Goal: Information Seeking & Learning: Learn about a topic

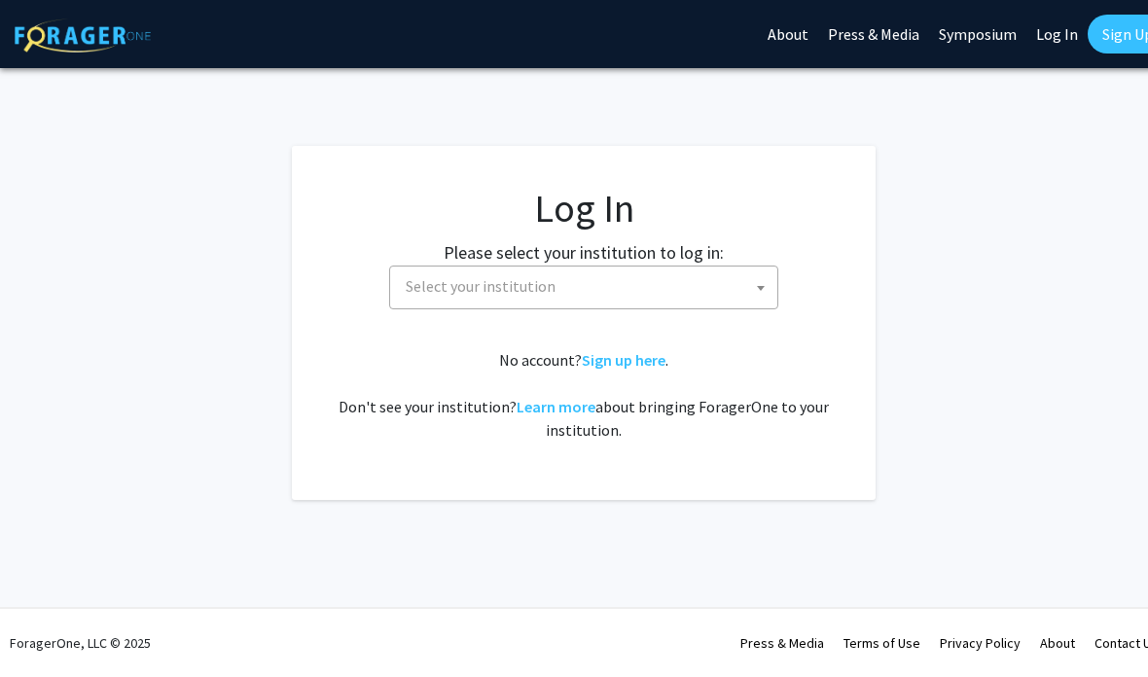
click at [683, 283] on span "Select your institution" at bounding box center [587, 287] width 379 height 40
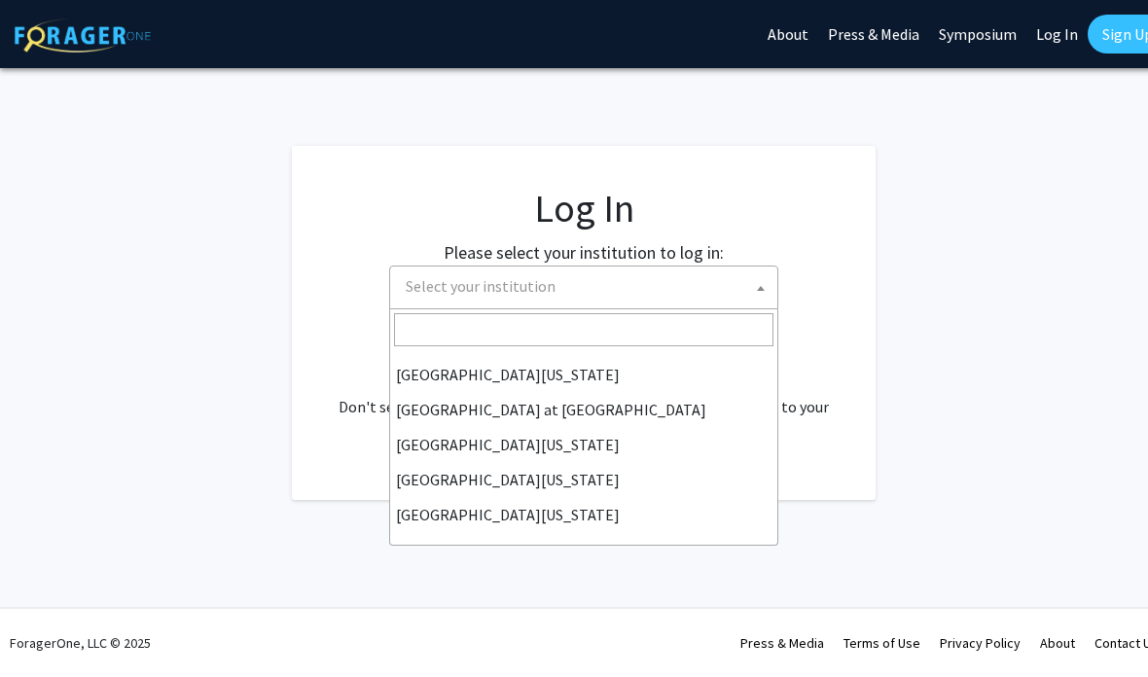
scroll to position [681, 0]
select select "13"
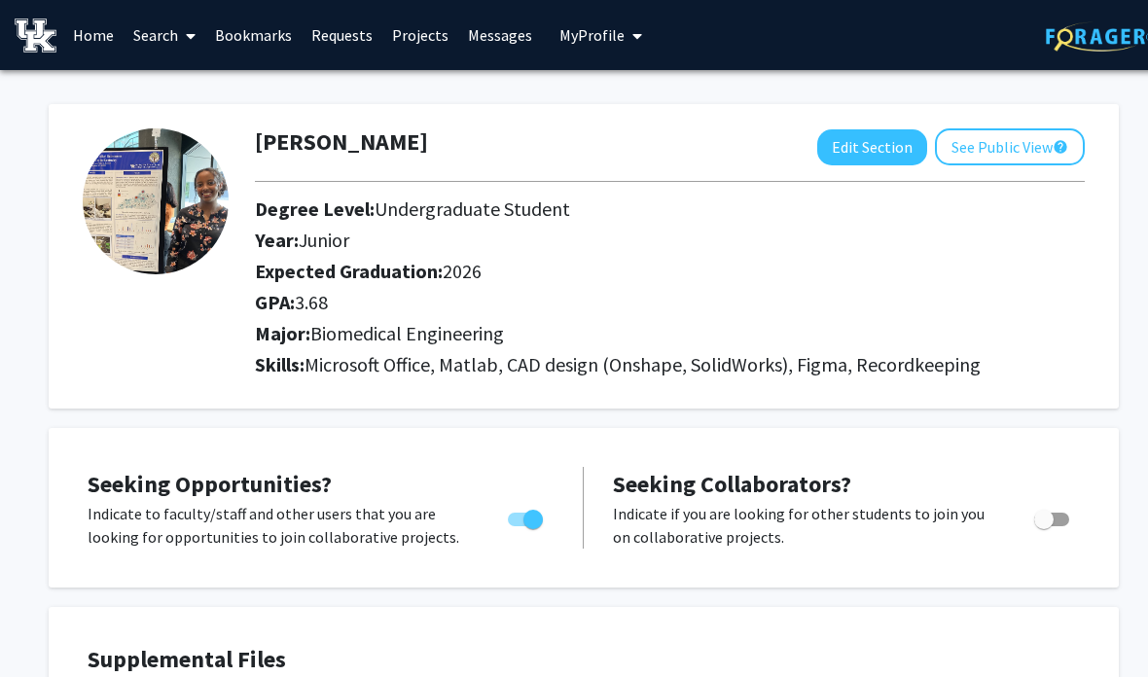
click at [148, 33] on link "Search" at bounding box center [165, 35] width 82 height 68
click at [234, 92] on span "Faculty/Staff" at bounding box center [195, 89] width 143 height 39
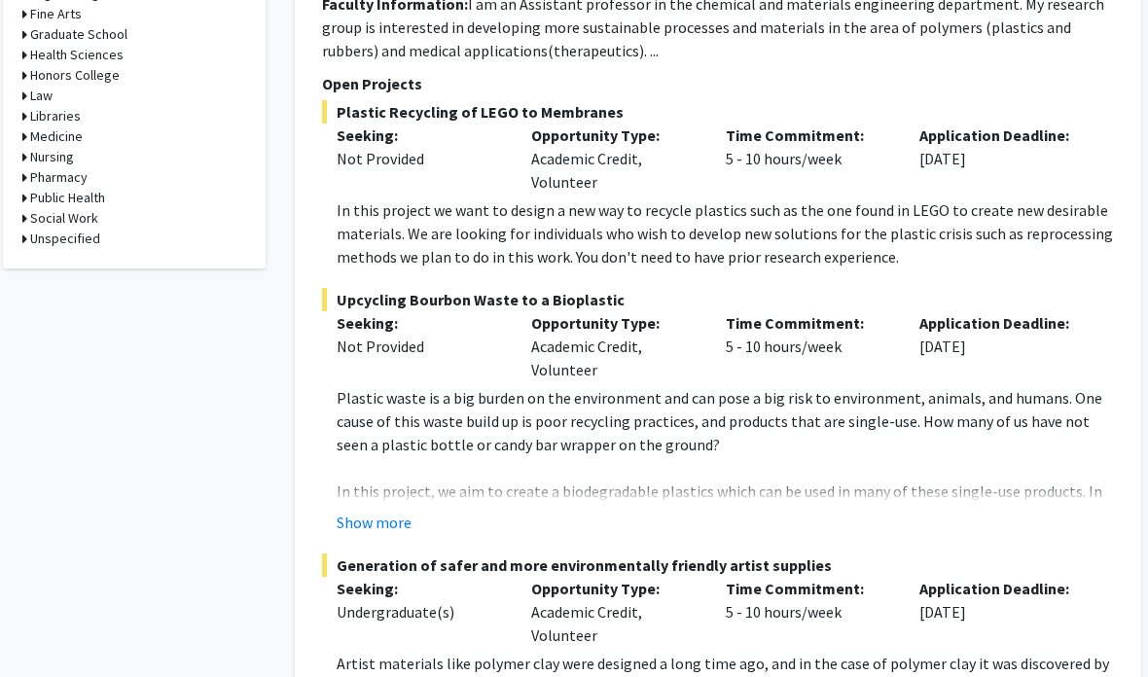
scroll to position [1087, 17]
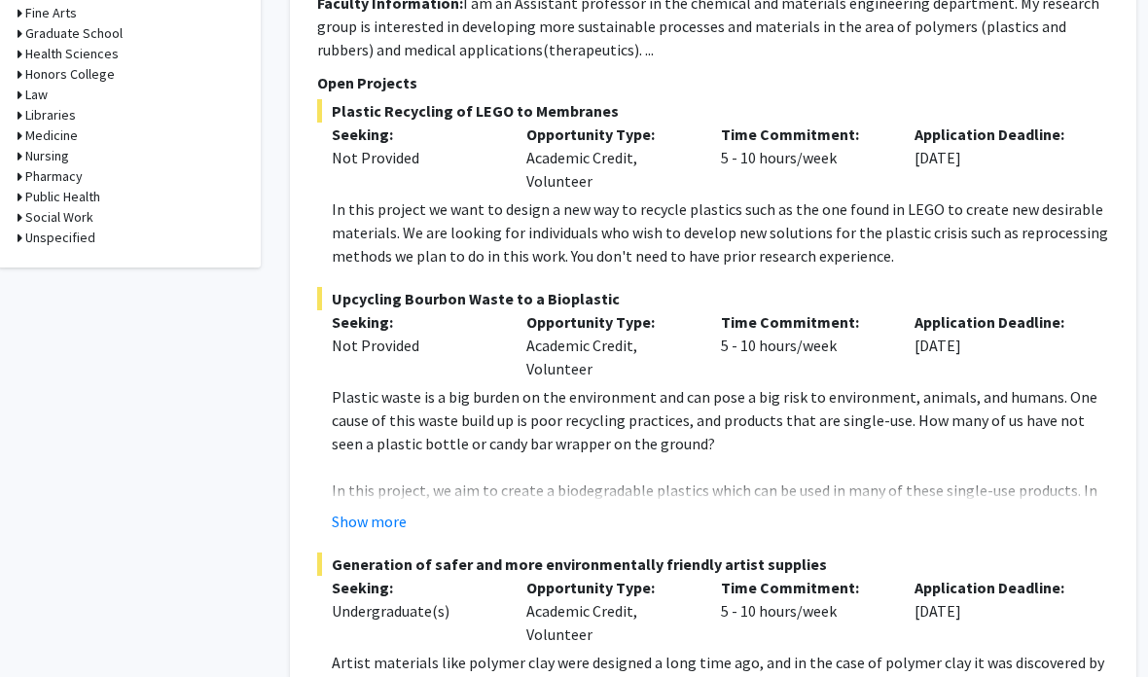
click at [384, 518] on button "Show more" at bounding box center [369, 521] width 75 height 23
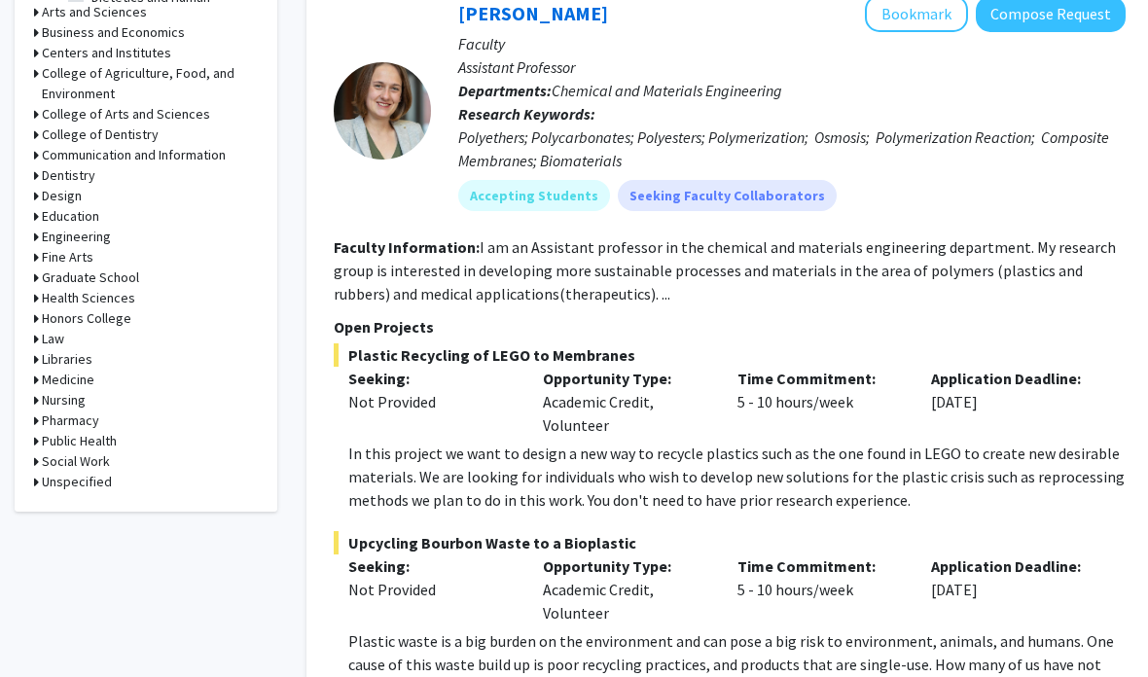
scroll to position [802, 4]
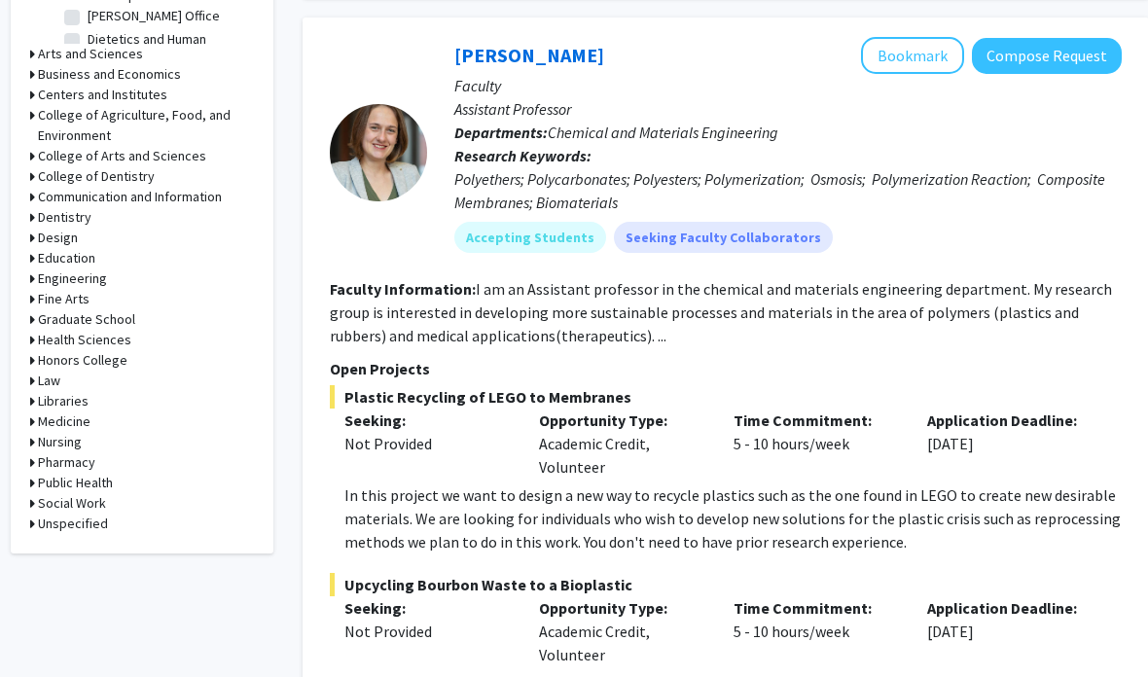
click at [924, 45] on button "Bookmark" at bounding box center [912, 55] width 103 height 37
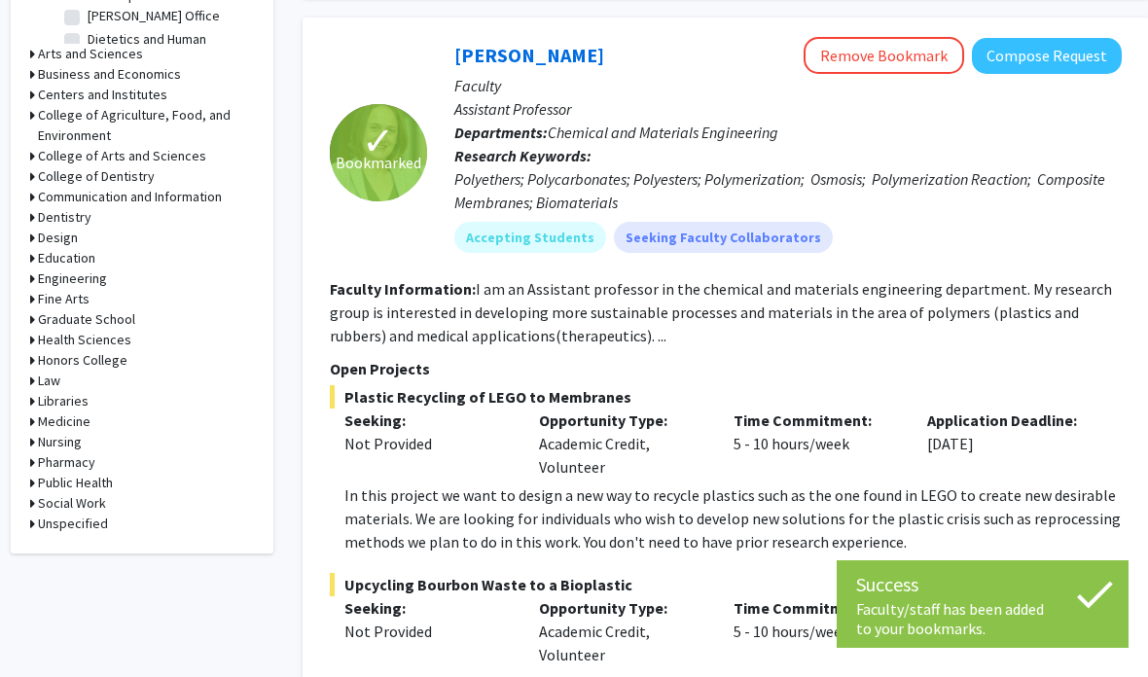
click at [89, 276] on h3 "Engineering" at bounding box center [72, 278] width 69 height 20
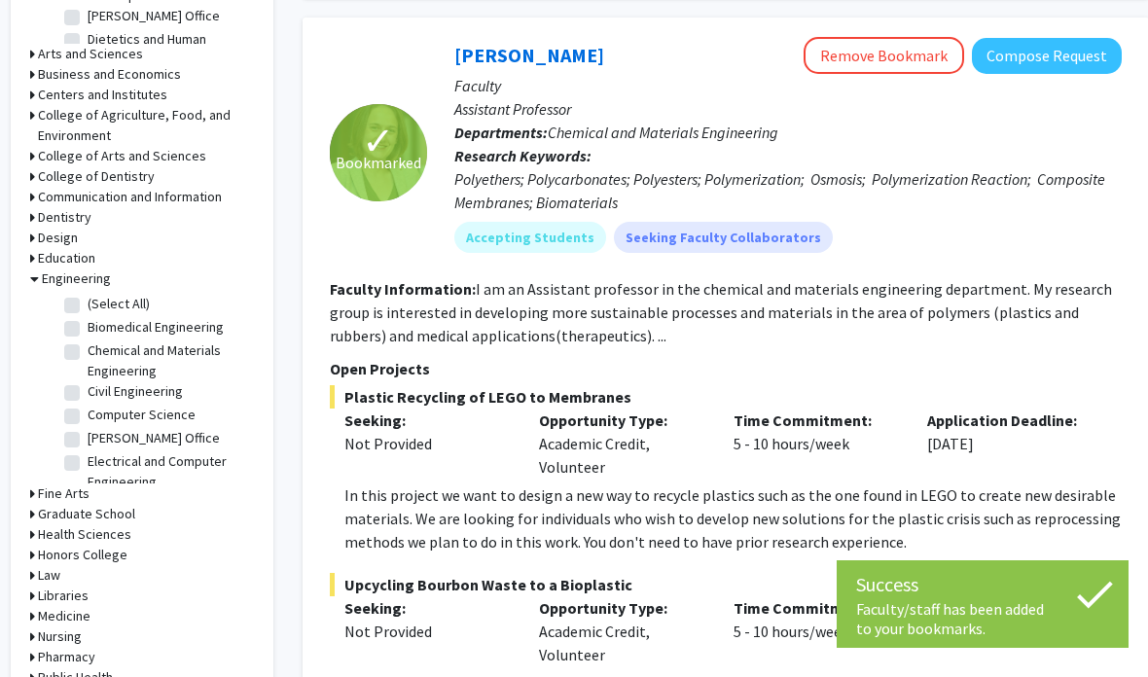
click at [121, 303] on label "(Select All)" at bounding box center [119, 304] width 62 height 20
click at [100, 303] on input "(Select All)" at bounding box center [94, 300] width 13 height 13
checkbox input "true"
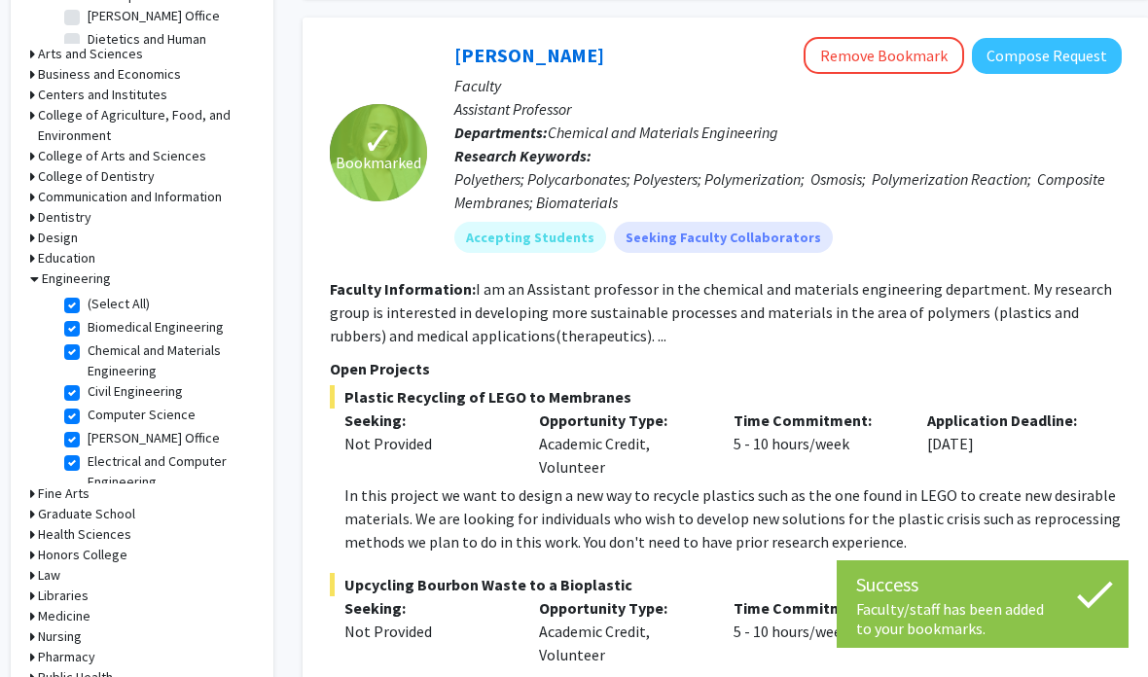
checkbox input "true"
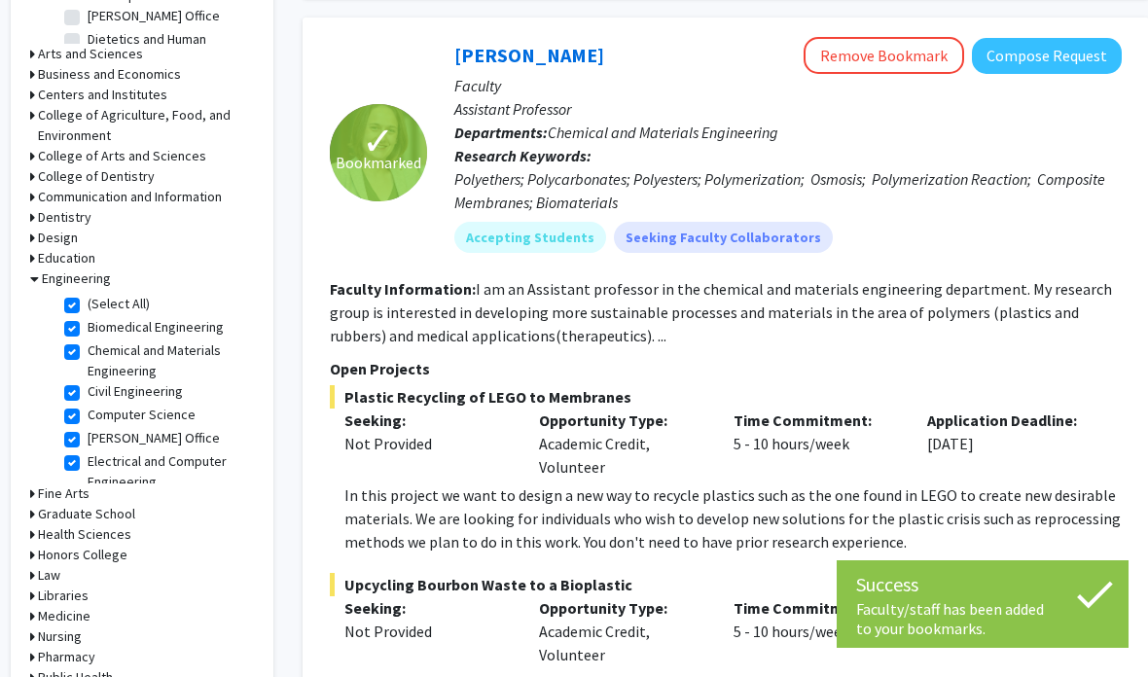
checkbox input "true"
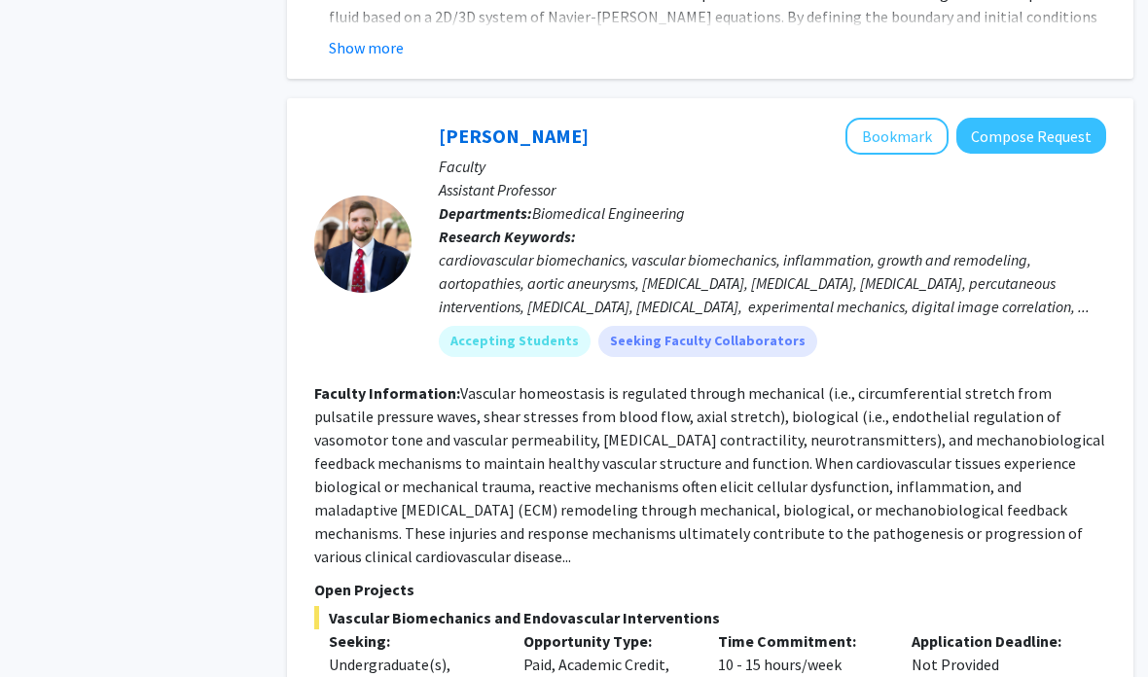
scroll to position [2235, 19]
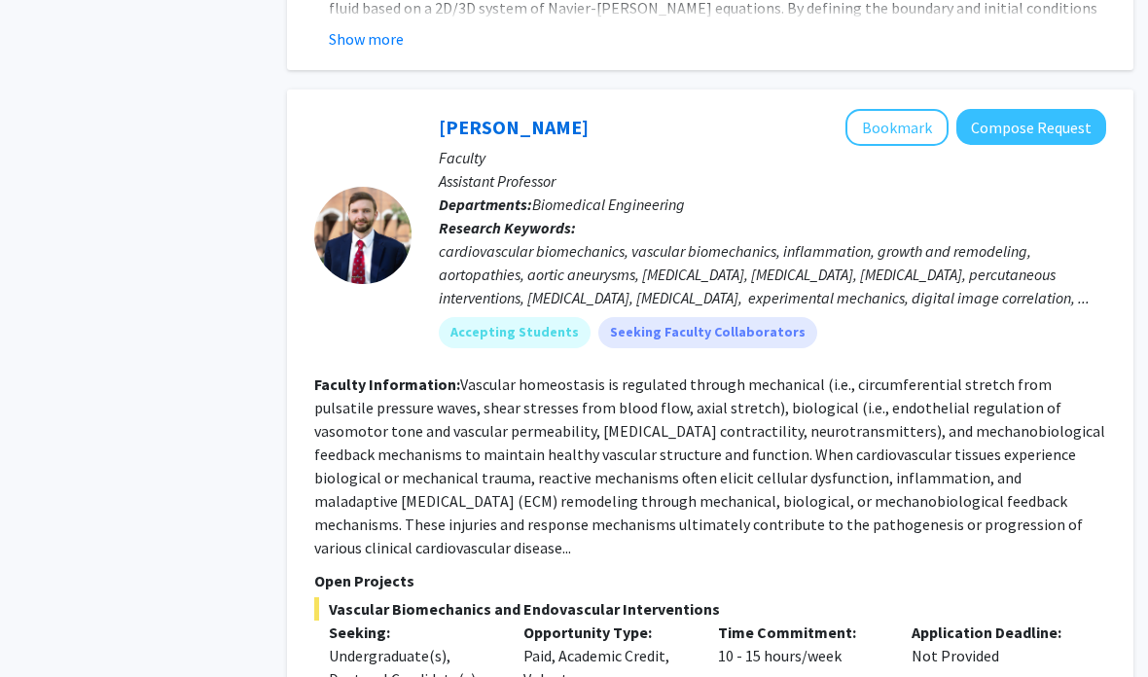
click at [916, 111] on button "Bookmark" at bounding box center [896, 128] width 103 height 37
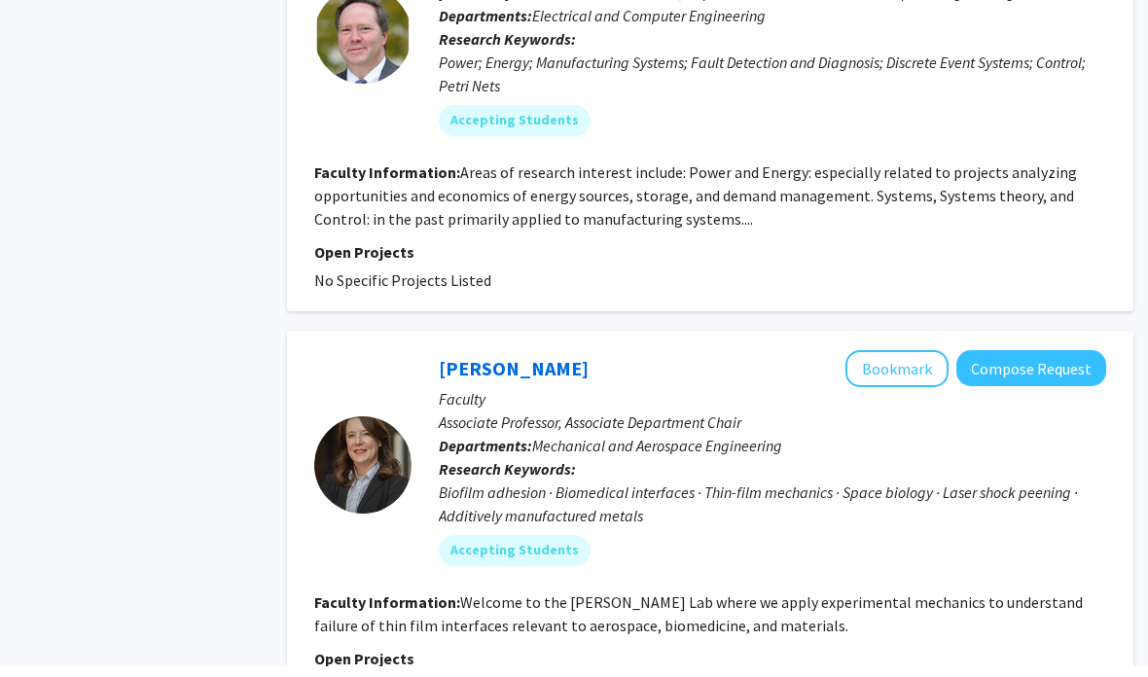
scroll to position [7265, 19]
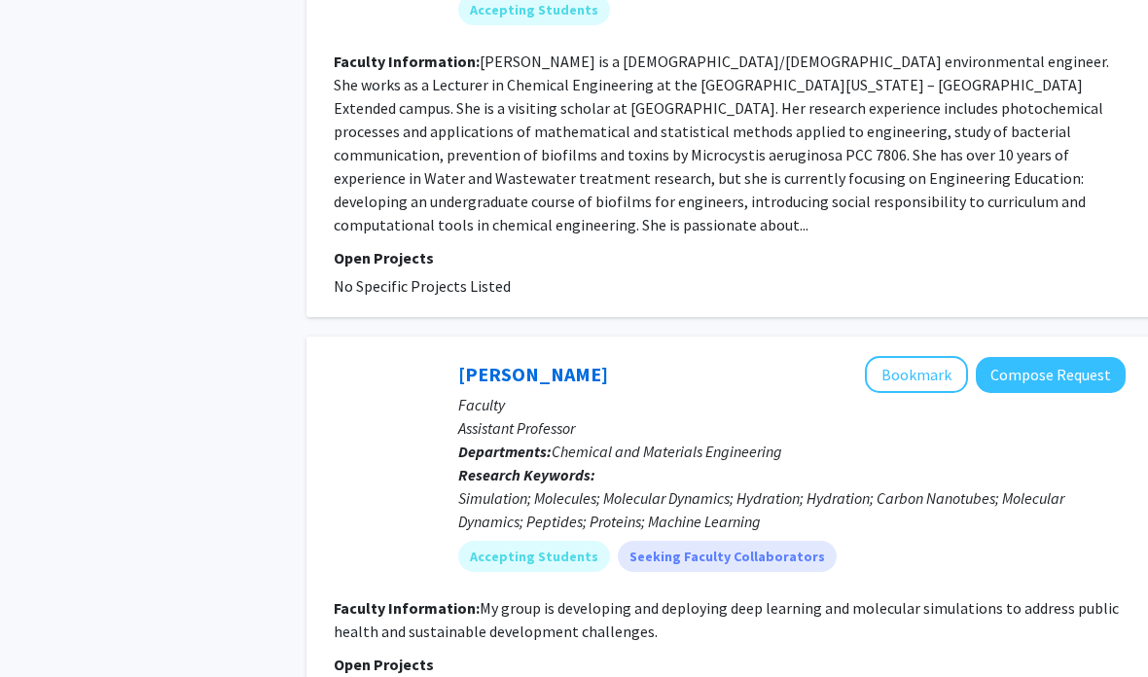
scroll to position [4150, 0]
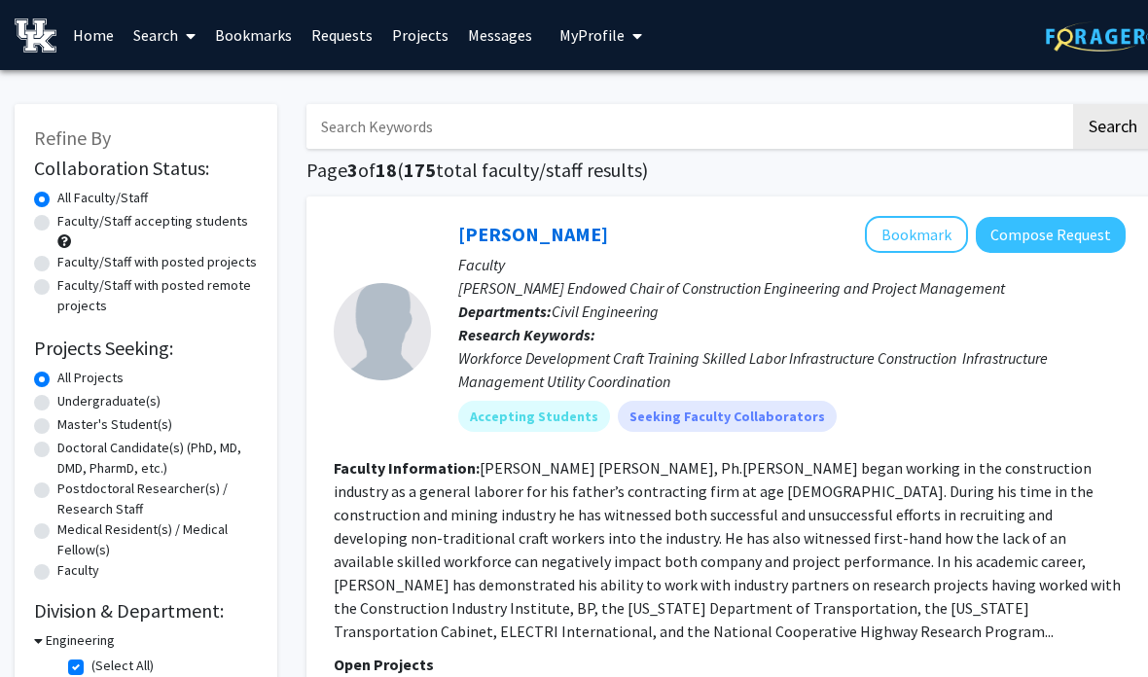
click at [265, 35] on link "Bookmarks" at bounding box center [253, 35] width 96 height 68
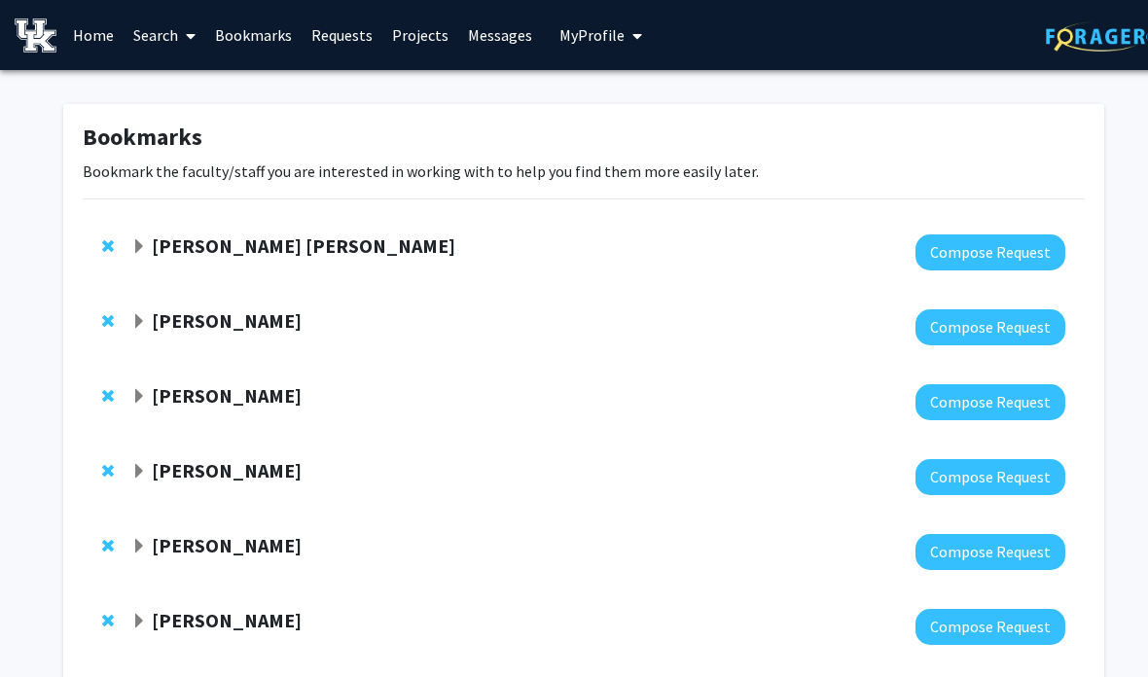
click at [117, 235] on div at bounding box center [111, 245] width 19 height 23
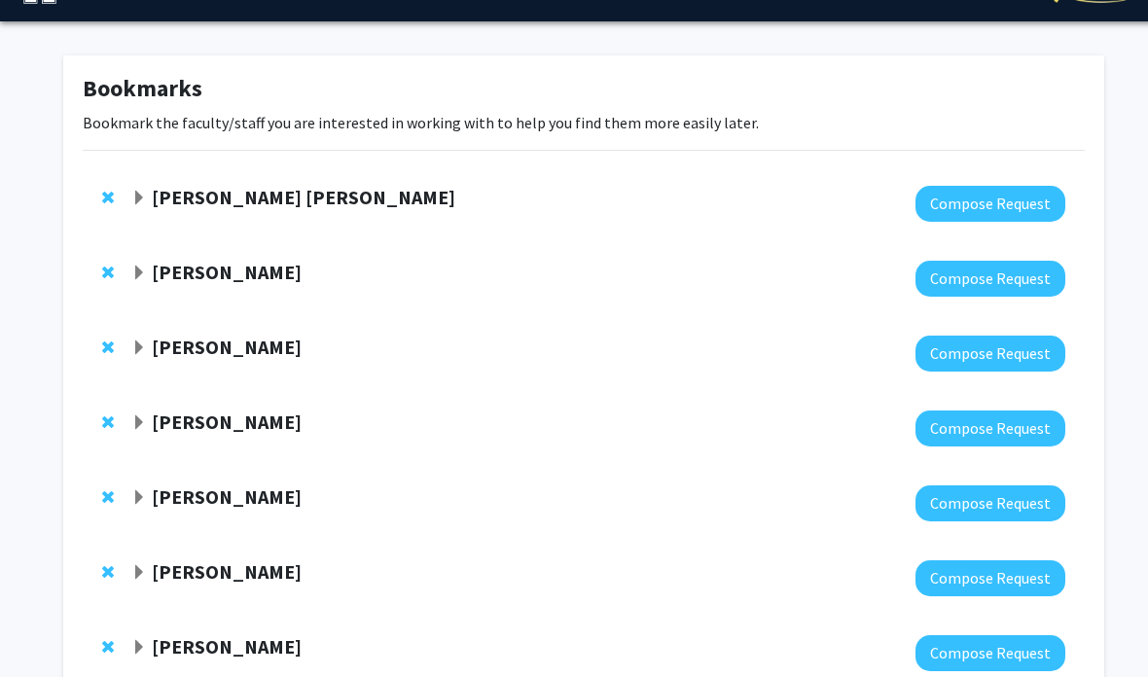
scroll to position [103, 0]
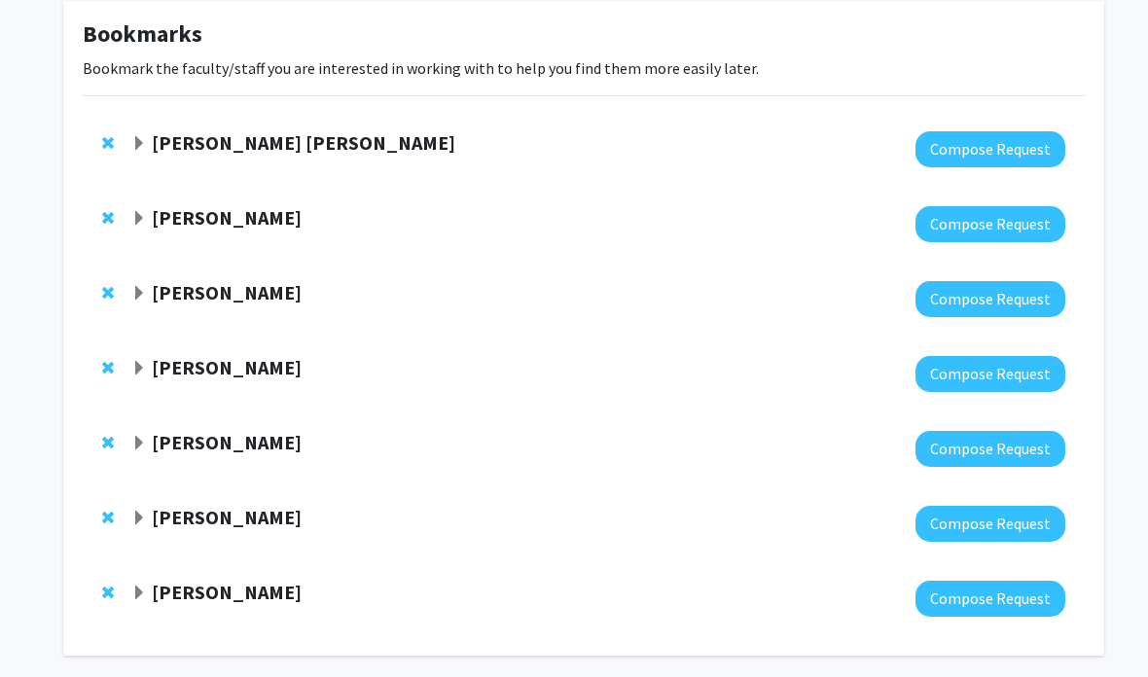
click at [219, 588] on strong "[PERSON_NAME]" at bounding box center [227, 592] width 150 height 24
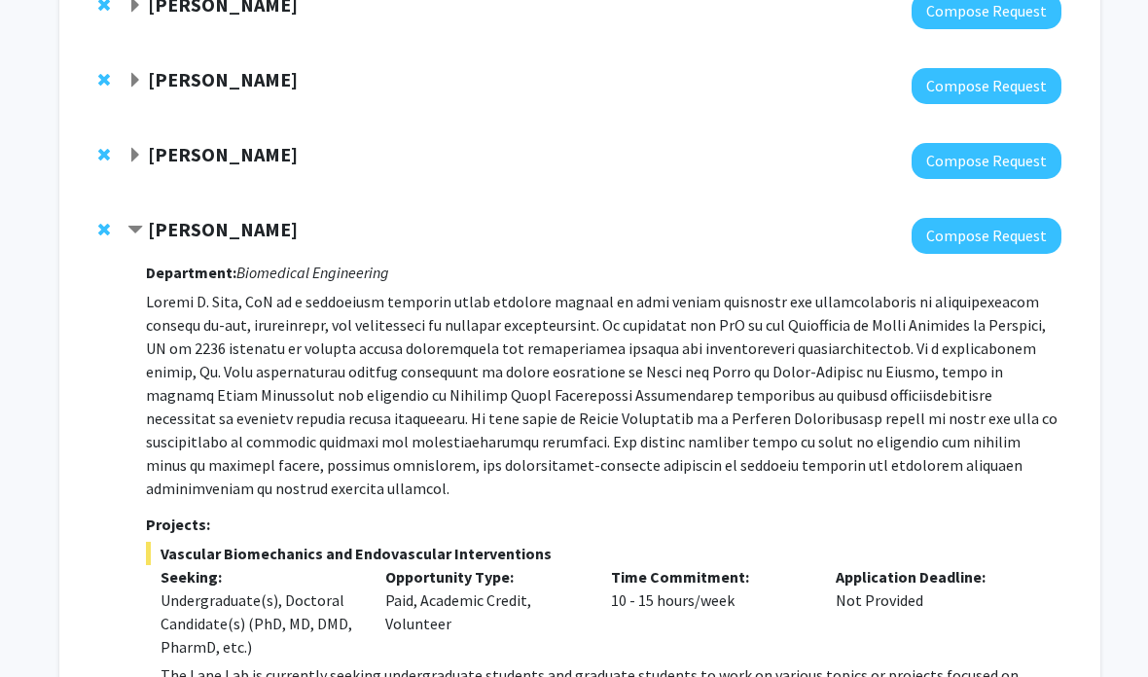
scroll to position [461, 3]
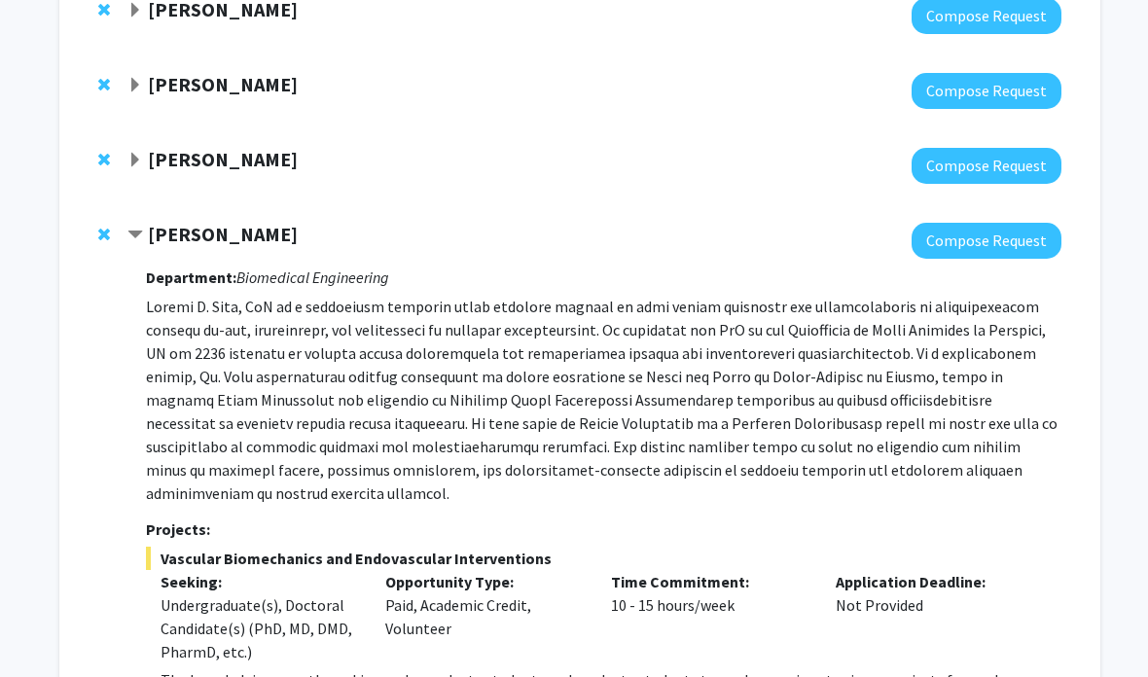
click at [109, 227] on span "Remove Brooks Lane from bookmarks" at bounding box center [105, 235] width 12 height 16
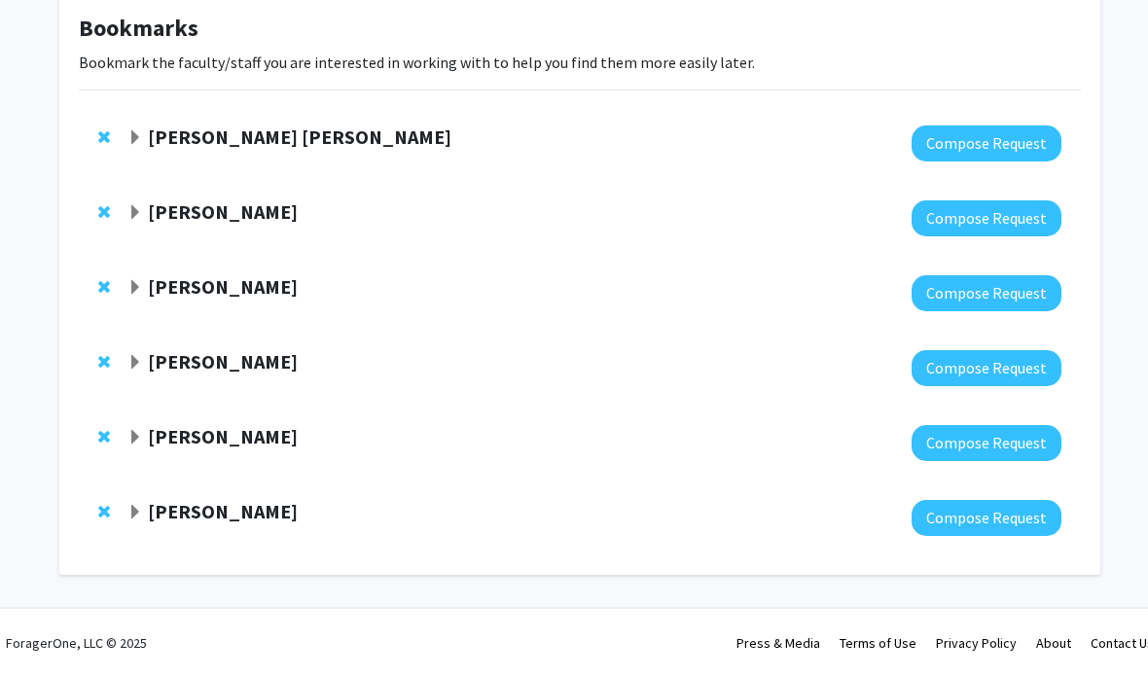
scroll to position [106, 4]
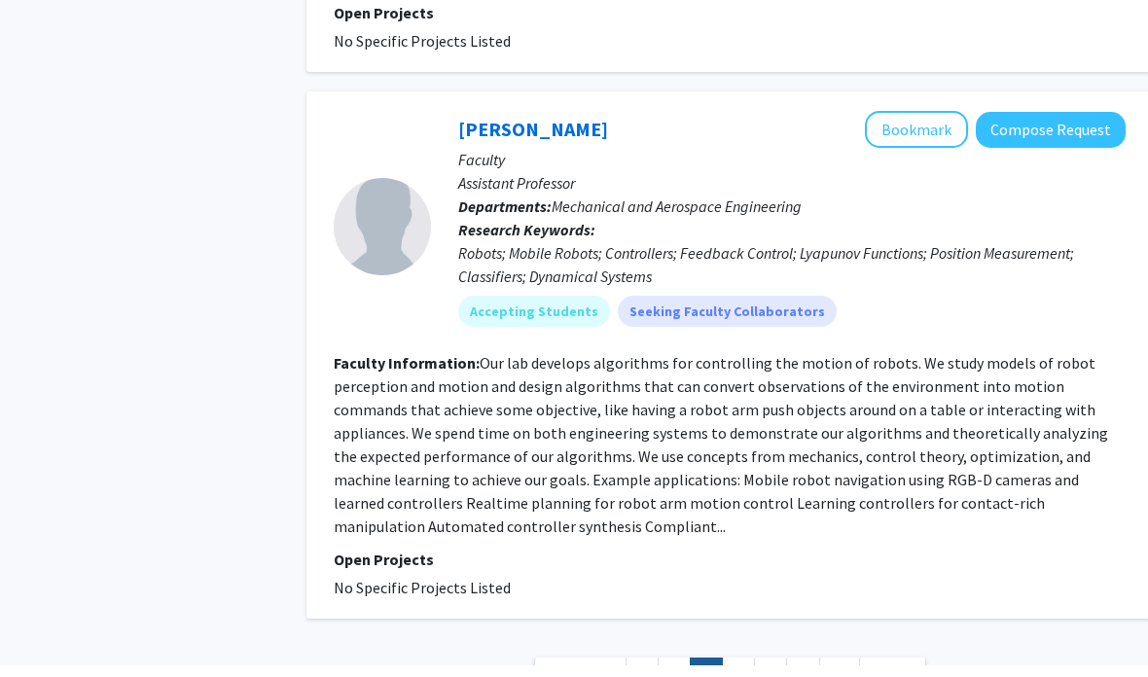
scroll to position [4215, 0]
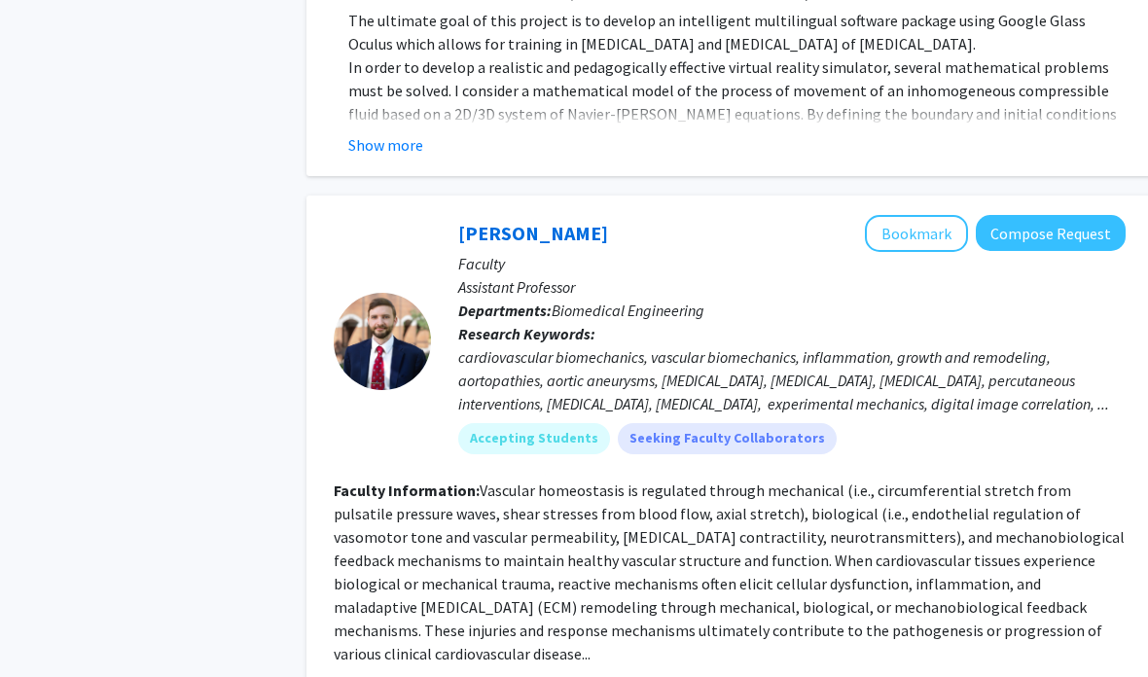
scroll to position [2155, 0]
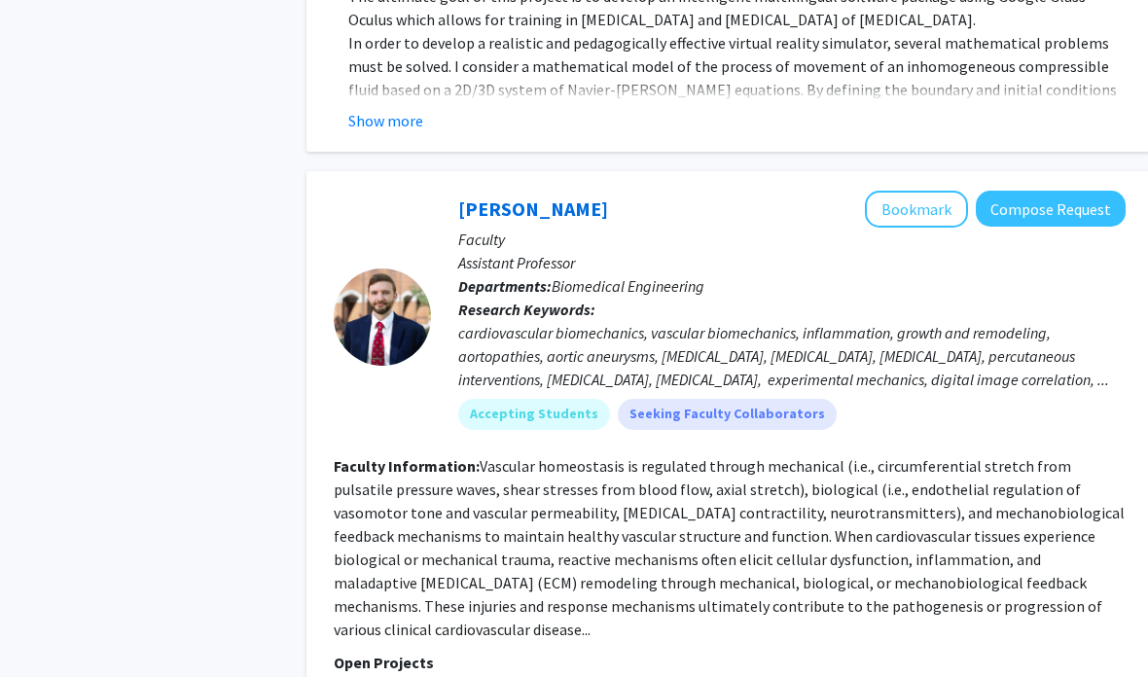
click at [939, 191] on button "Bookmark" at bounding box center [916, 209] width 103 height 37
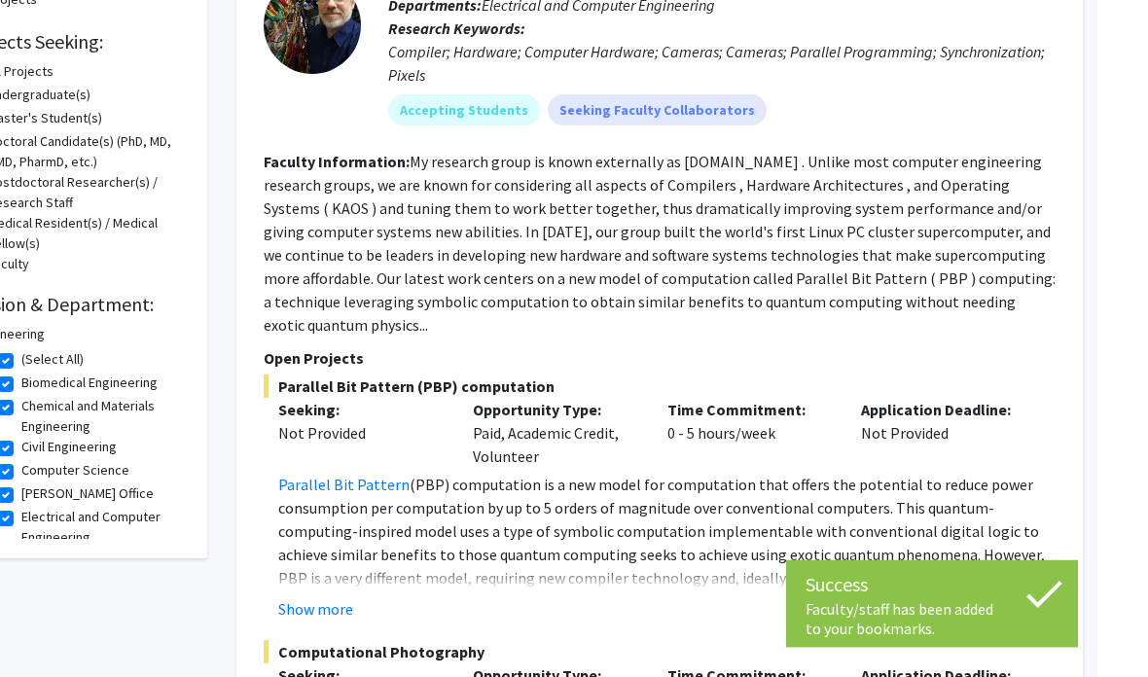
scroll to position [0, 19]
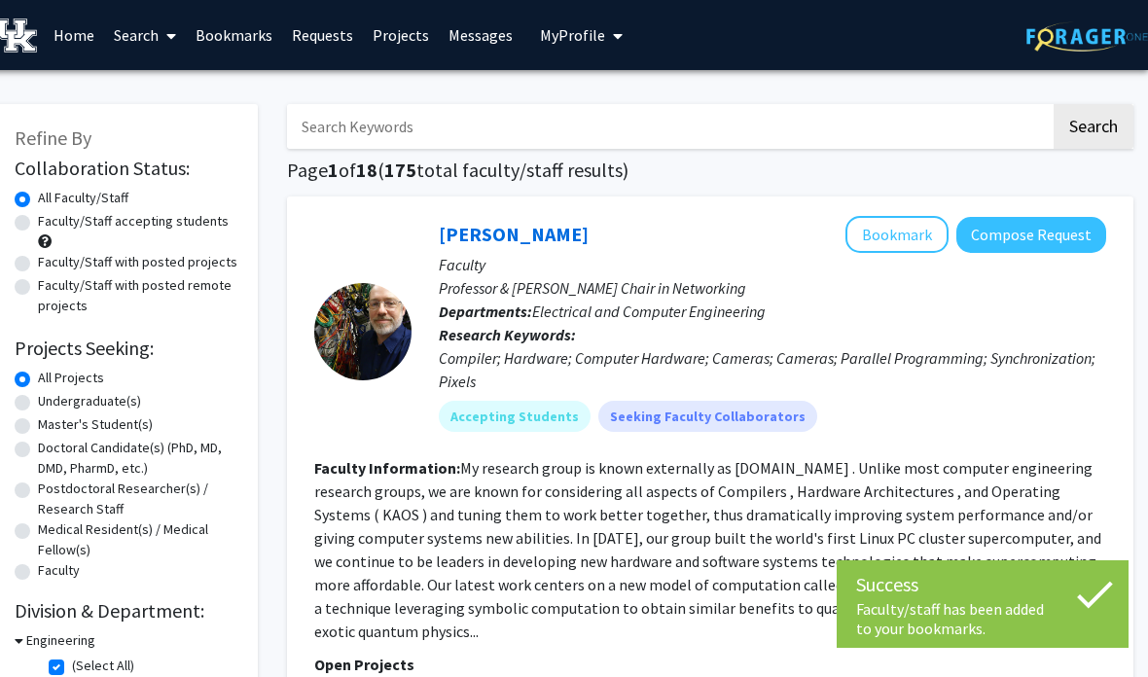
click at [242, 27] on link "Bookmarks" at bounding box center [234, 35] width 96 height 68
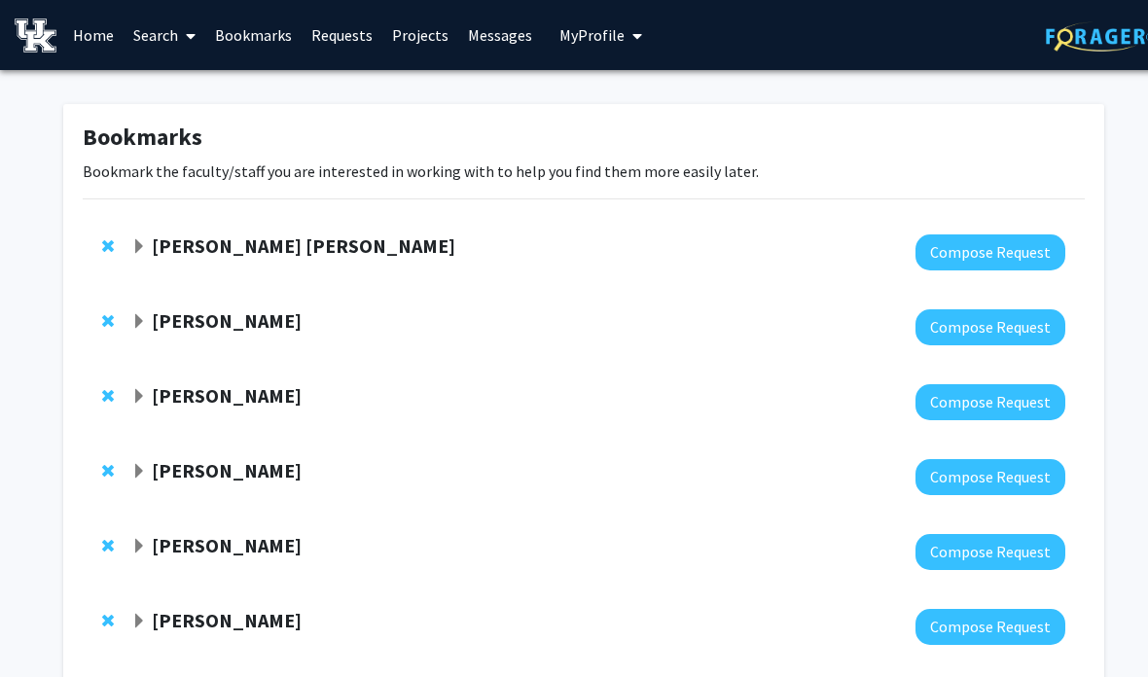
click at [104, 238] on span "Remove Cherry Ballard Croft from bookmarks" at bounding box center [108, 246] width 12 height 16
click at [145, 239] on span "Expand Kenneth Campbell Bookmark" at bounding box center [139, 247] width 16 height 16
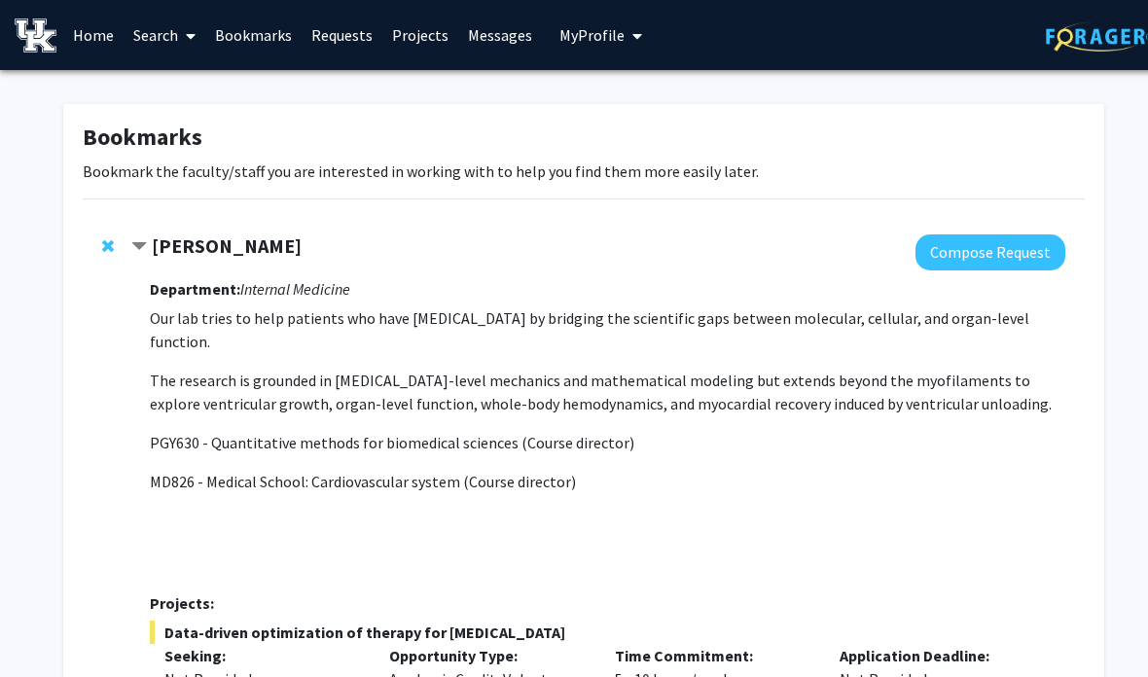
click at [113, 241] on span "Remove Kenneth Campbell from bookmarks" at bounding box center [108, 246] width 12 height 16
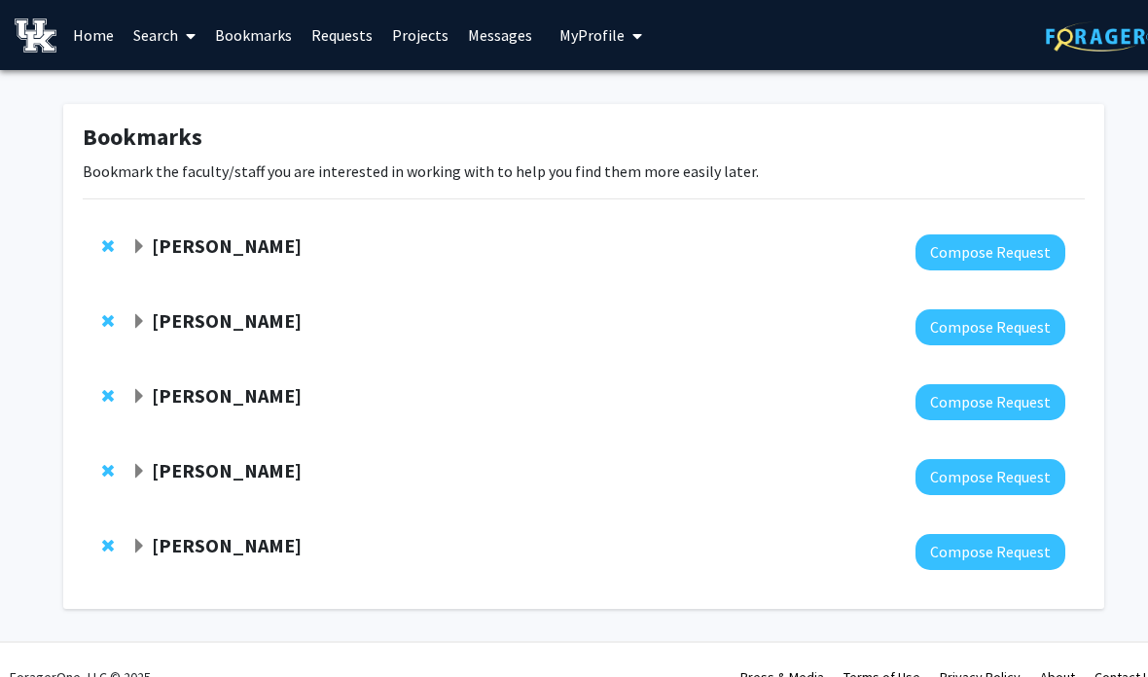
click at [290, 246] on strong "[PERSON_NAME]" at bounding box center [227, 245] width 150 height 24
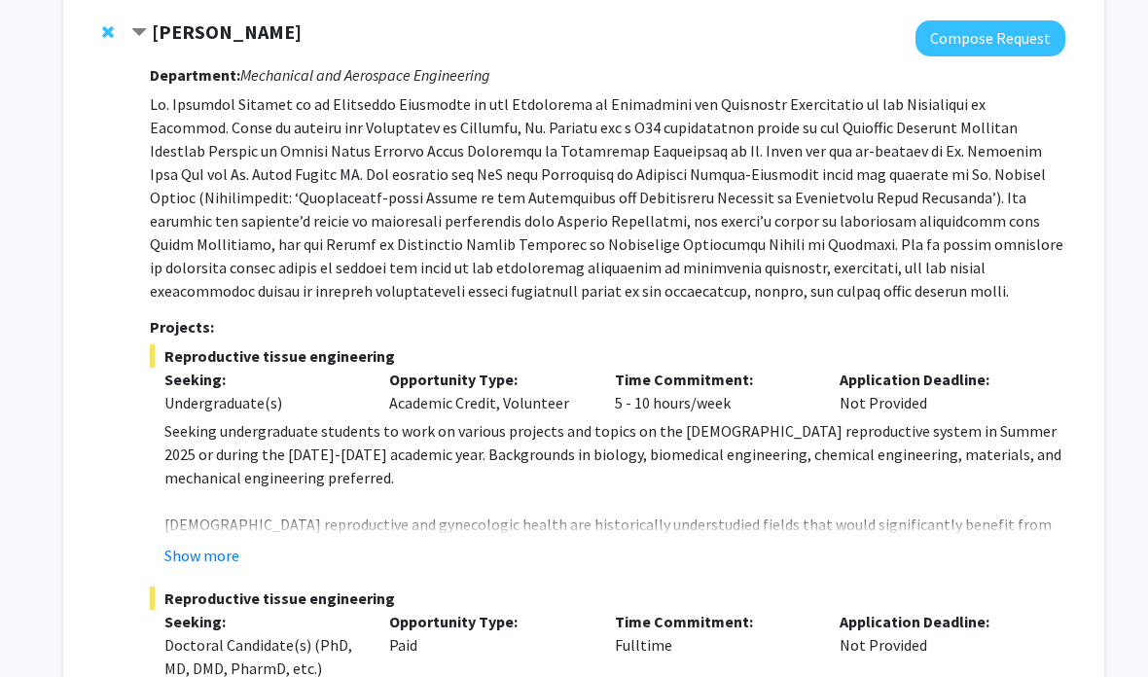
scroll to position [213, 0]
click at [1032, 525] on p "[DEMOGRAPHIC_DATA] reproductive and gynecologic health are historically underst…" at bounding box center [614, 572] width 901 height 117
click at [896, 517] on p "[DEMOGRAPHIC_DATA] reproductive and gynecologic health are historically underst…" at bounding box center [614, 572] width 901 height 117
click at [227, 553] on button "Show more" at bounding box center [201, 556] width 75 height 23
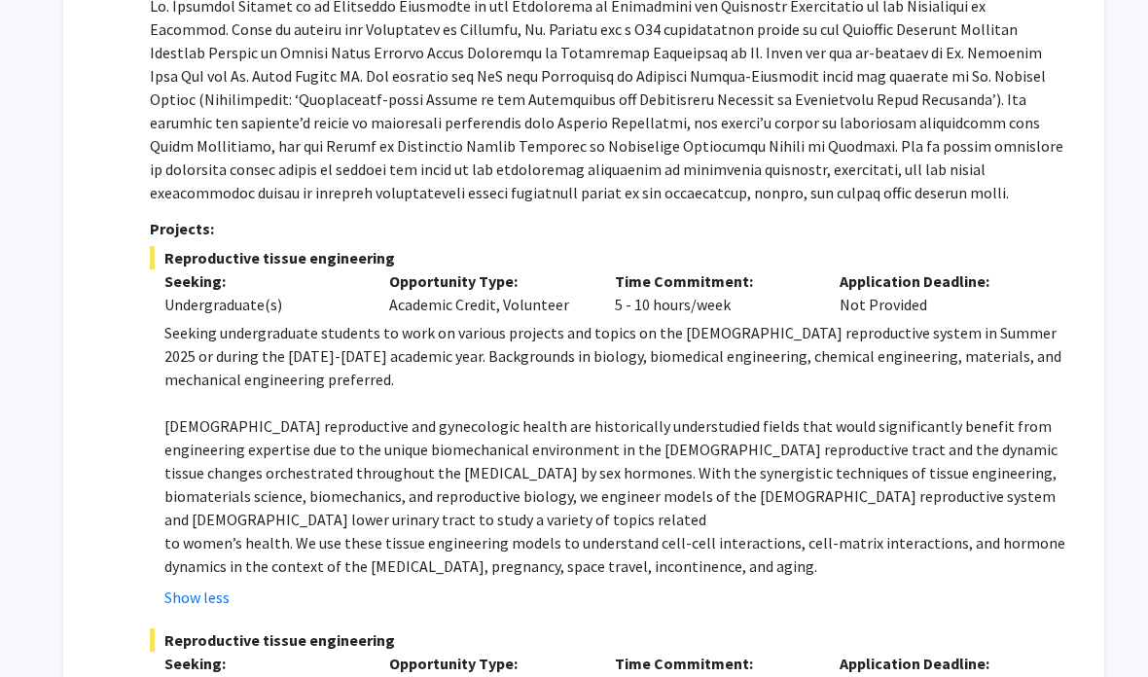
scroll to position [15, 0]
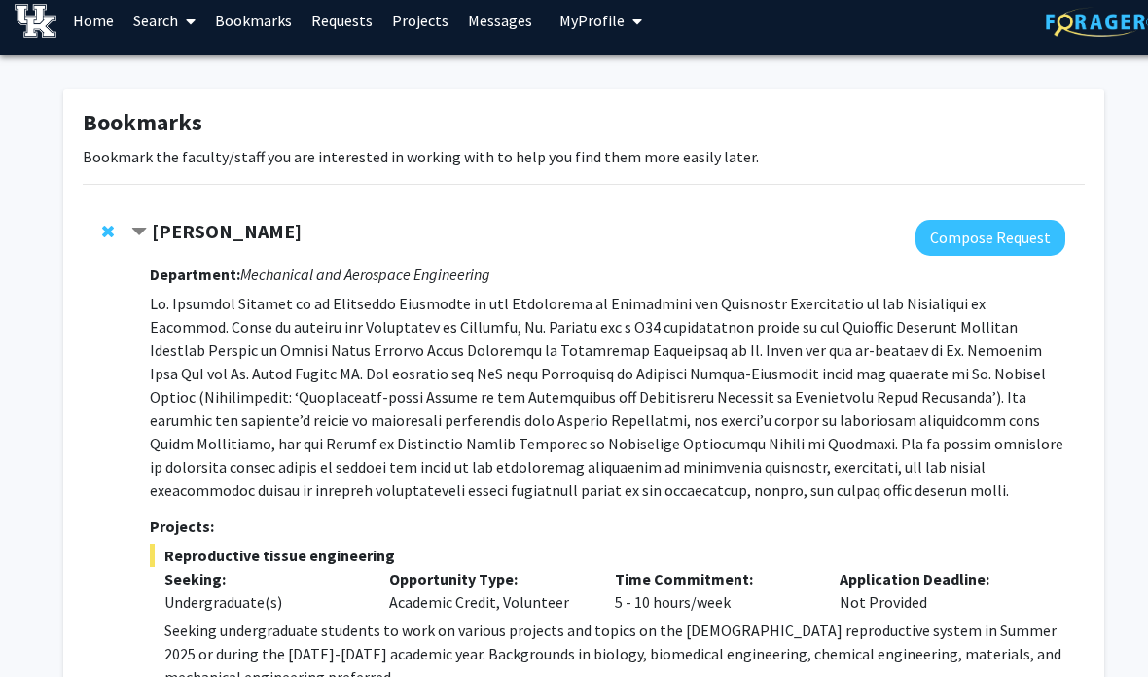
click at [270, 233] on strong "[PERSON_NAME]" at bounding box center [227, 231] width 150 height 24
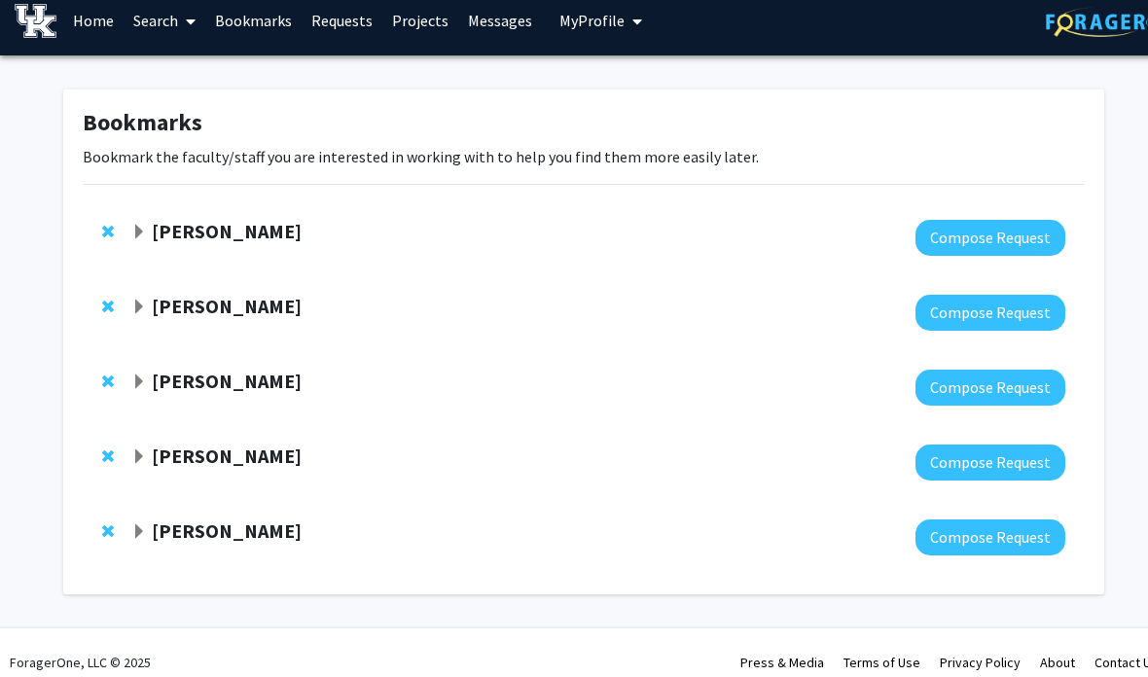
click at [277, 307] on strong "[PERSON_NAME]" at bounding box center [227, 306] width 150 height 24
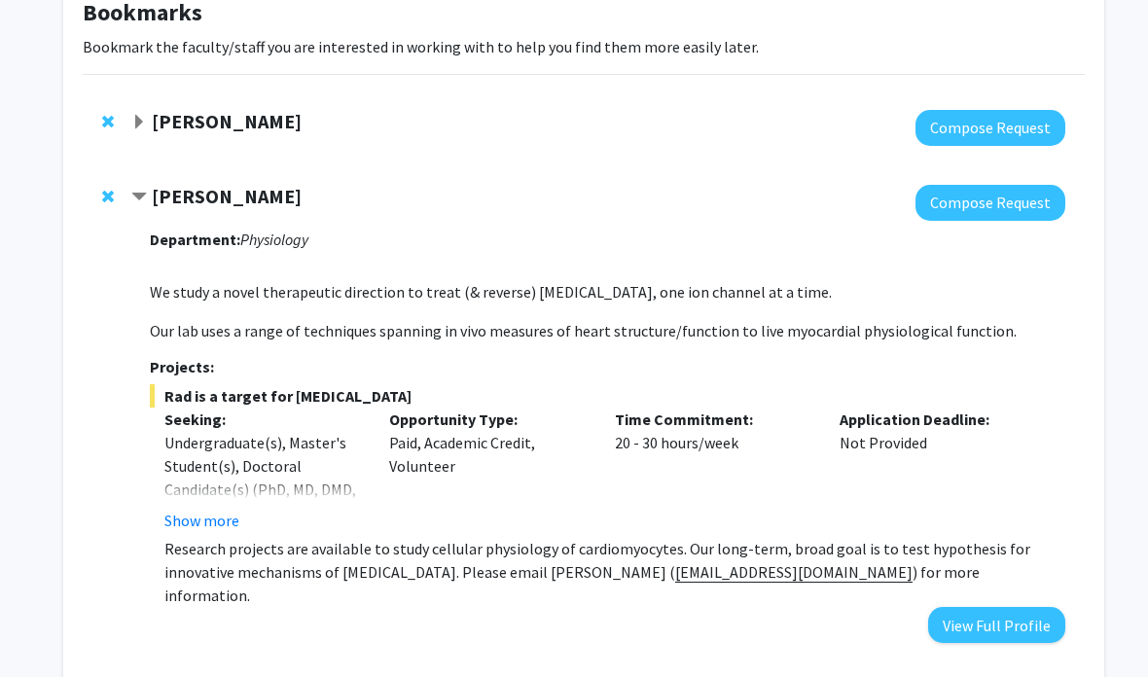
scroll to position [124, 0]
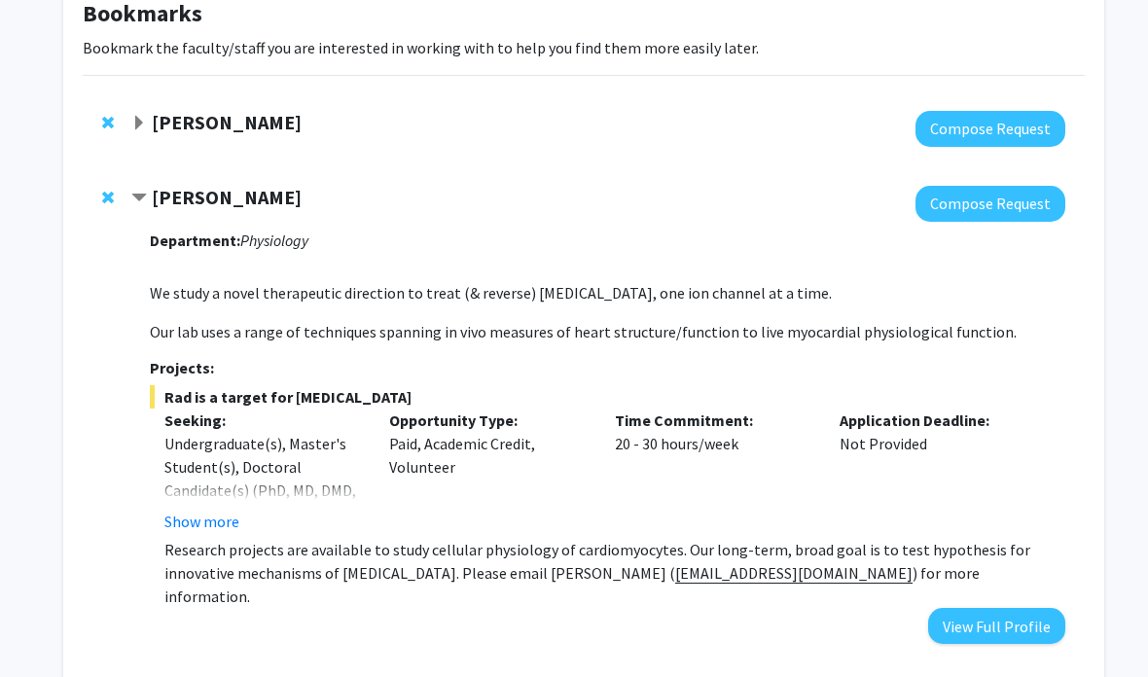
click at [104, 197] on span "Remove Jonathan Satin from bookmarks" at bounding box center [108, 198] width 12 height 16
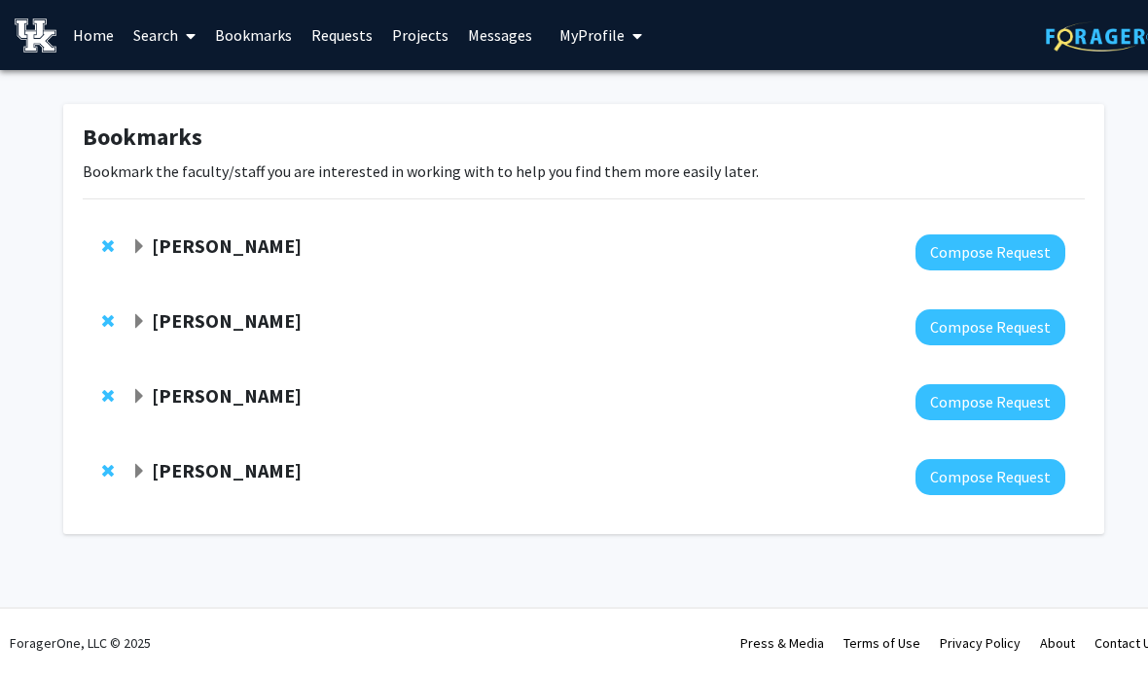
scroll to position [0, 0]
click at [237, 310] on strong "[PERSON_NAME]" at bounding box center [227, 320] width 150 height 24
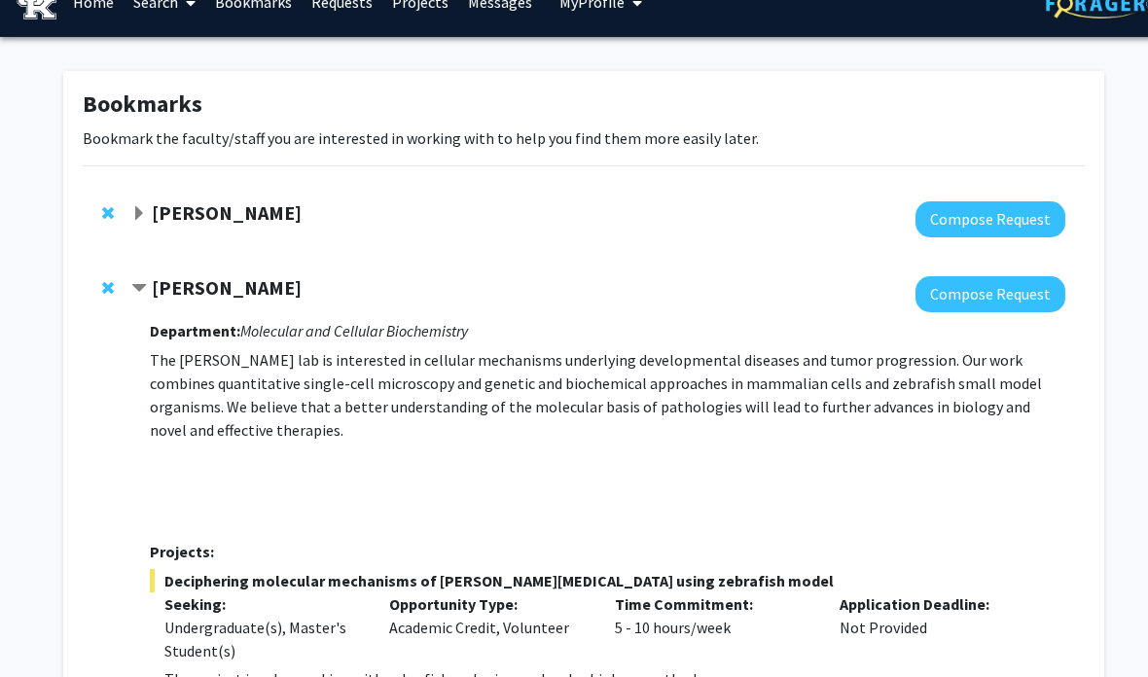
scroll to position [33, 0]
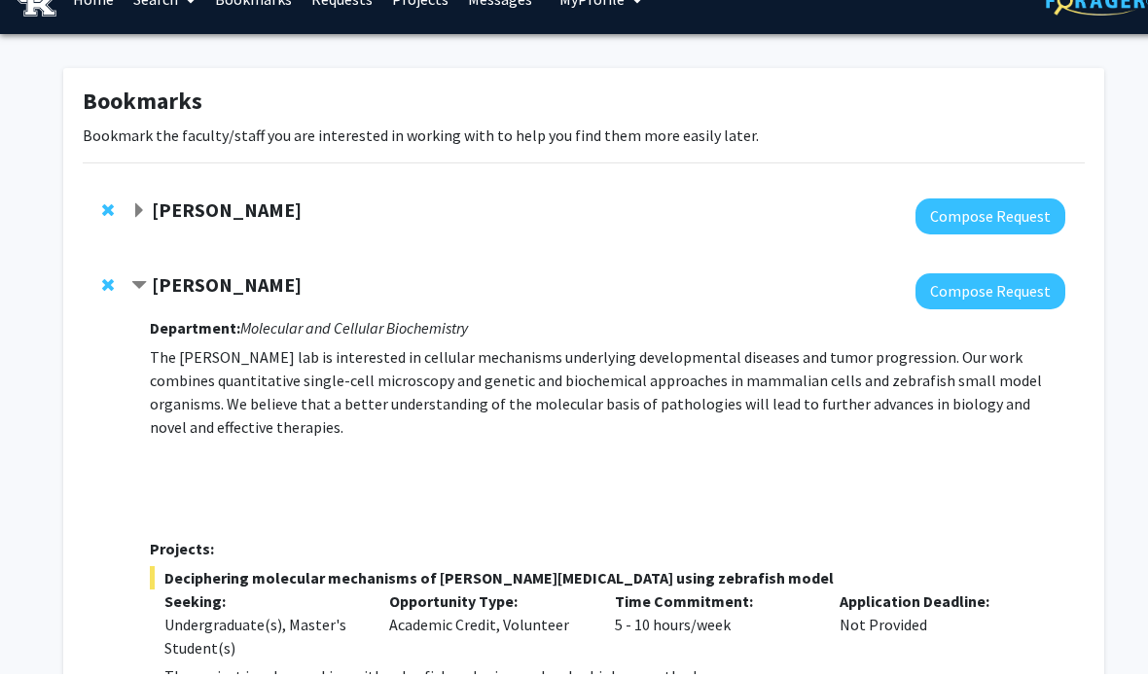
click at [103, 288] on span "Remove Emilia Galperin from bookmarks" at bounding box center [108, 288] width 12 height 16
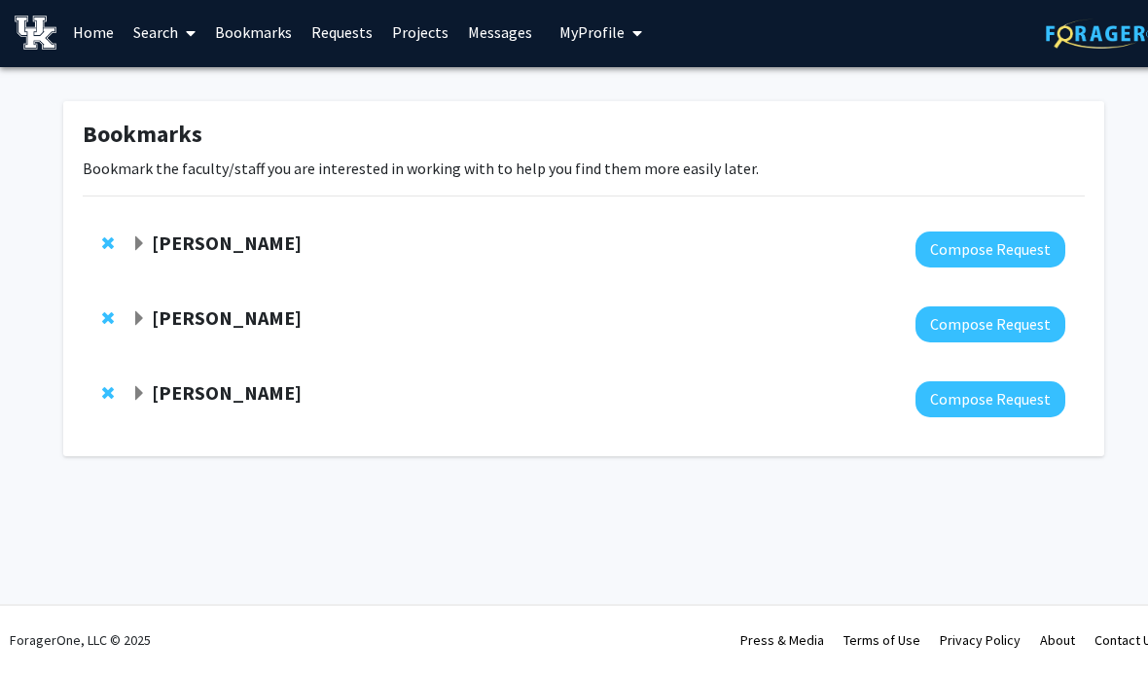
scroll to position [0, 0]
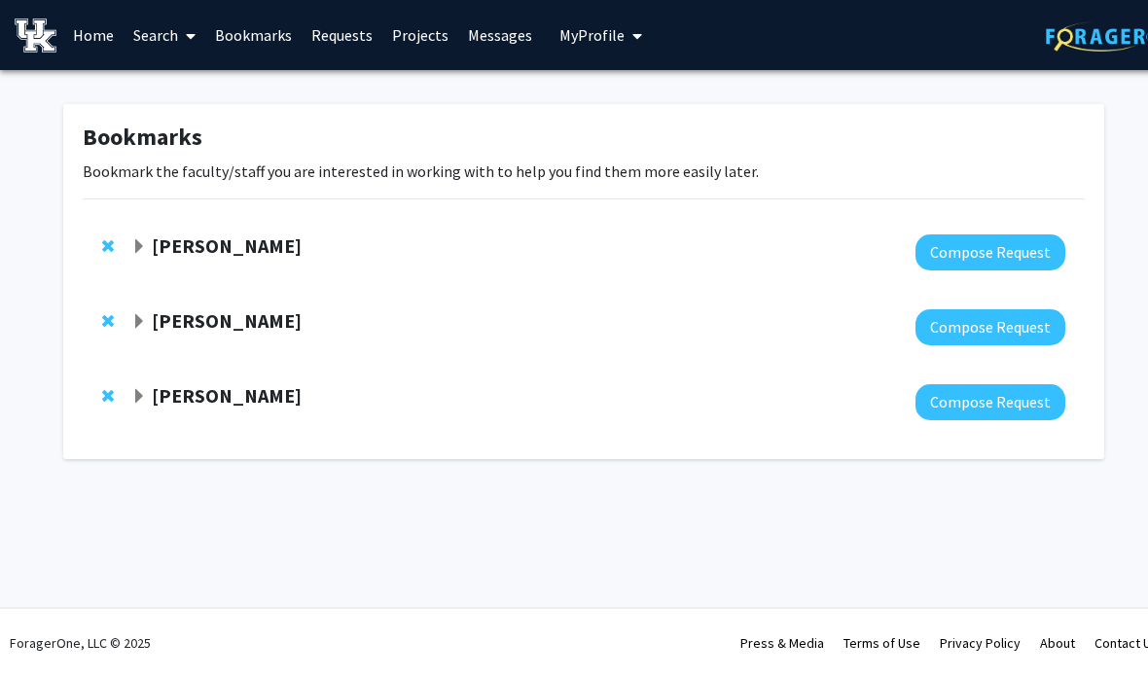
click at [273, 316] on strong "[PERSON_NAME]" at bounding box center [227, 320] width 150 height 24
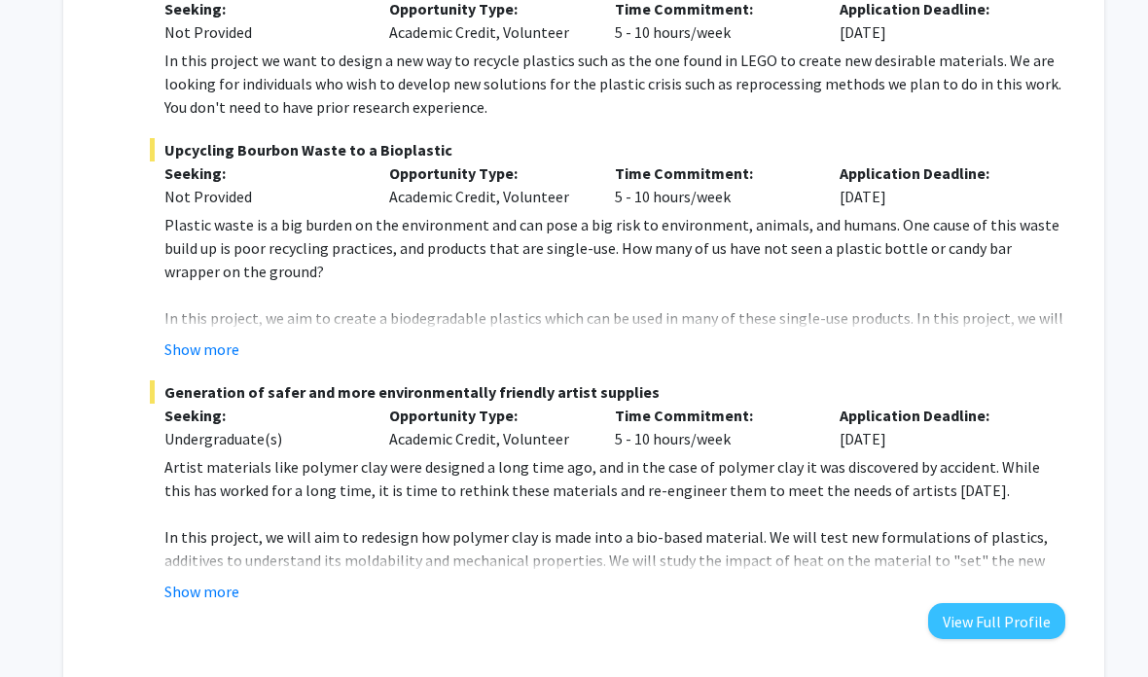
scroll to position [765, 0]
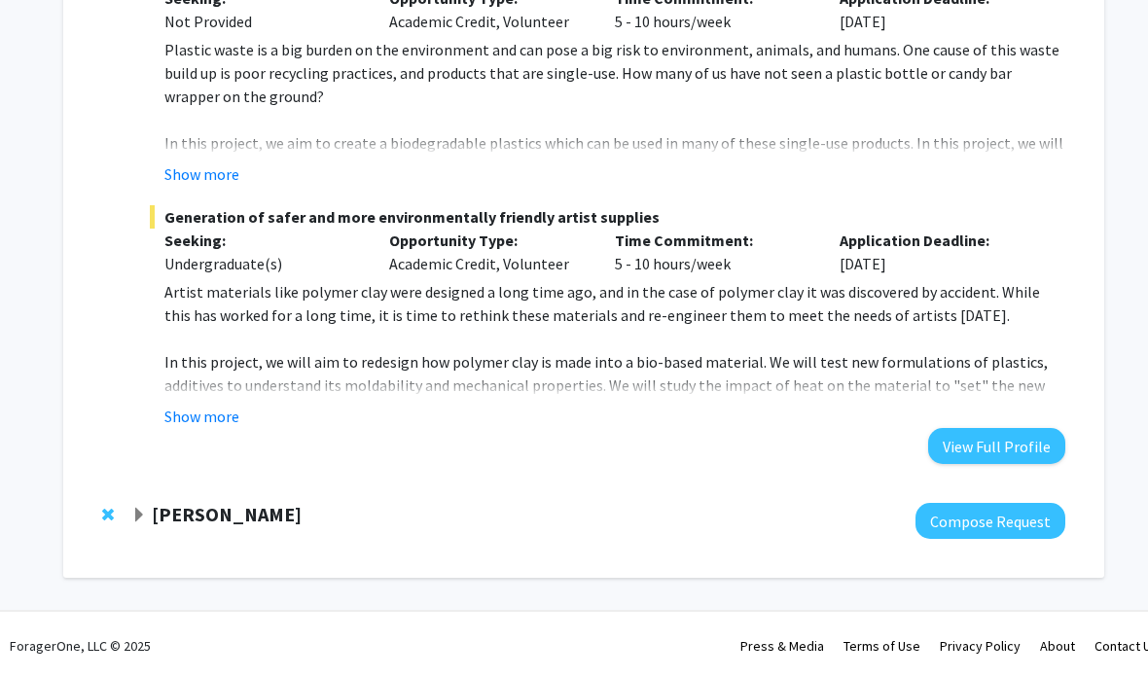
click at [208, 419] on button "Show more" at bounding box center [201, 416] width 75 height 23
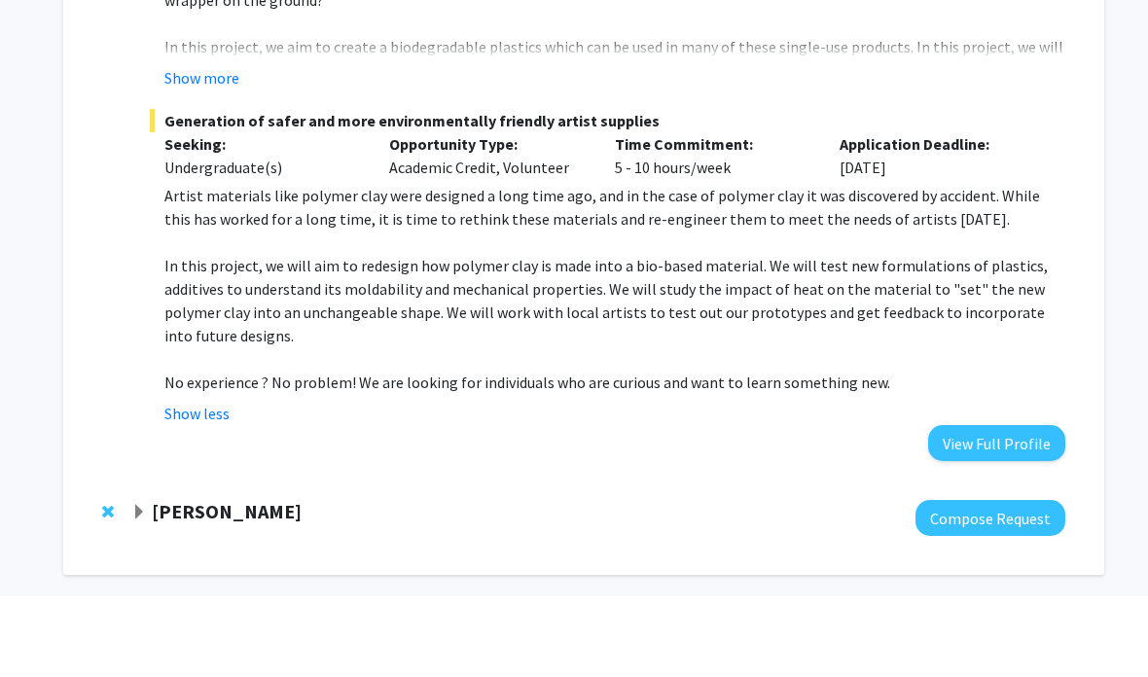
scroll to position [858, 0]
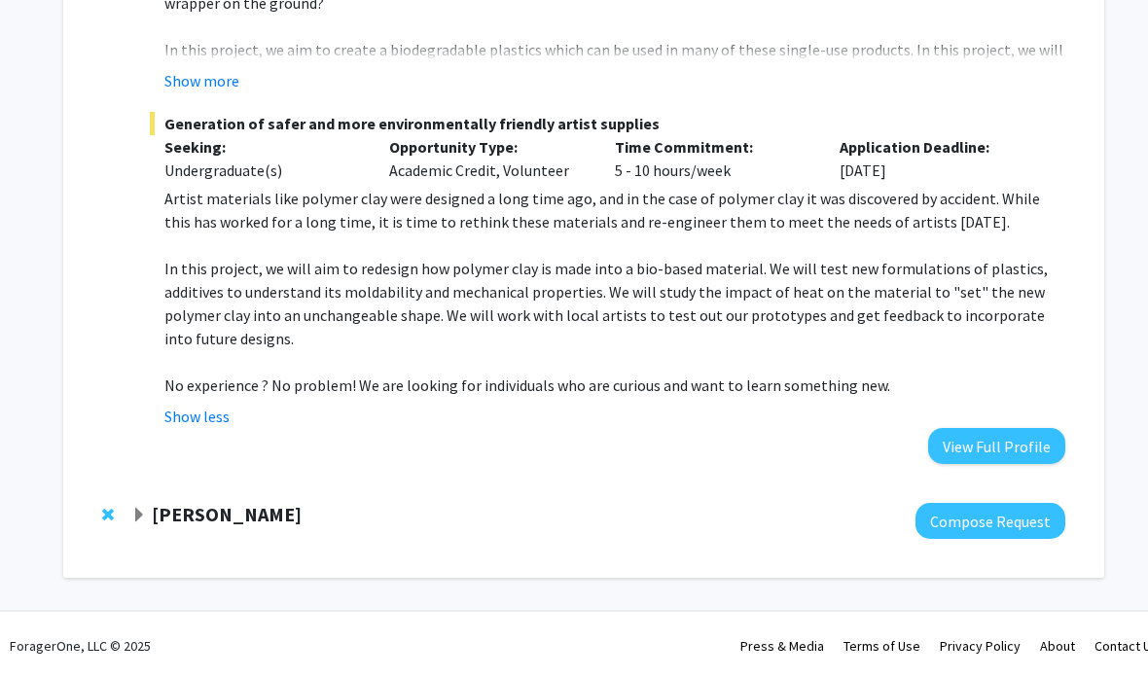
click at [212, 517] on strong "[PERSON_NAME]" at bounding box center [227, 514] width 150 height 24
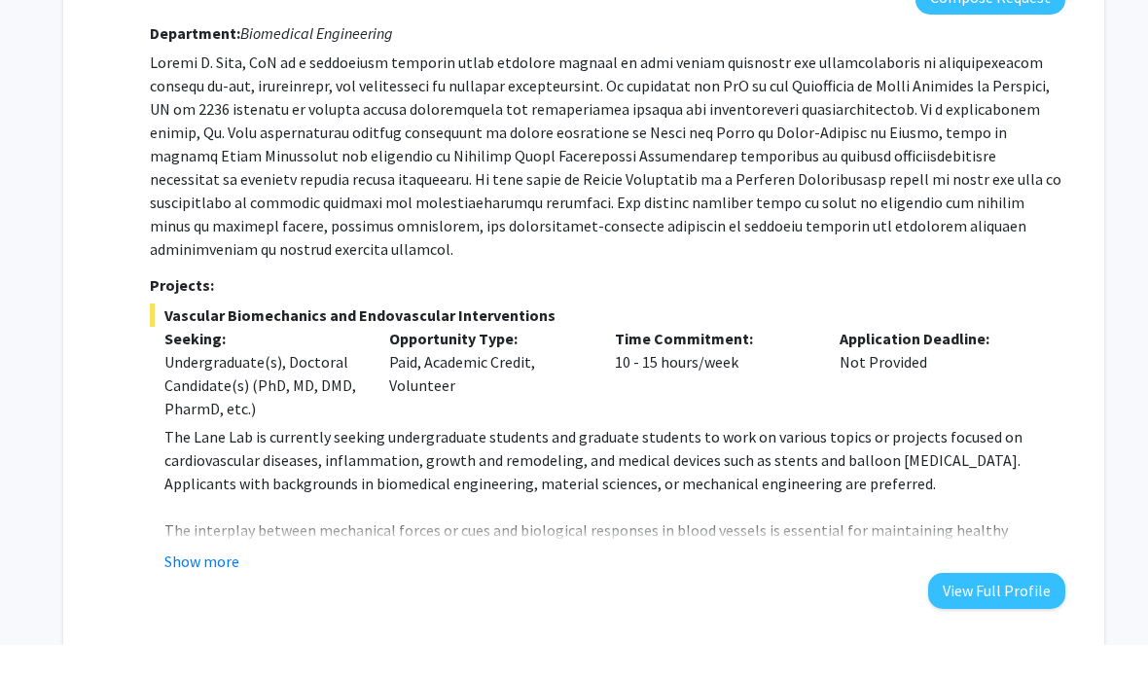
scroll to position [1428, 0]
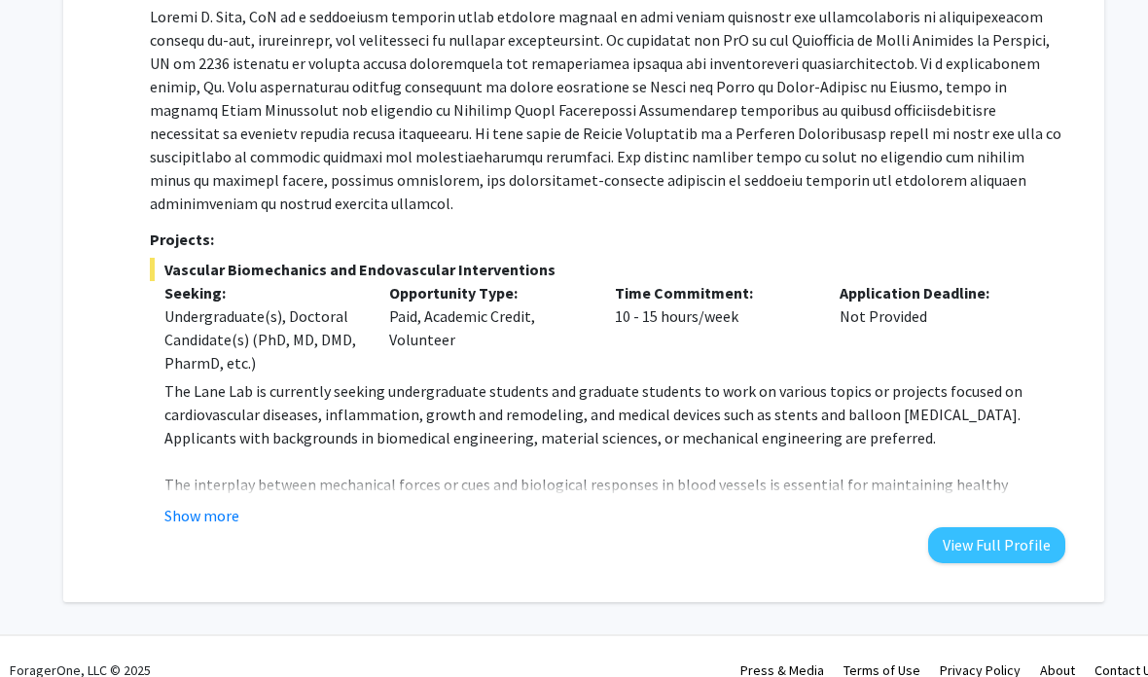
click at [194, 504] on button "Show more" at bounding box center [201, 515] width 75 height 23
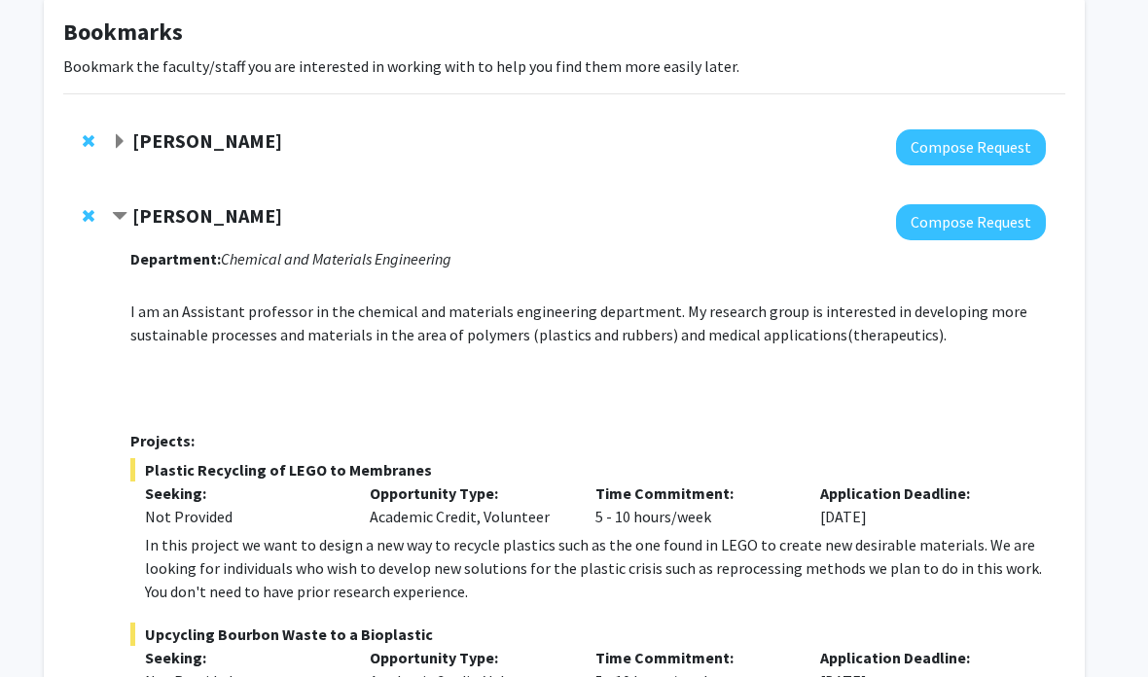
scroll to position [0, 19]
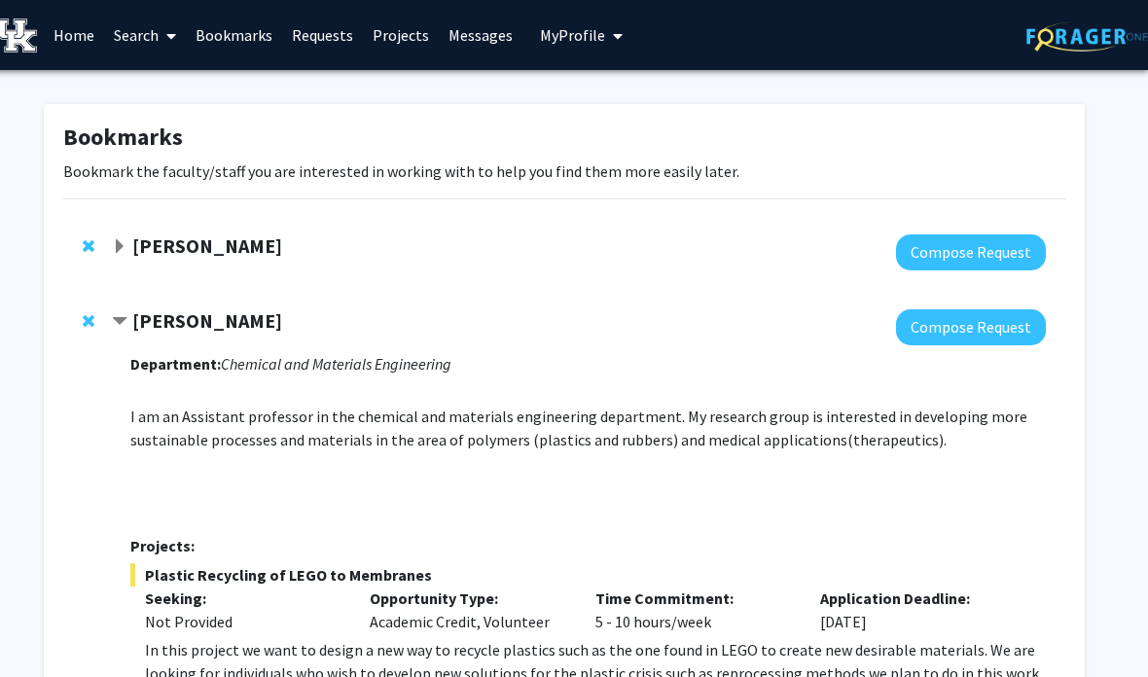
click at [139, 25] on link "Search" at bounding box center [145, 35] width 82 height 68
click at [219, 86] on span "Faculty/Staff" at bounding box center [175, 89] width 143 height 39
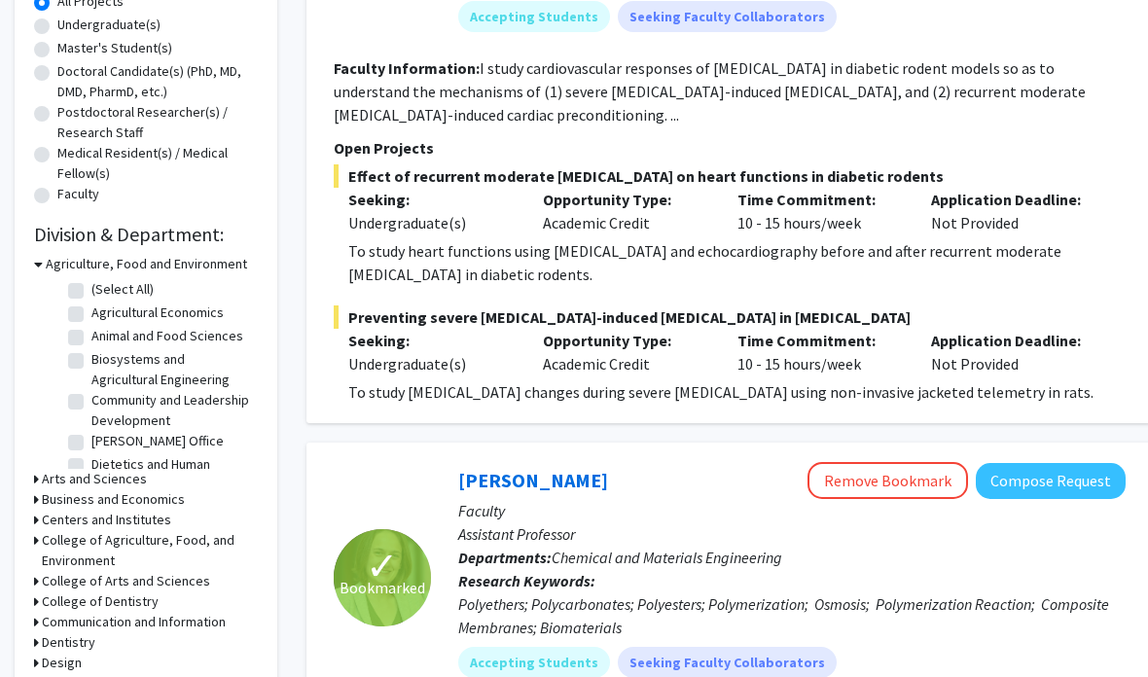
scroll to position [378, 0]
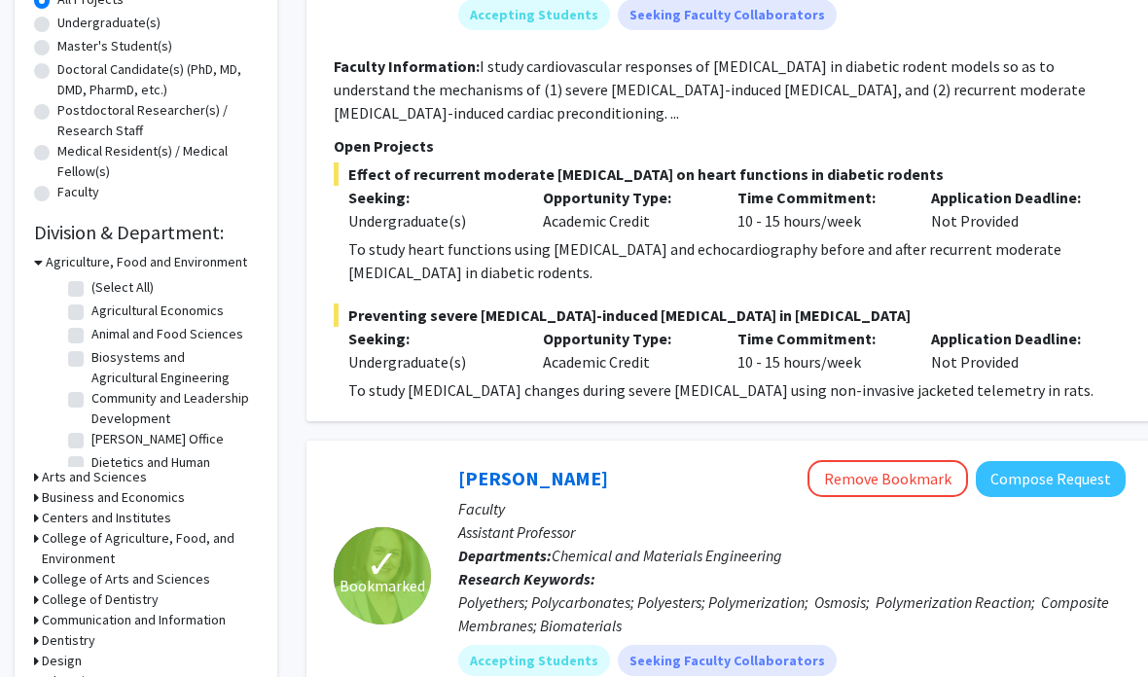
click at [49, 257] on h3 "Agriculture, Food and Environment" at bounding box center [146, 262] width 201 height 20
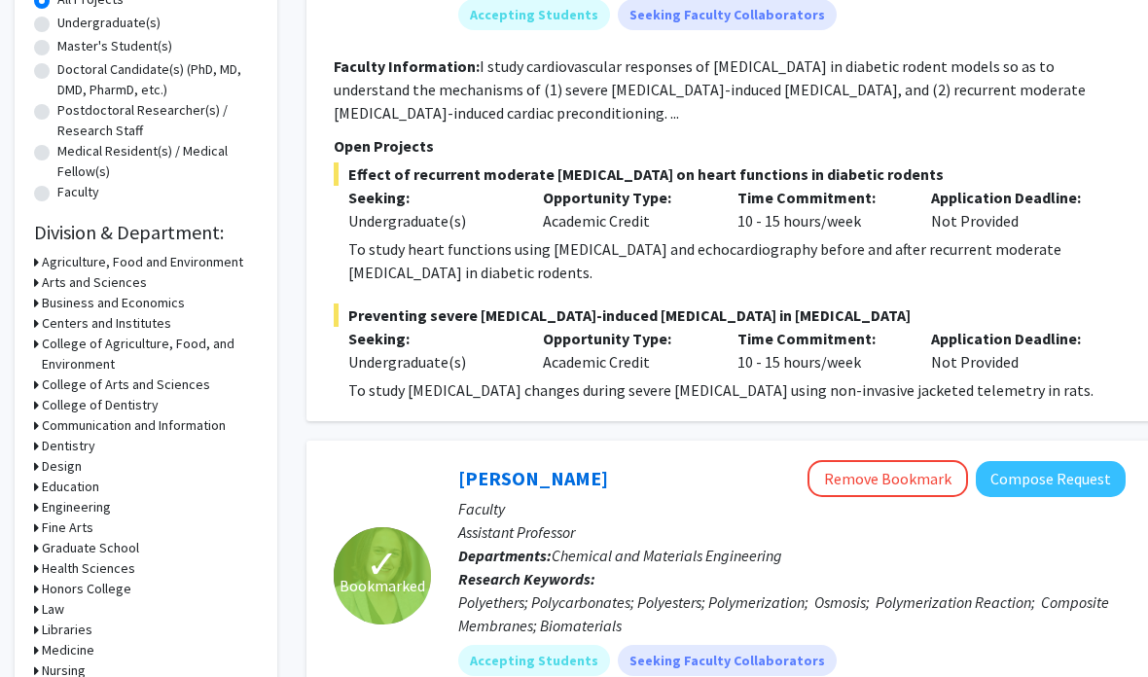
click at [47, 502] on h3 "Engineering" at bounding box center [76, 507] width 69 height 20
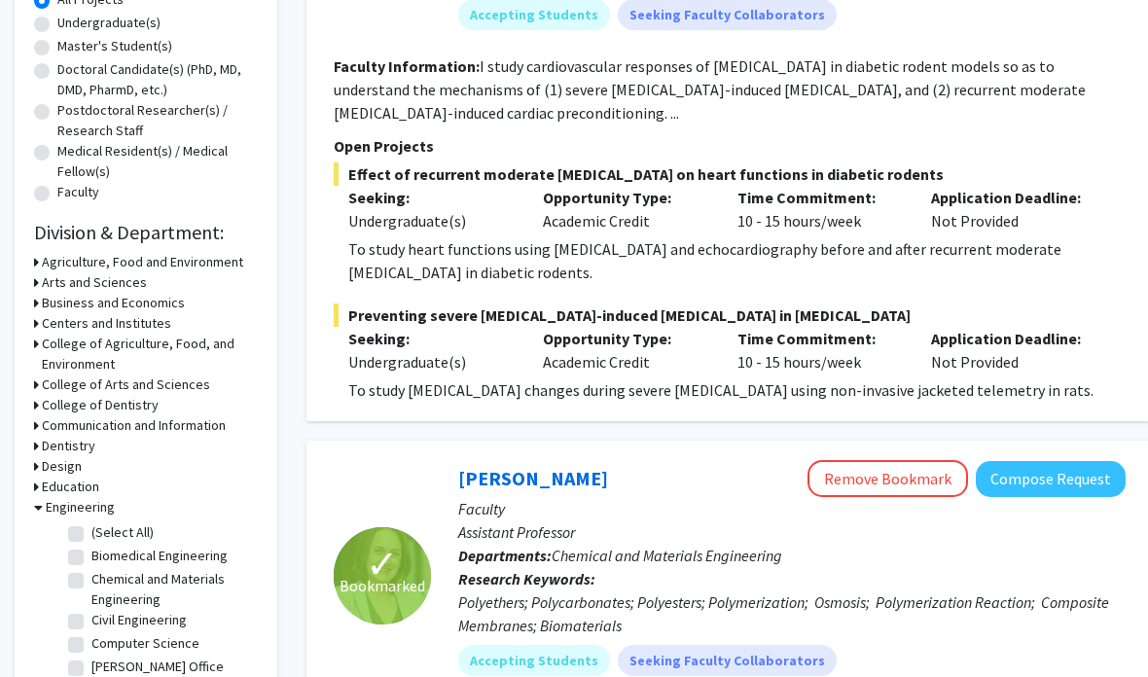
click at [193, 549] on label "Biomedical Engineering" at bounding box center [159, 556] width 136 height 20
click at [104, 549] on input "Biomedical Engineering" at bounding box center [97, 552] width 13 height 13
checkbox input "true"
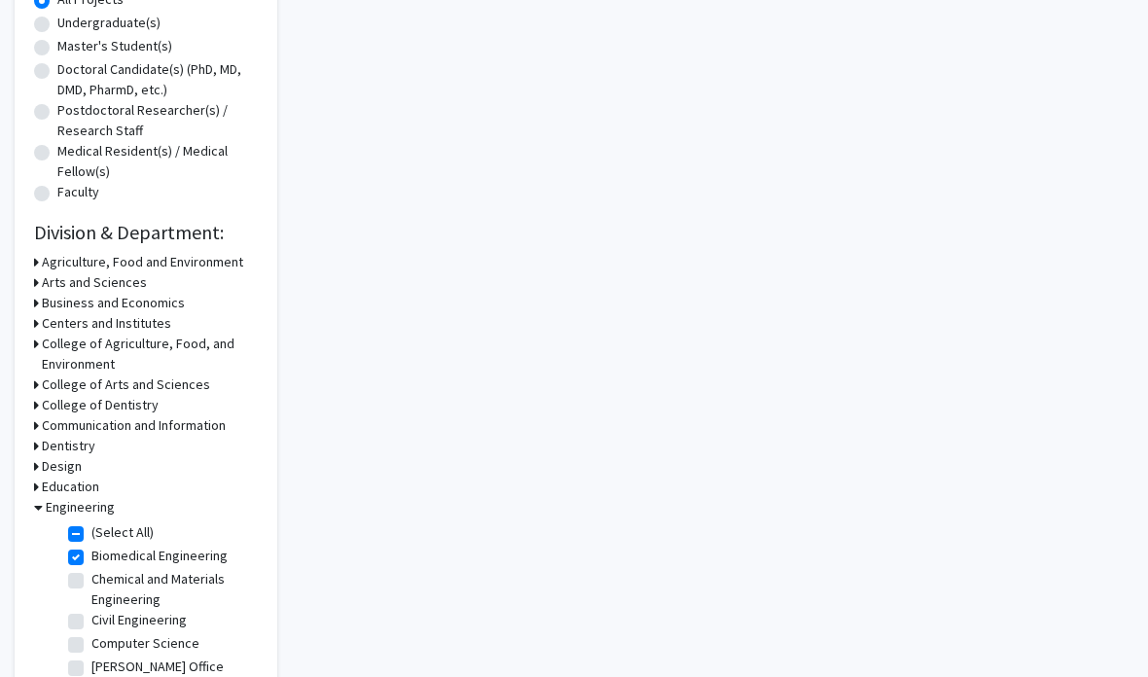
checkbox input "true"
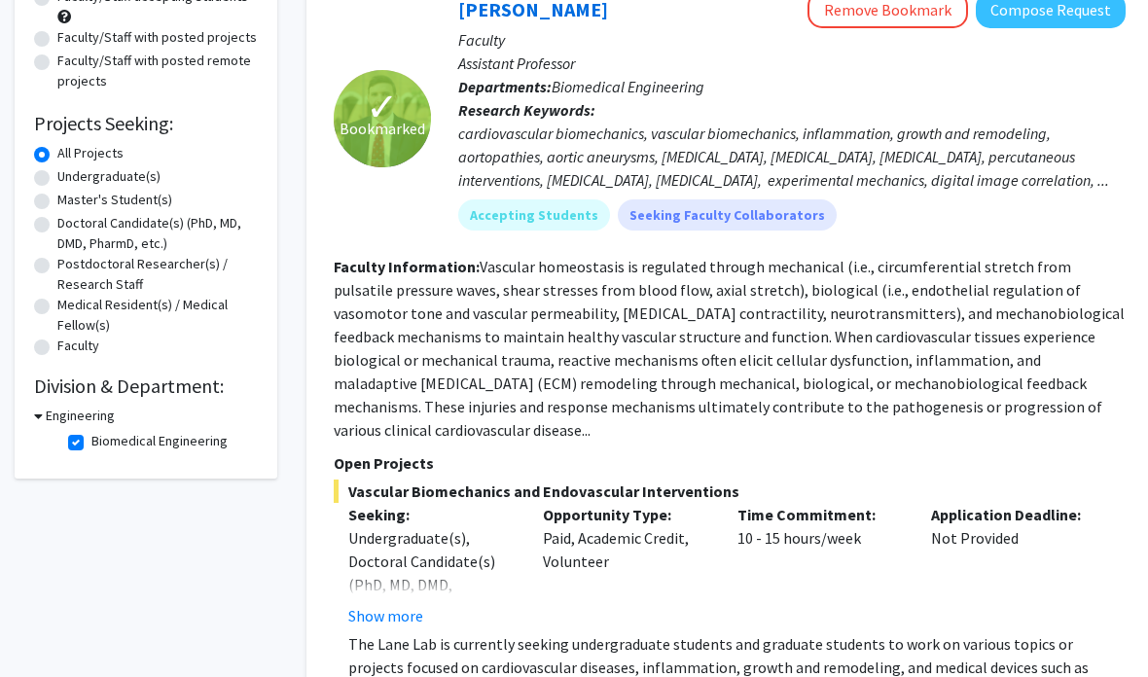
scroll to position [225, 0]
click at [166, 439] on label "Biomedical Engineering" at bounding box center [159, 441] width 136 height 20
click at [104, 439] on input "Biomedical Engineering" at bounding box center [97, 437] width 13 height 13
checkbox input "false"
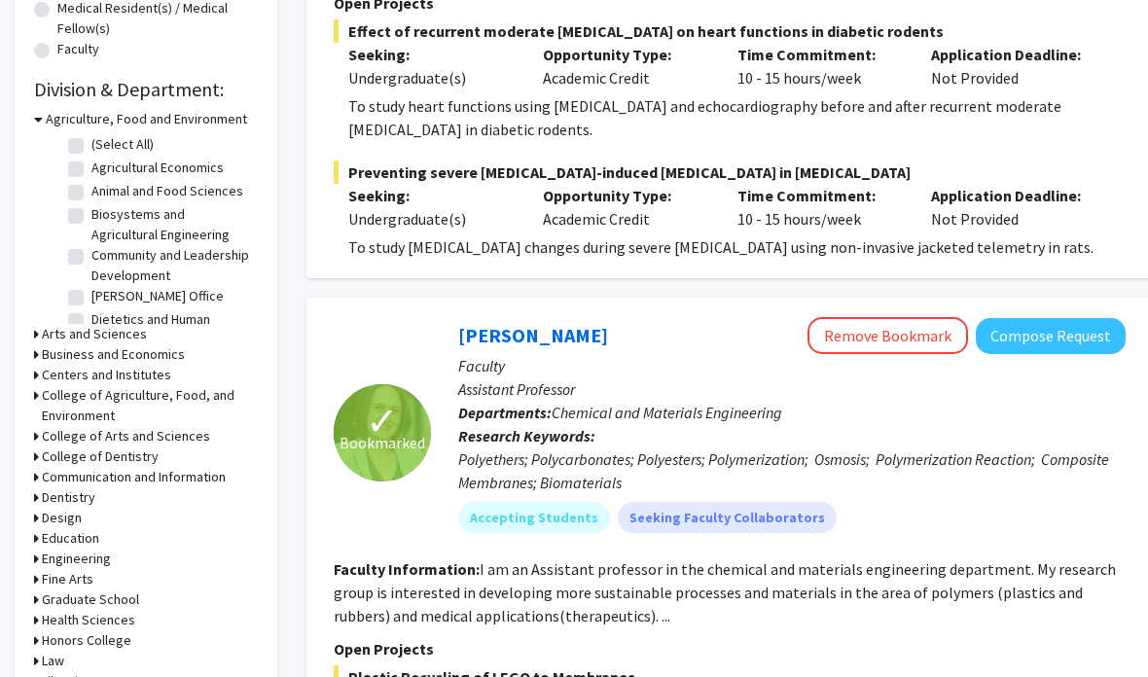
scroll to position [517, 0]
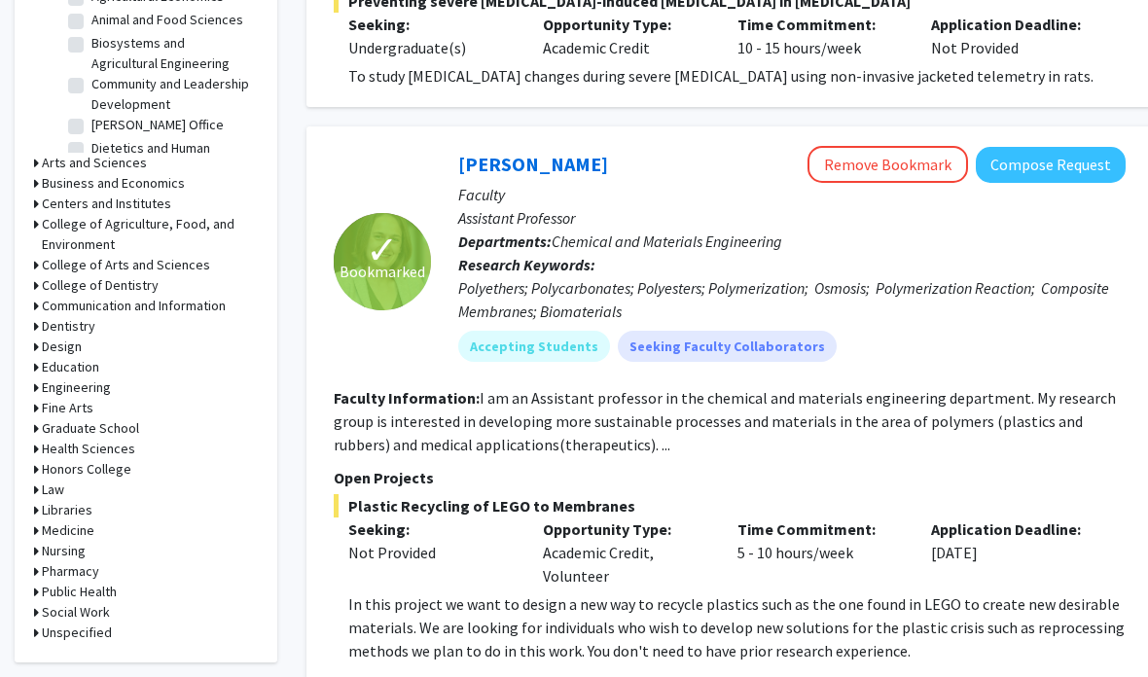
click at [88, 527] on h3 "Medicine" at bounding box center [68, 531] width 53 height 20
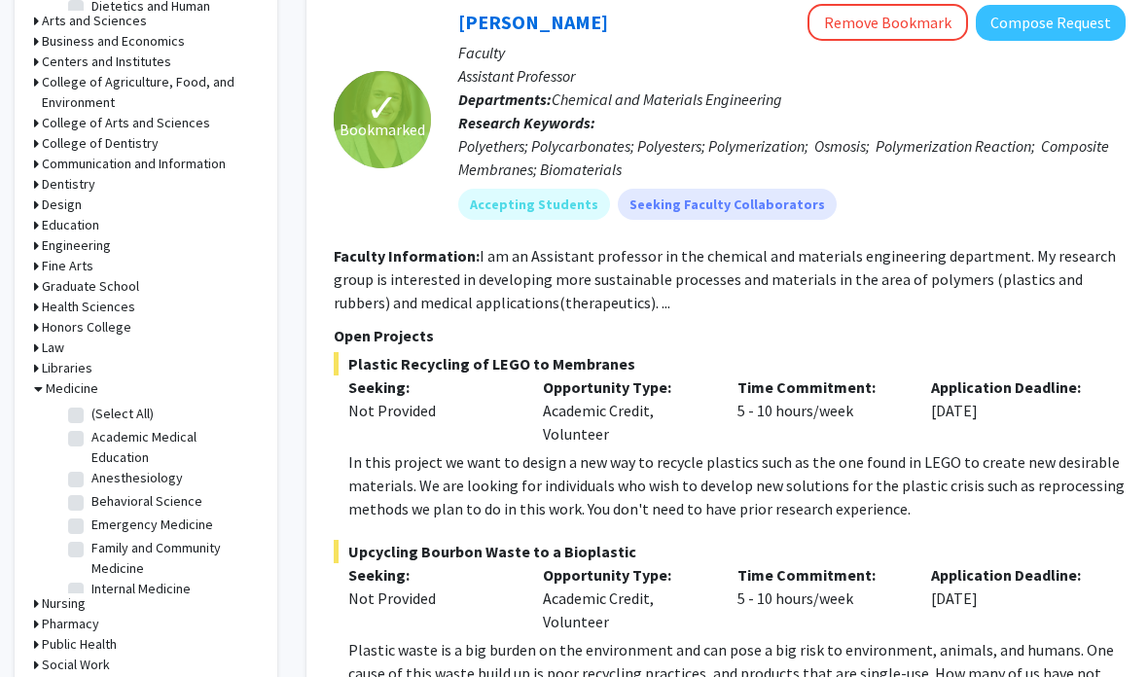
scroll to position [836, 0]
click at [74, 395] on h3 "Medicine" at bounding box center [72, 387] width 53 height 20
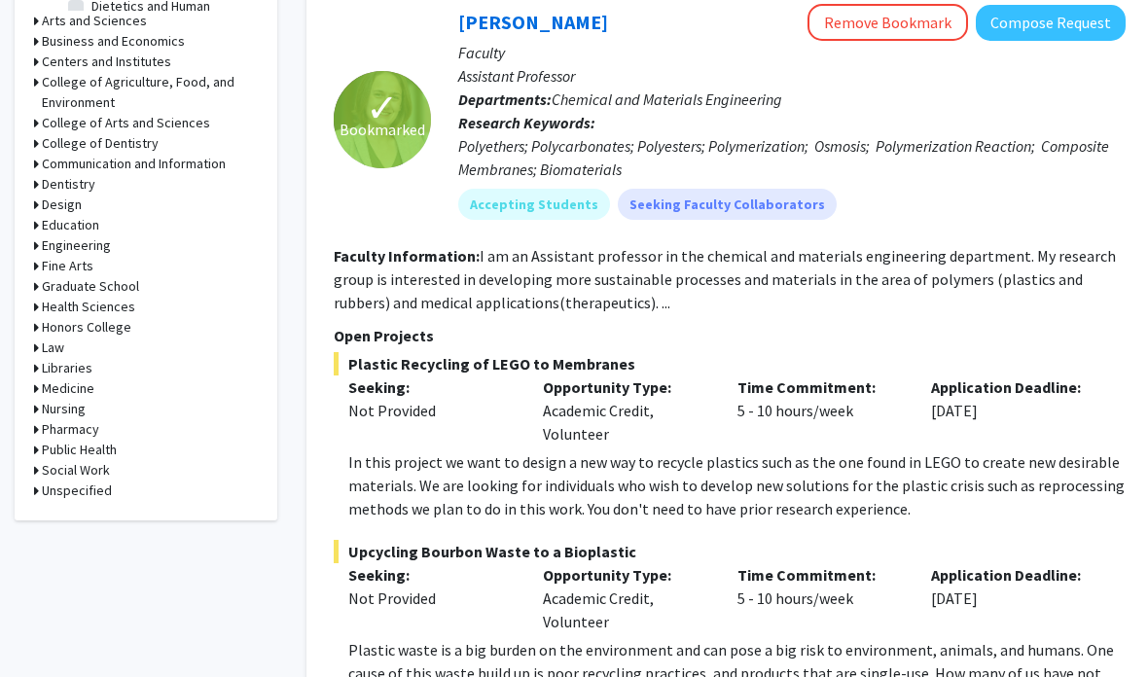
click at [75, 374] on h3 "Libraries" at bounding box center [67, 368] width 51 height 20
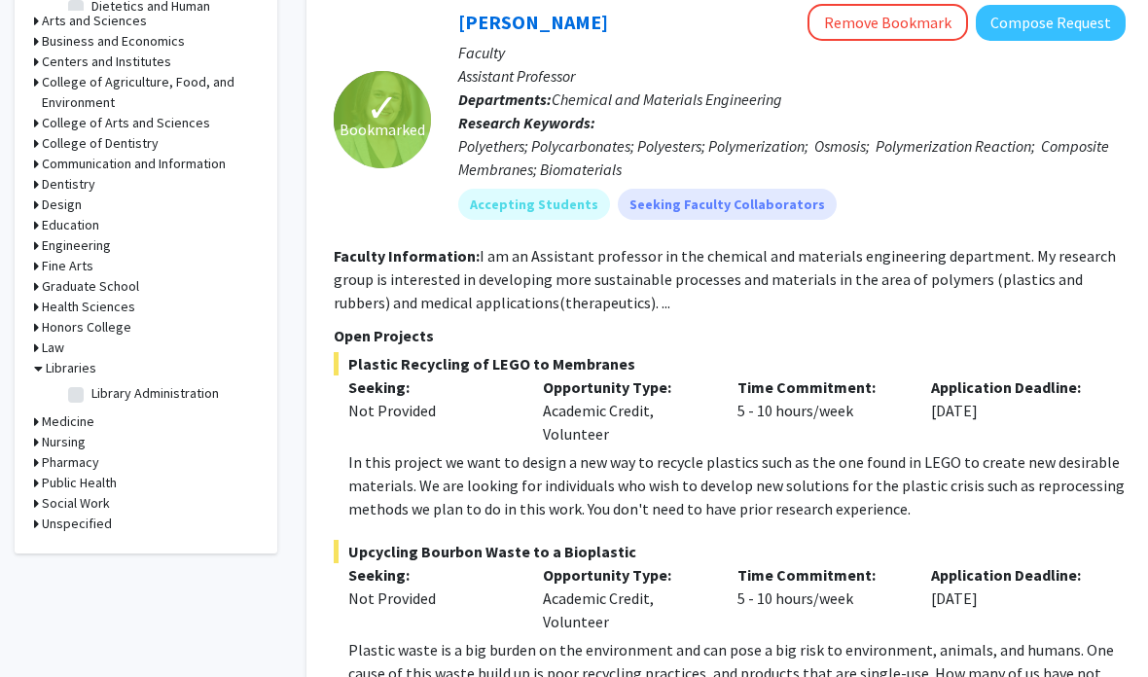
click at [69, 359] on h3 "Libraries" at bounding box center [71, 368] width 51 height 20
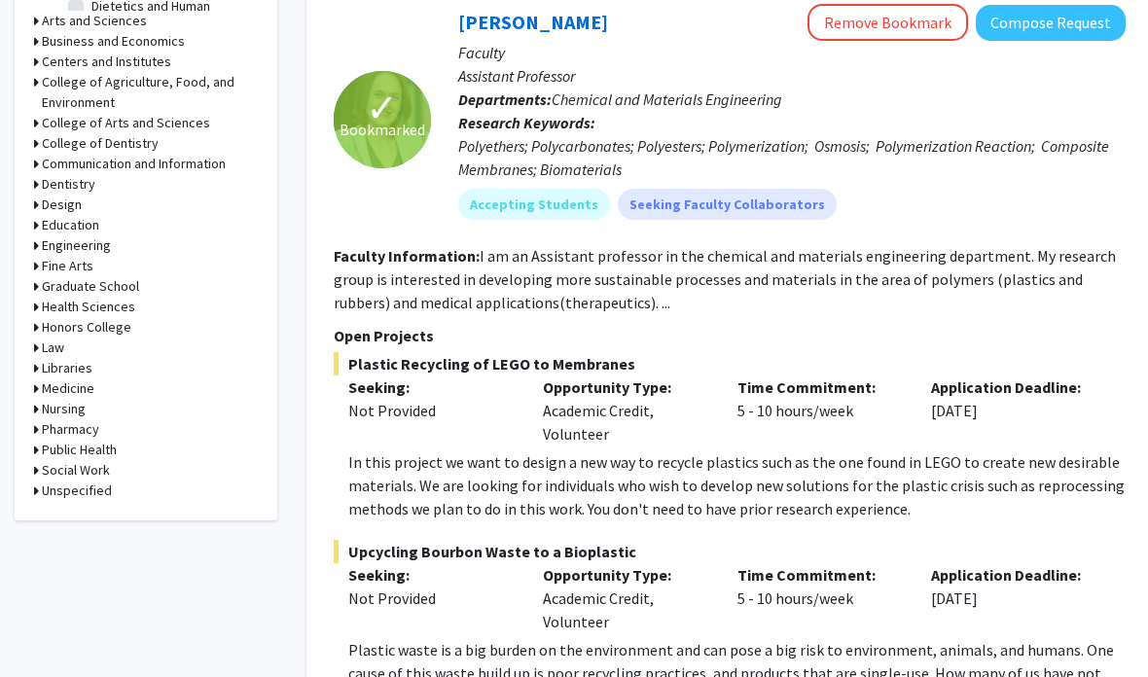
click at [61, 387] on h3 "Medicine" at bounding box center [68, 388] width 53 height 20
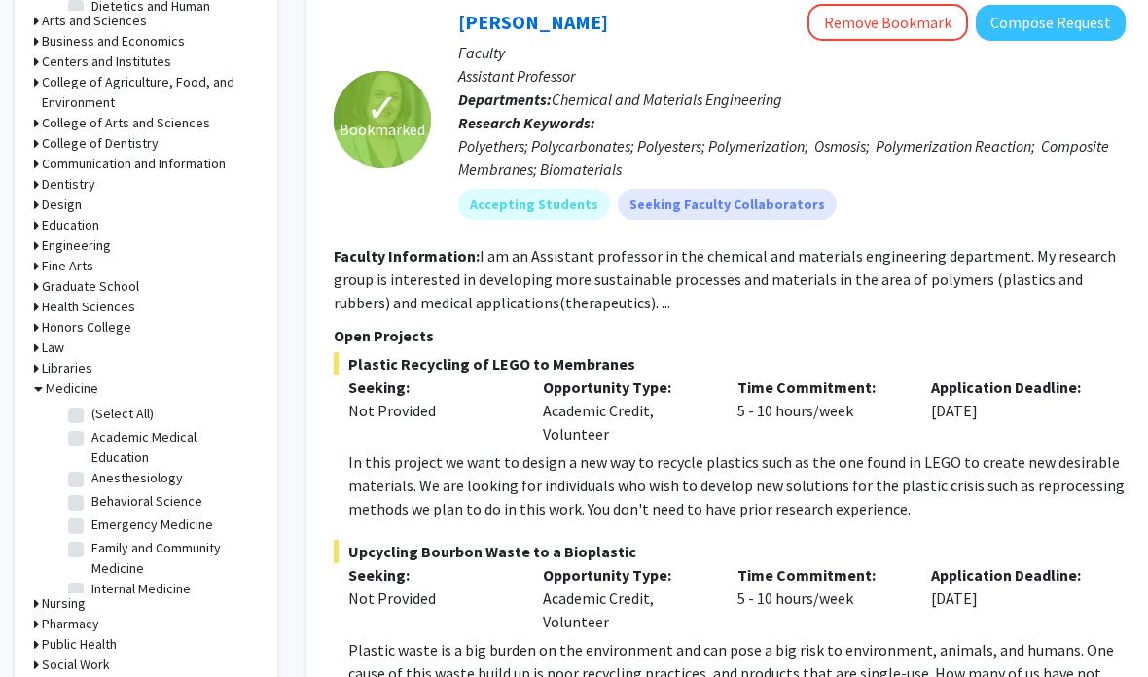
click at [91, 413] on label "(Select All)" at bounding box center [122, 414] width 62 height 20
click at [91, 413] on input "(Select All)" at bounding box center [97, 410] width 13 height 13
checkbox input "true"
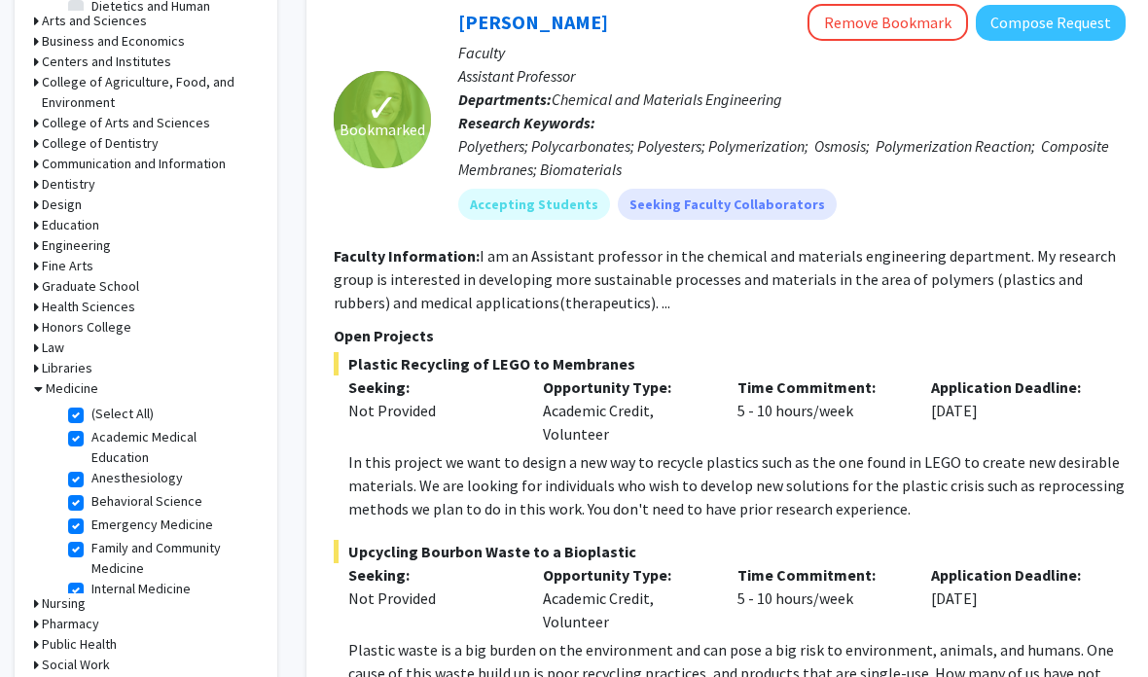
checkbox input "true"
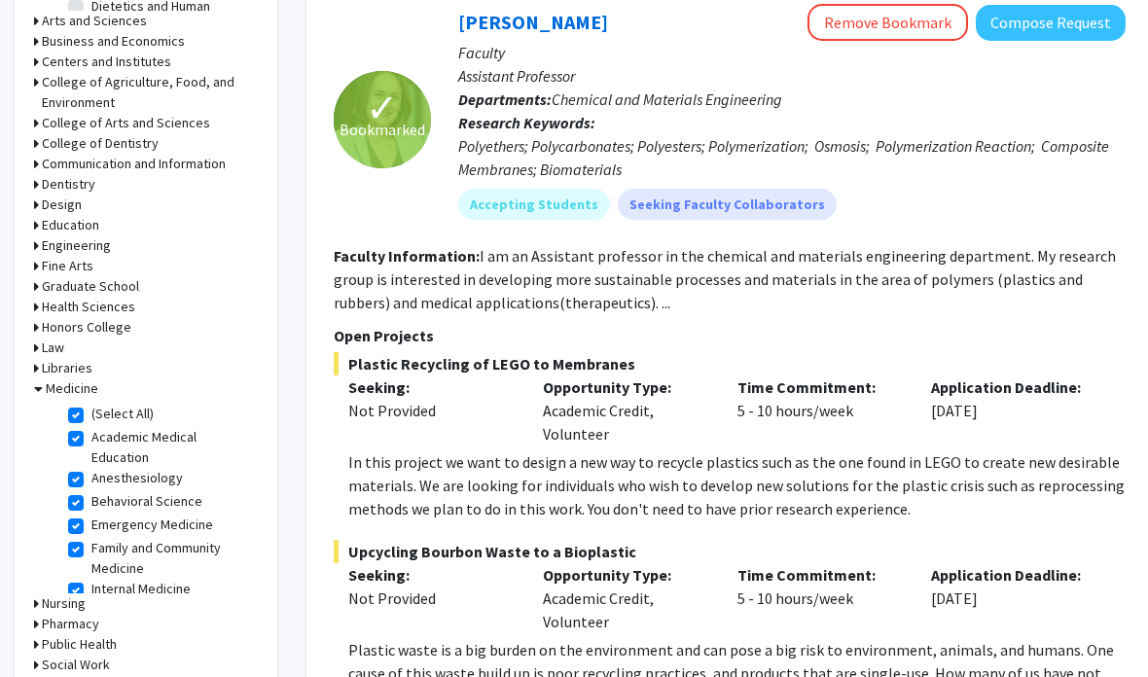
checkbox input "true"
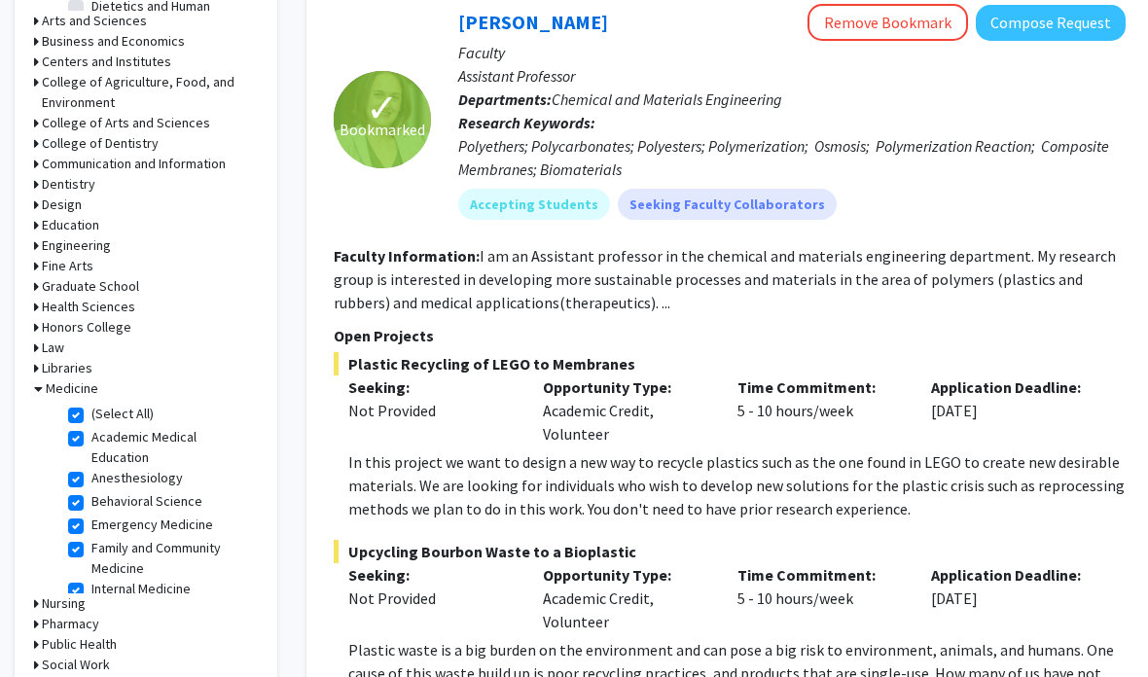
checkbox input "true"
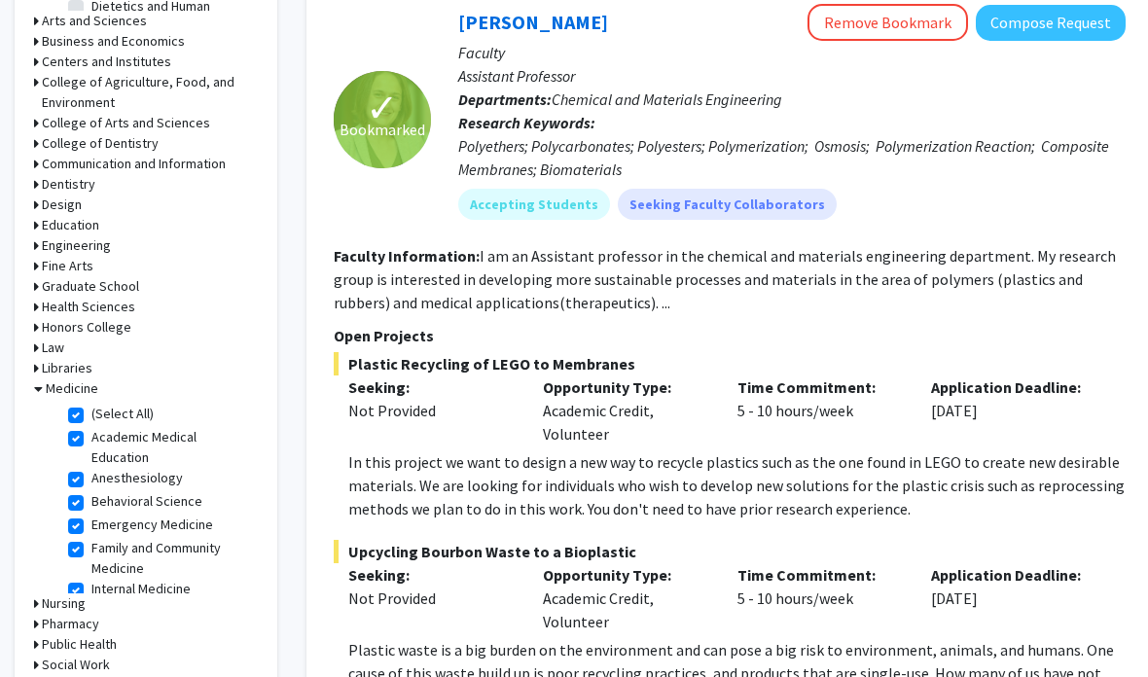
checkbox input "true"
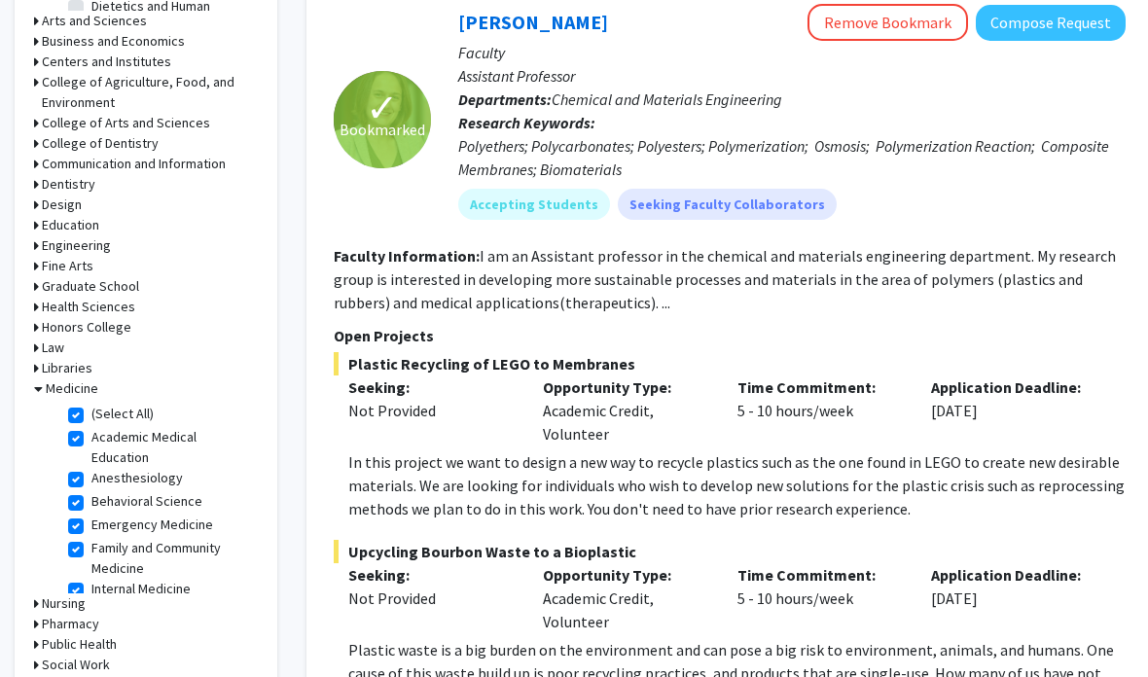
checkbox input "true"
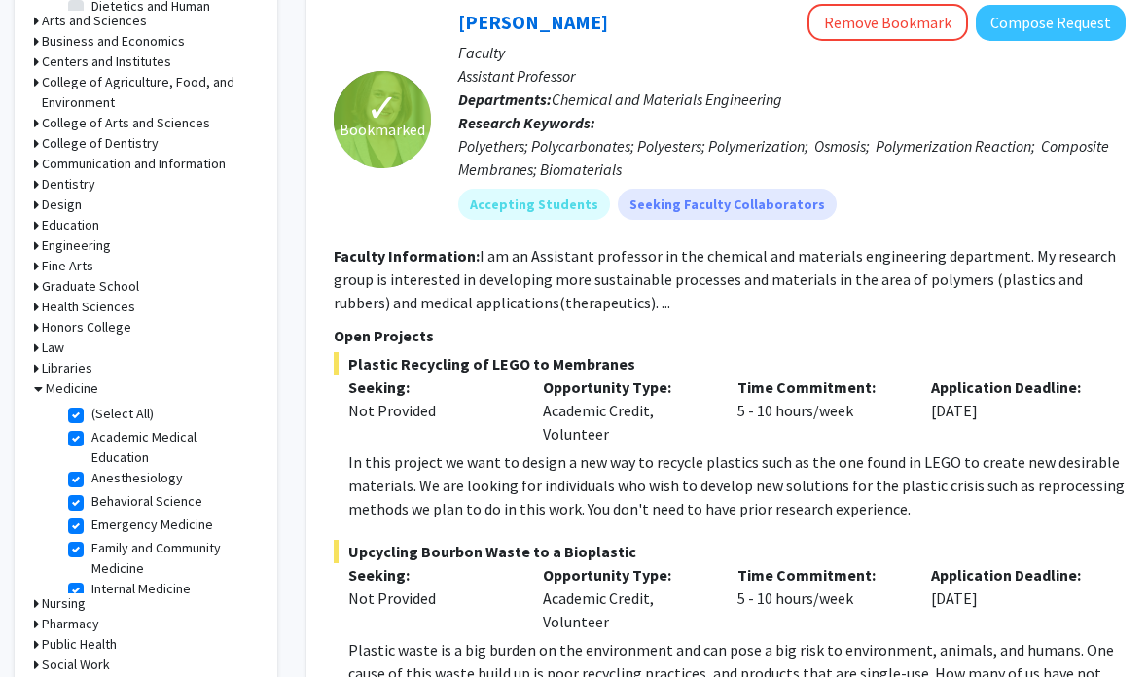
checkbox input "true"
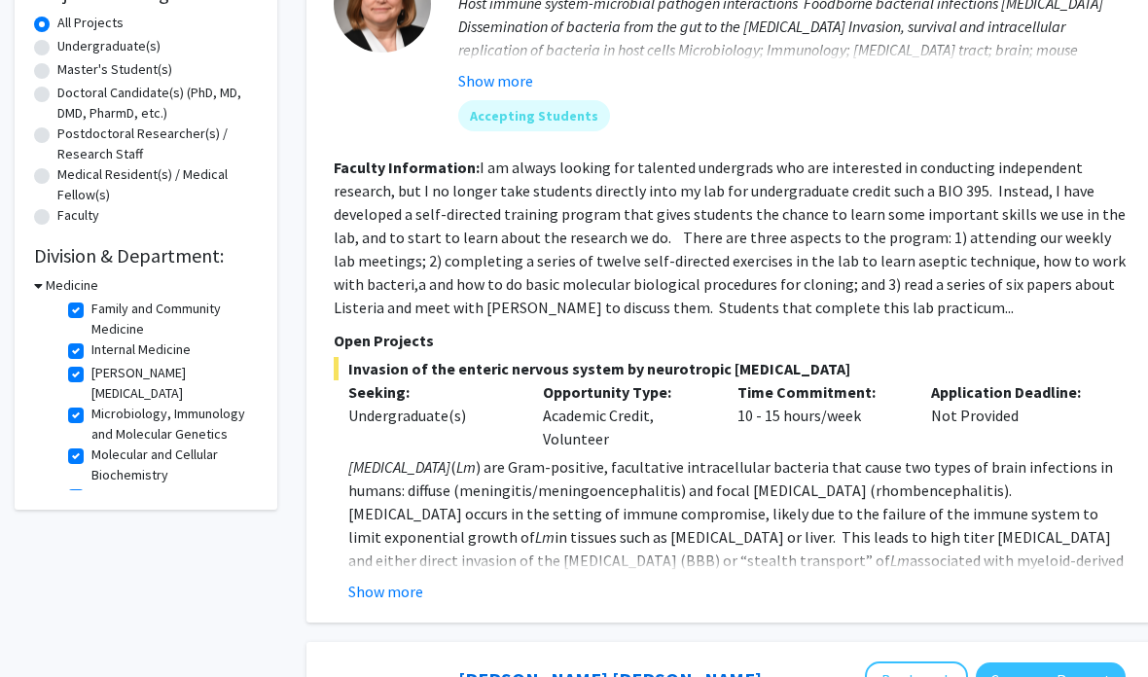
scroll to position [143, 0]
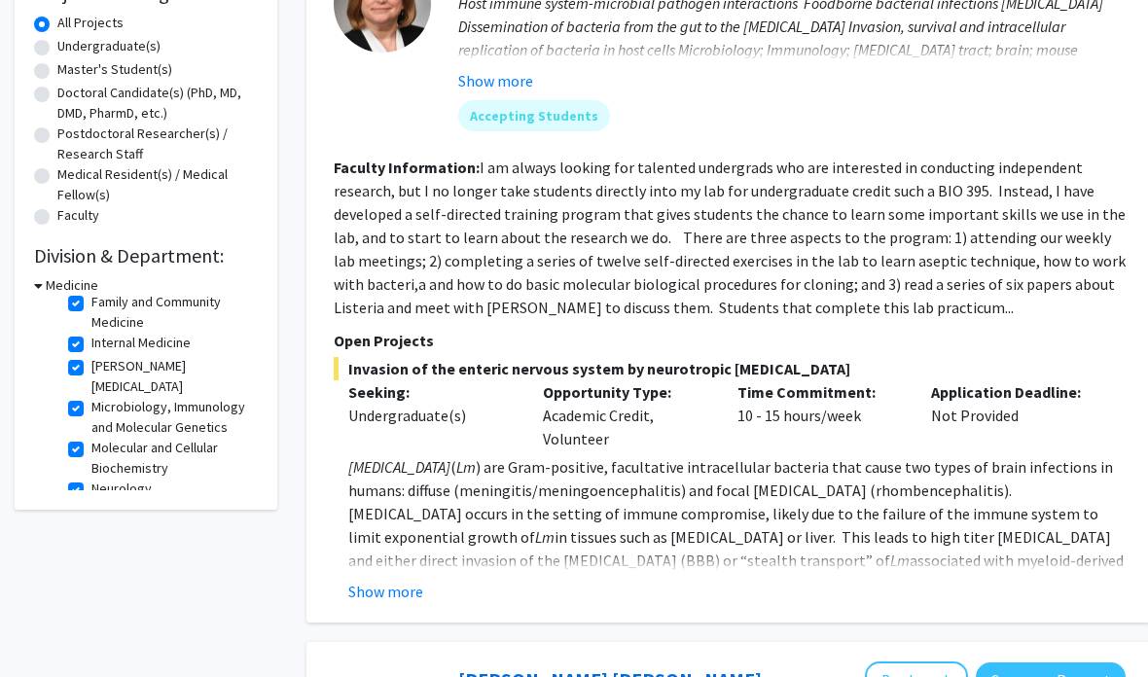
click at [91, 373] on label "[PERSON_NAME] [MEDICAL_DATA]" at bounding box center [171, 376] width 161 height 41
click at [91, 369] on input "[PERSON_NAME] [MEDICAL_DATA]" at bounding box center [97, 362] width 13 height 13
checkbox input "false"
checkbox input "true"
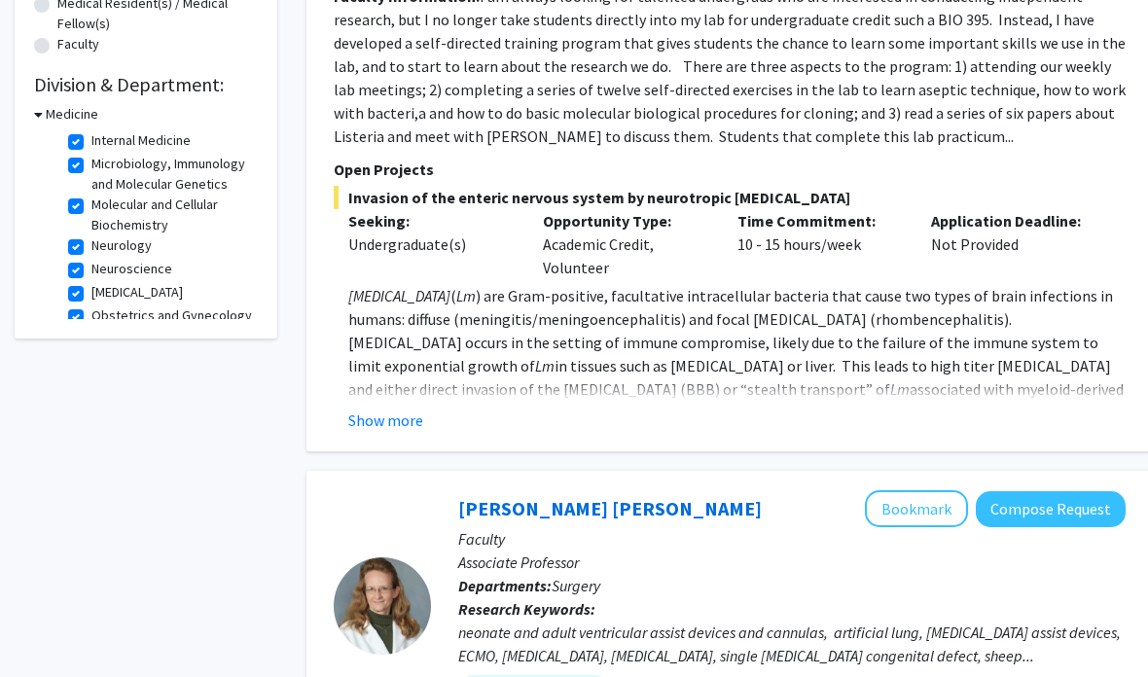
scroll to position [179, 0]
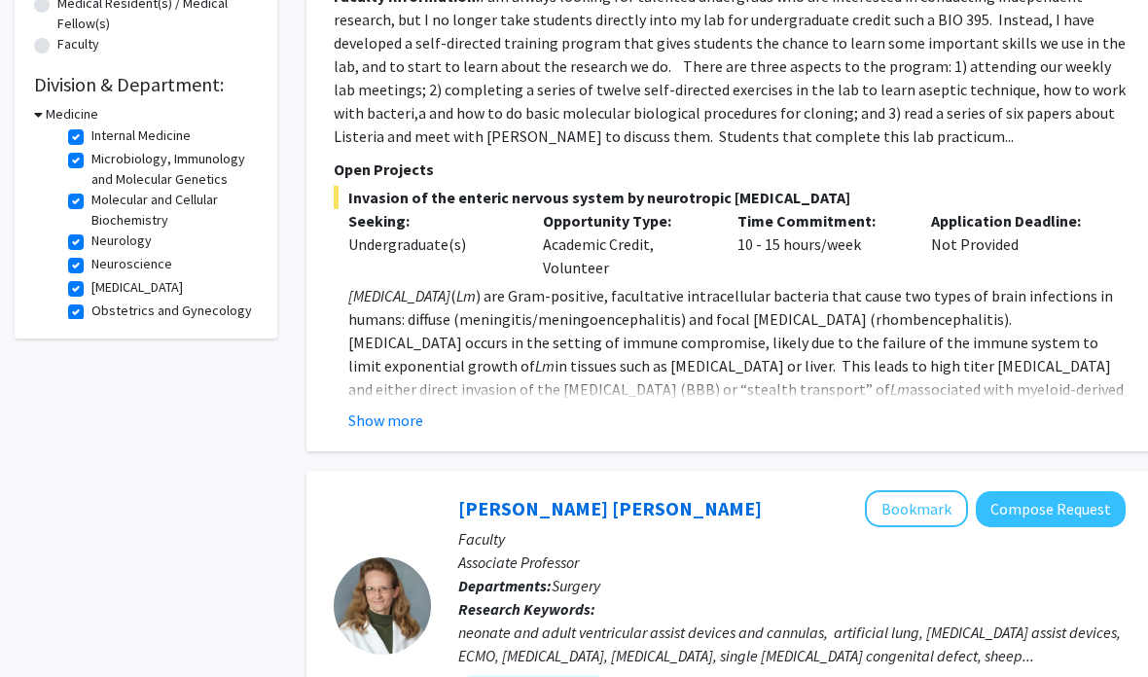
click at [91, 160] on label "Microbiology, Immunology and Molecular Genetics" at bounding box center [171, 170] width 161 height 41
click at [91, 160] on input "Microbiology, Immunology and Molecular Genetics" at bounding box center [97, 156] width 13 height 13
checkbox input "false"
checkbox input "true"
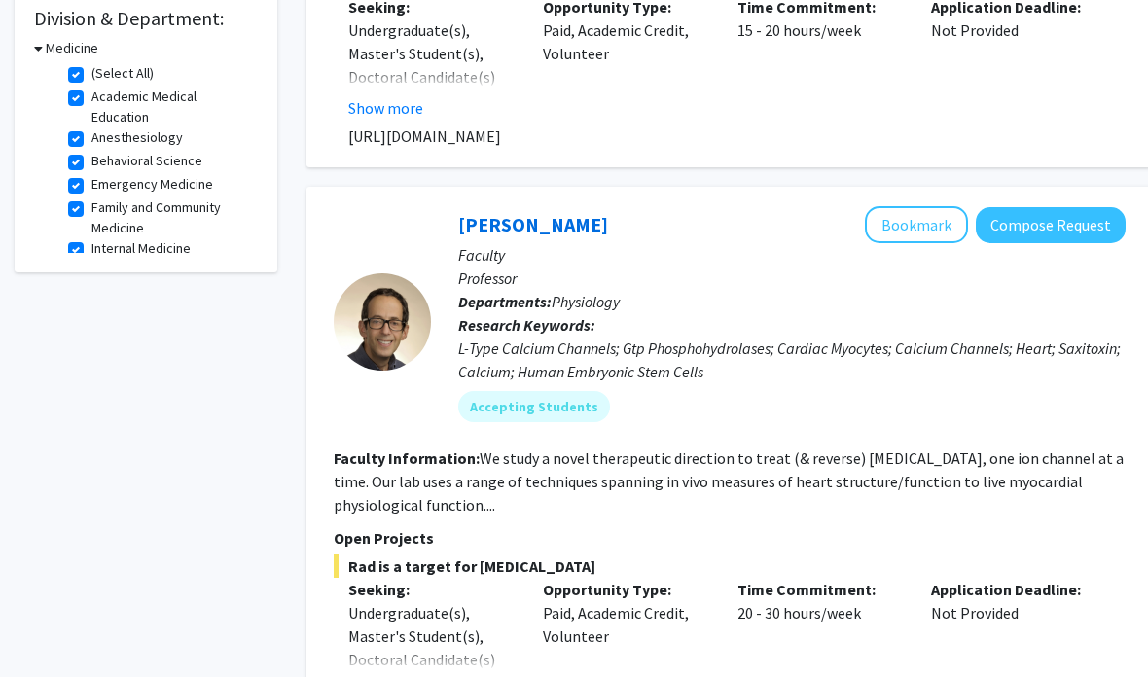
click at [91, 65] on label "(Select All)" at bounding box center [122, 73] width 62 height 20
click at [91, 65] on input "(Select All)" at bounding box center [97, 69] width 13 height 13
checkbox input "false"
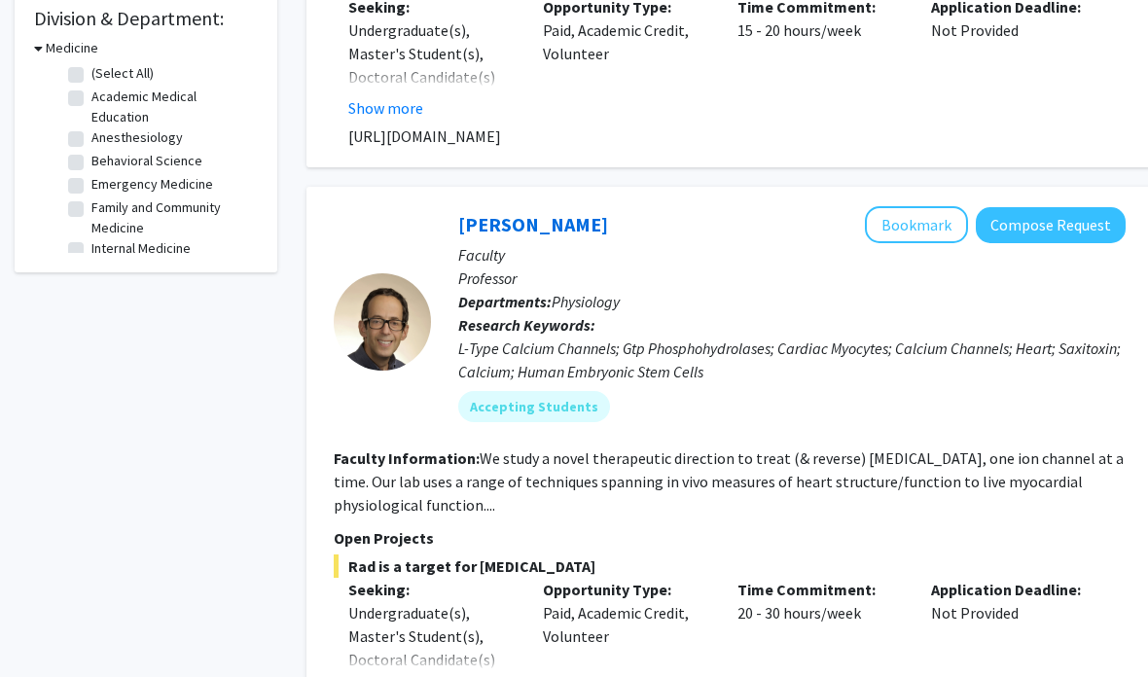
checkbox input "false"
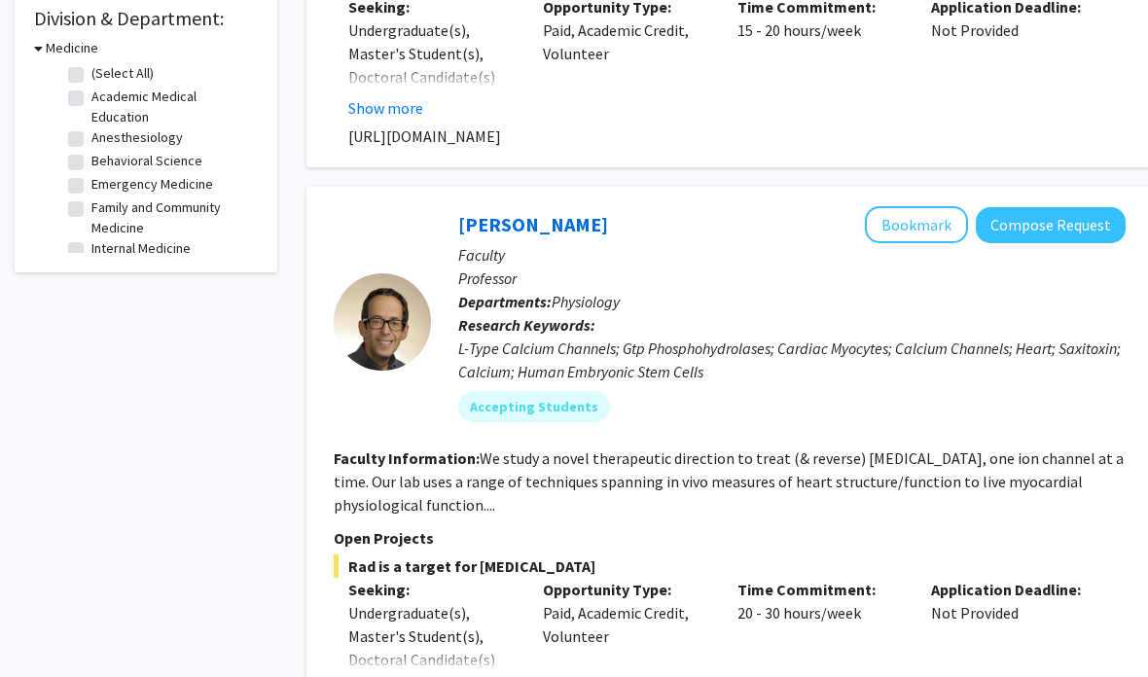
checkbox input "false"
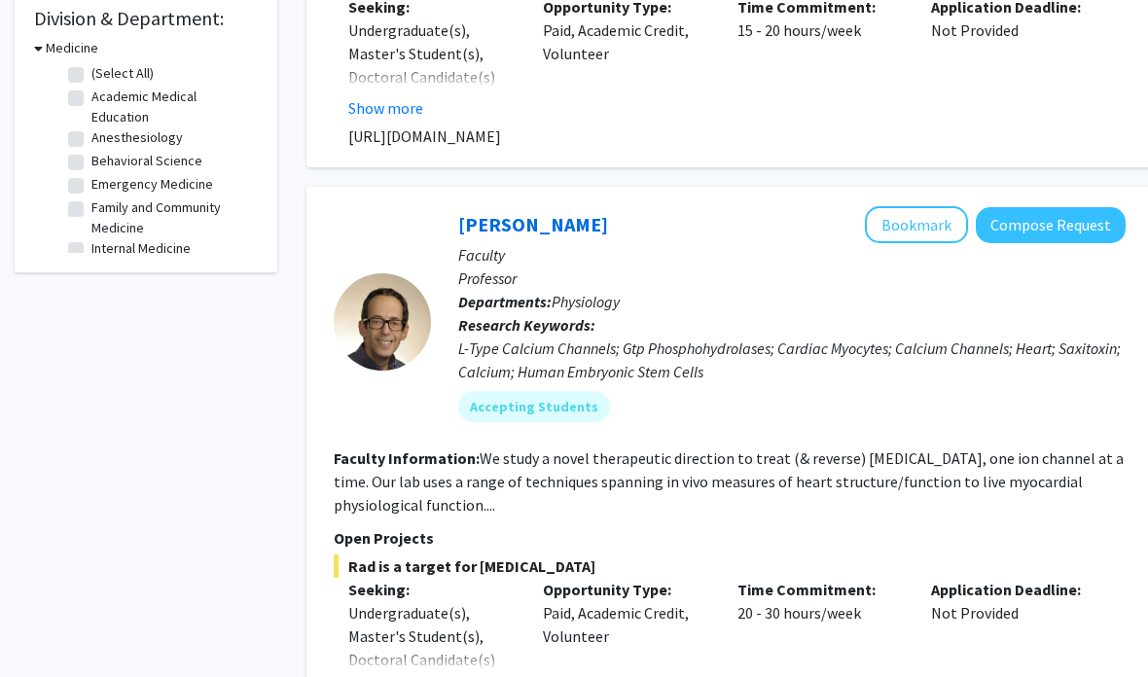
checkbox input "false"
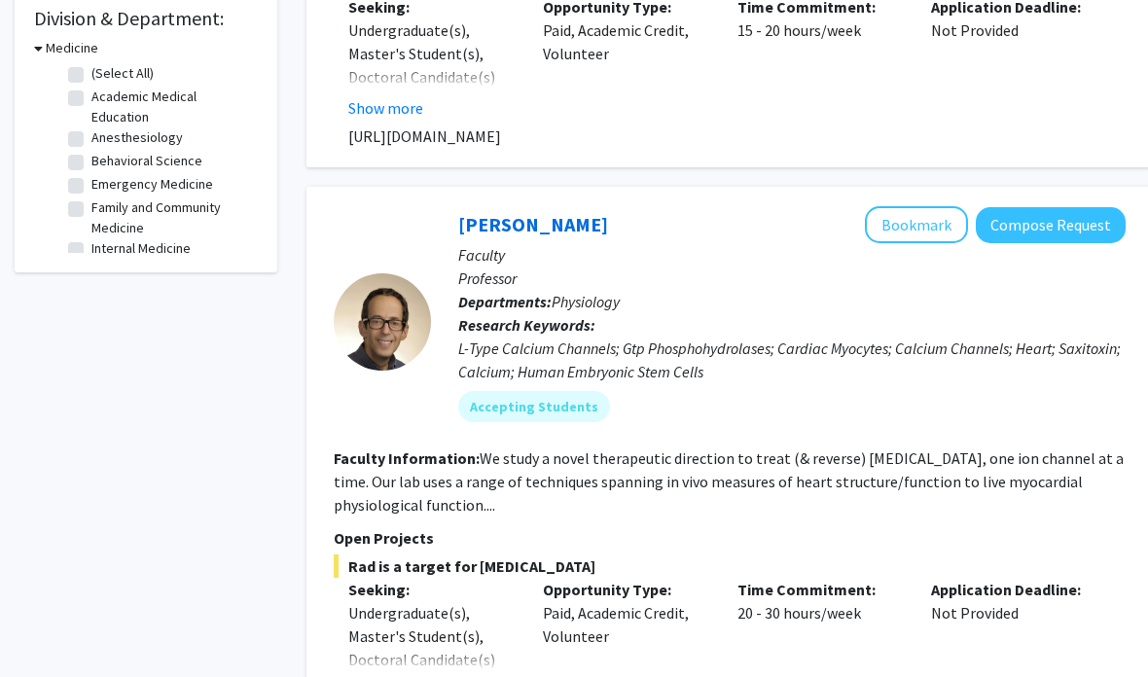
checkbox input "false"
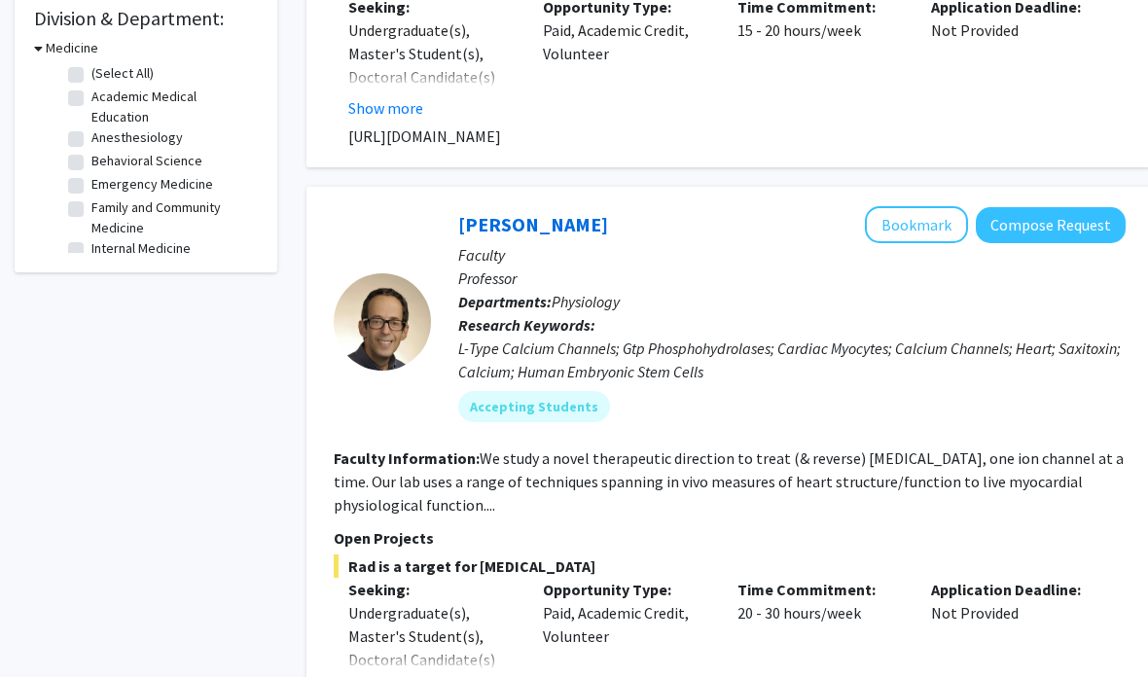
checkbox input "false"
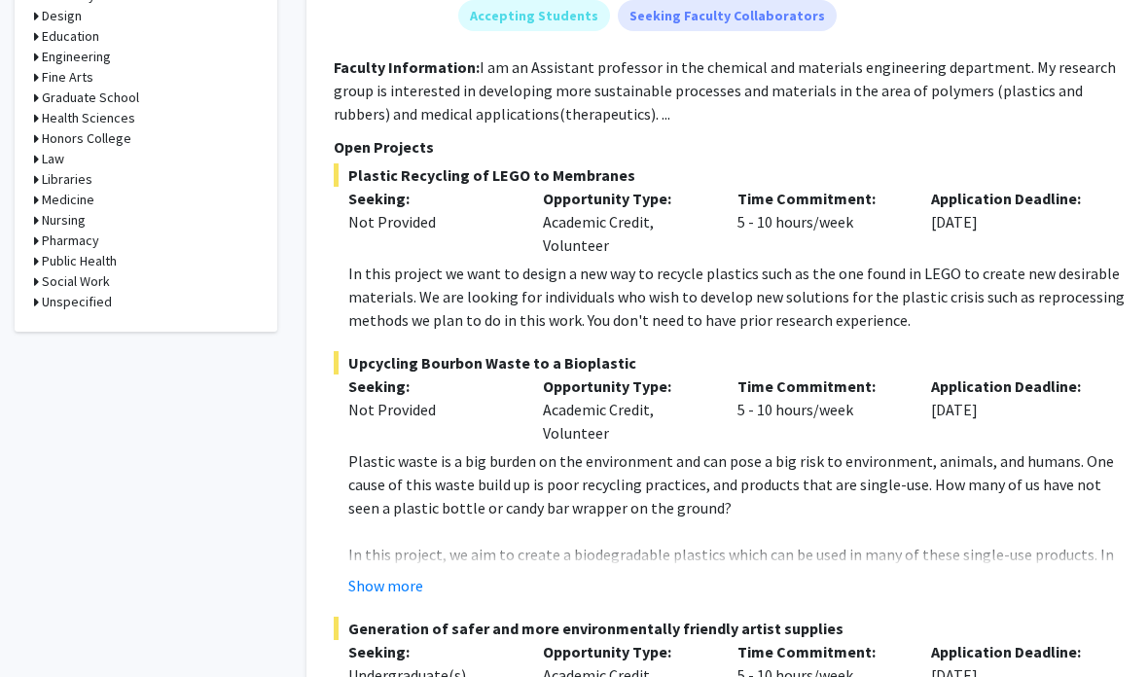
scroll to position [1012, 0]
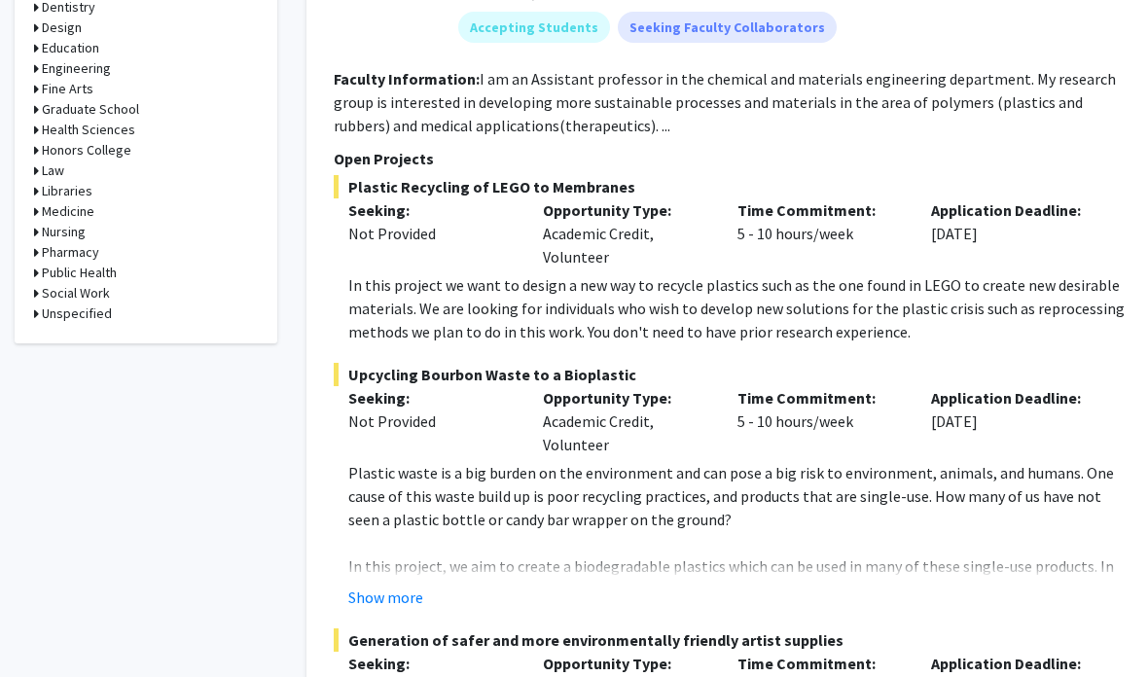
click at [84, 210] on h3 "Medicine" at bounding box center [68, 211] width 53 height 20
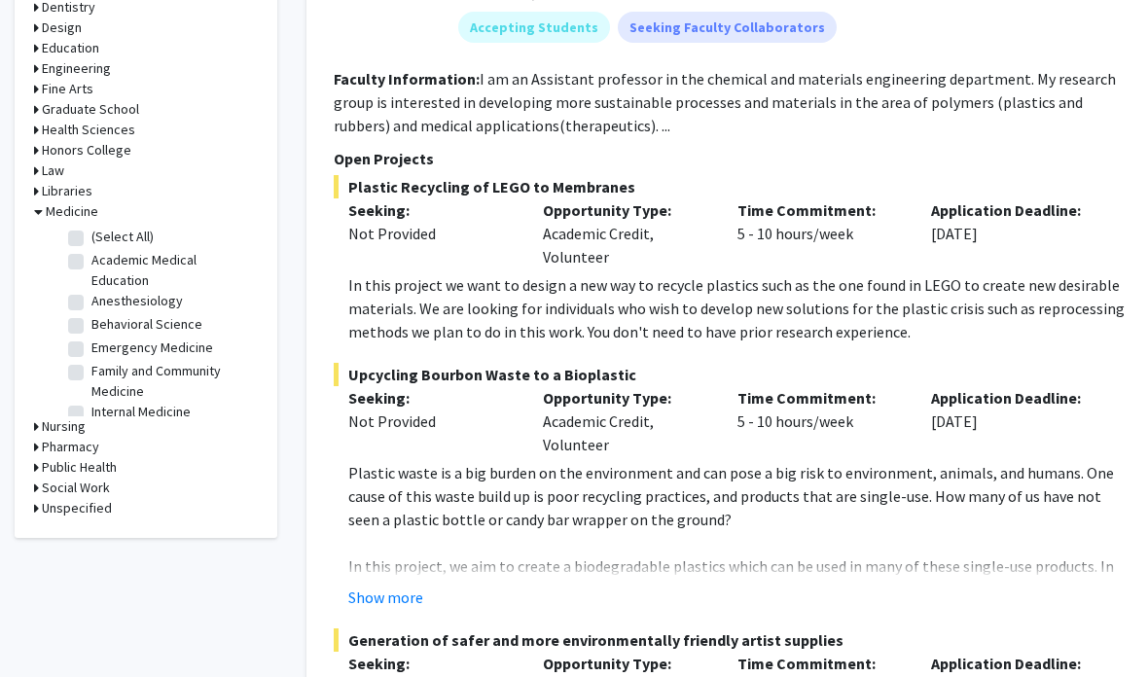
click at [91, 297] on label "Anesthesiology" at bounding box center [136, 301] width 91 height 20
click at [91, 297] on input "Anesthesiology" at bounding box center [97, 297] width 13 height 13
checkbox input "true"
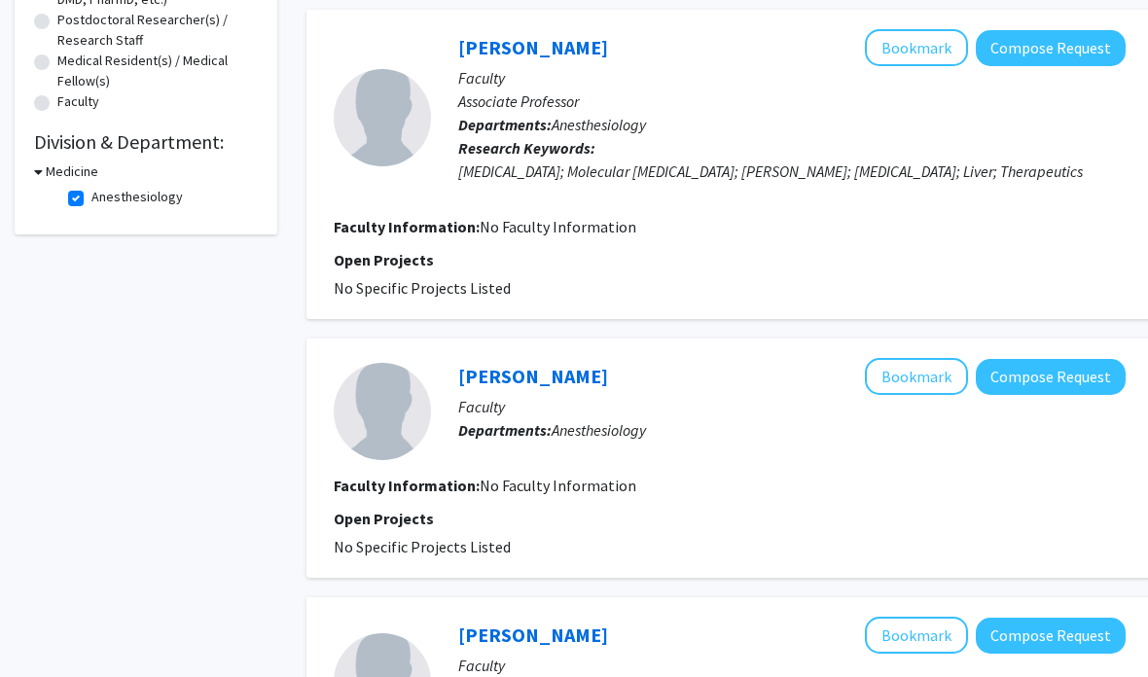
scroll to position [497, 0]
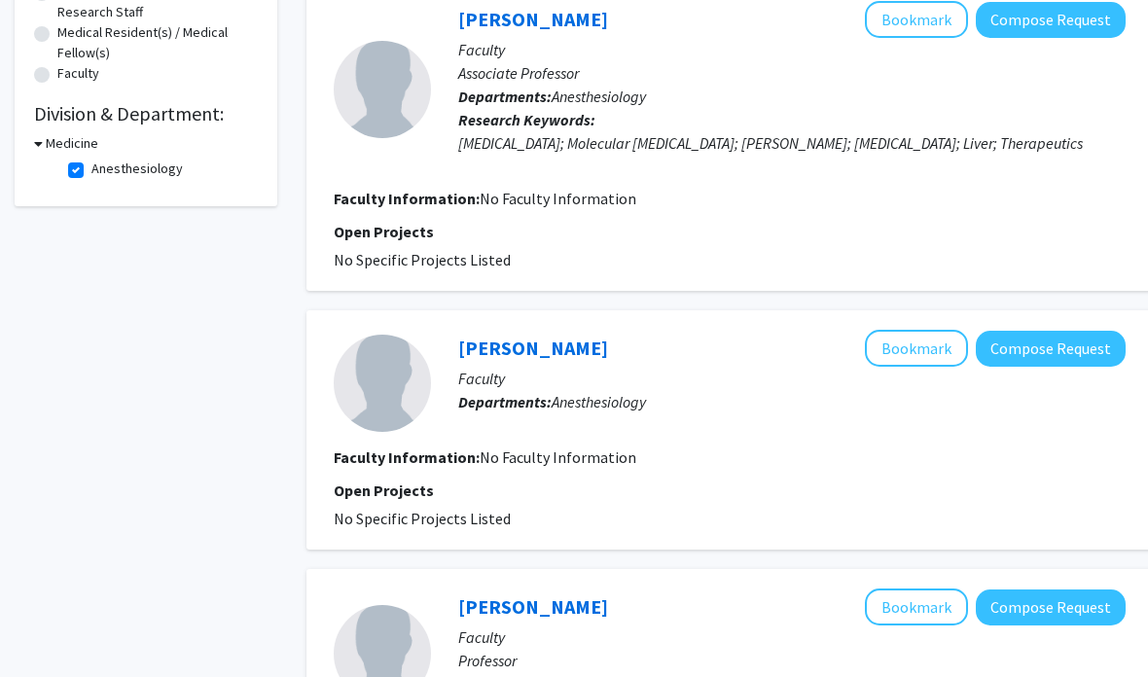
click at [153, 170] on label "Anesthesiology" at bounding box center [136, 169] width 91 height 20
click at [104, 170] on input "Anesthesiology" at bounding box center [97, 165] width 13 height 13
checkbox input "false"
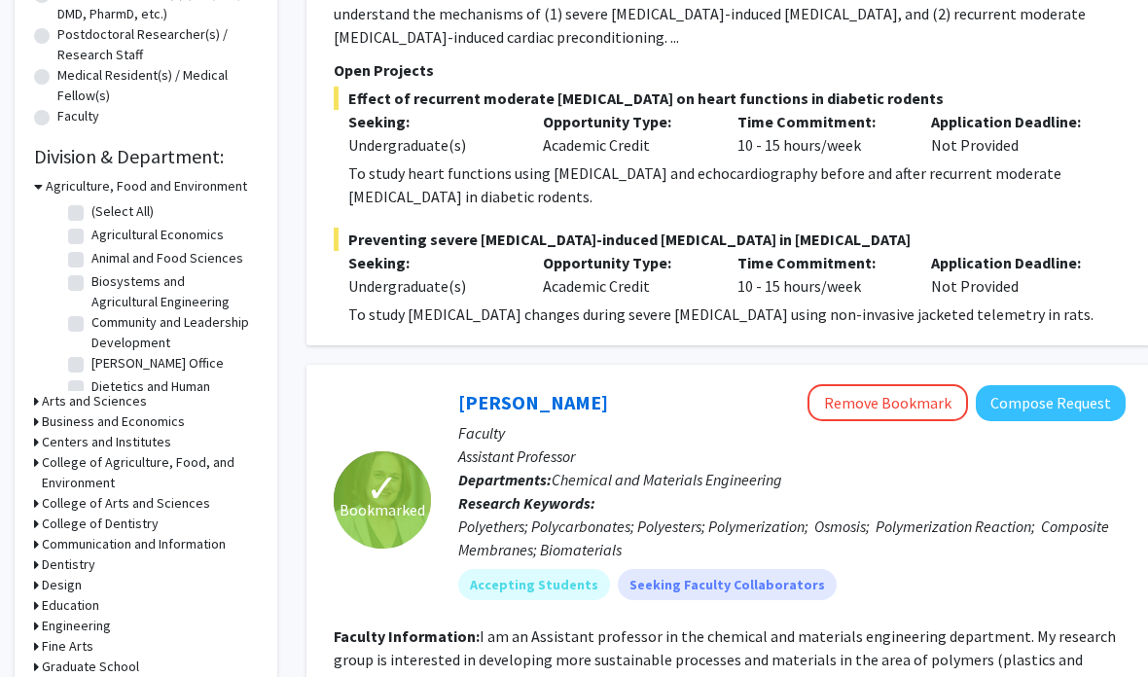
scroll to position [446, 0]
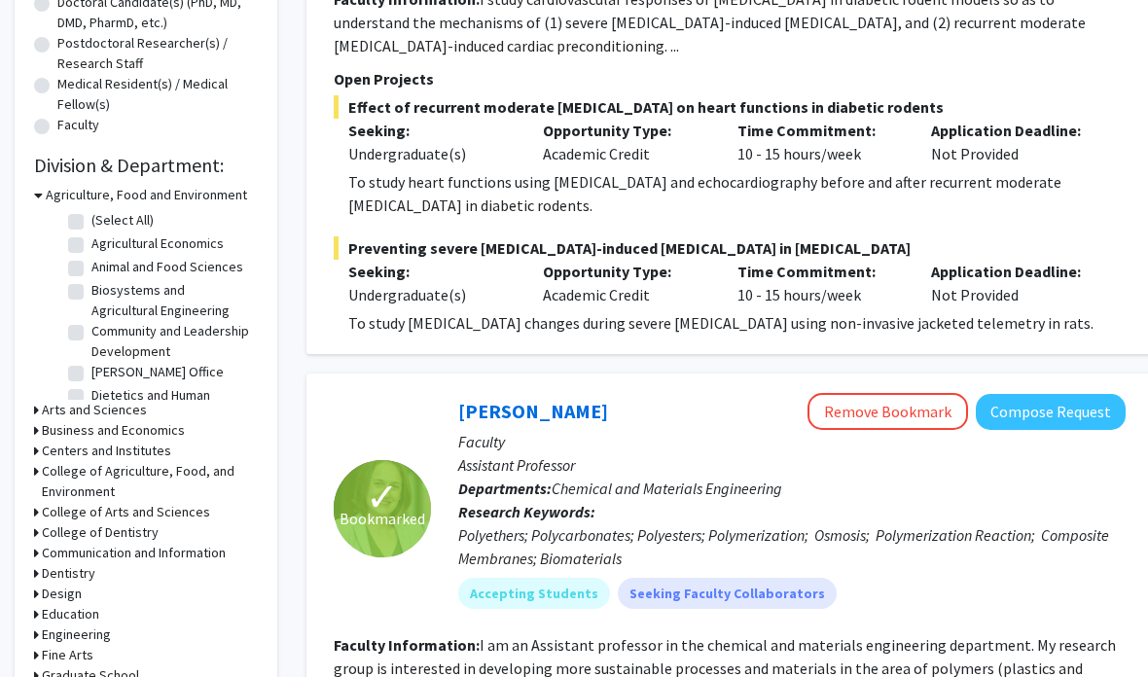
click at [39, 196] on icon at bounding box center [38, 195] width 9 height 20
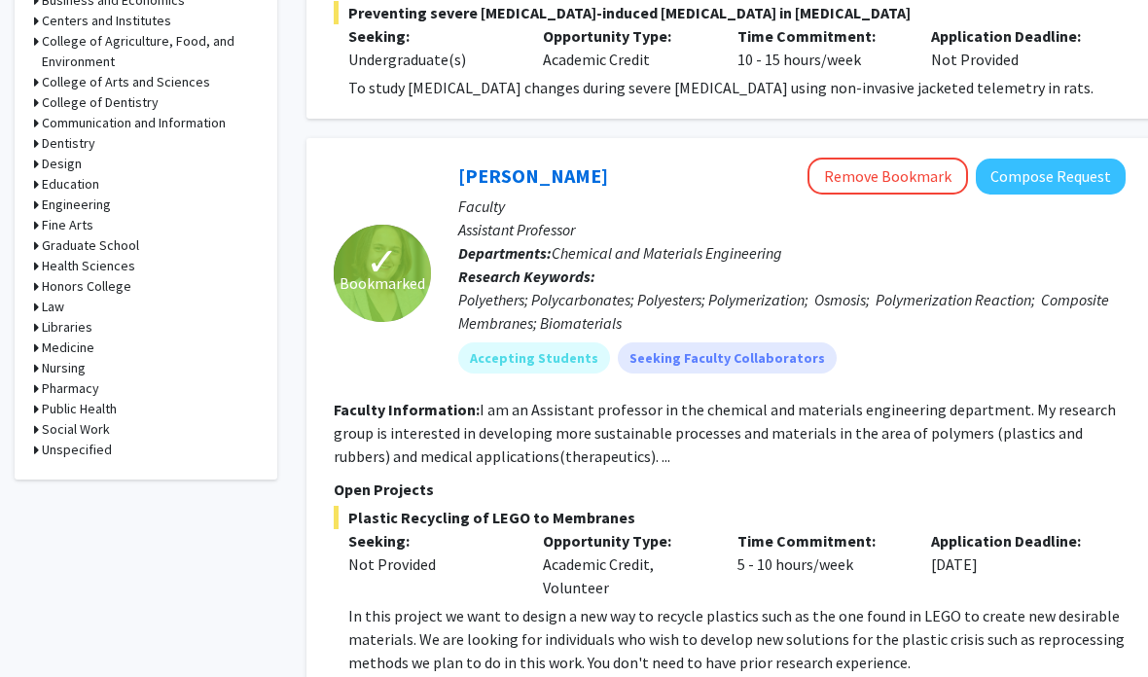
scroll to position [0, 0]
click at [87, 344] on h3 "Medicine" at bounding box center [68, 348] width 53 height 20
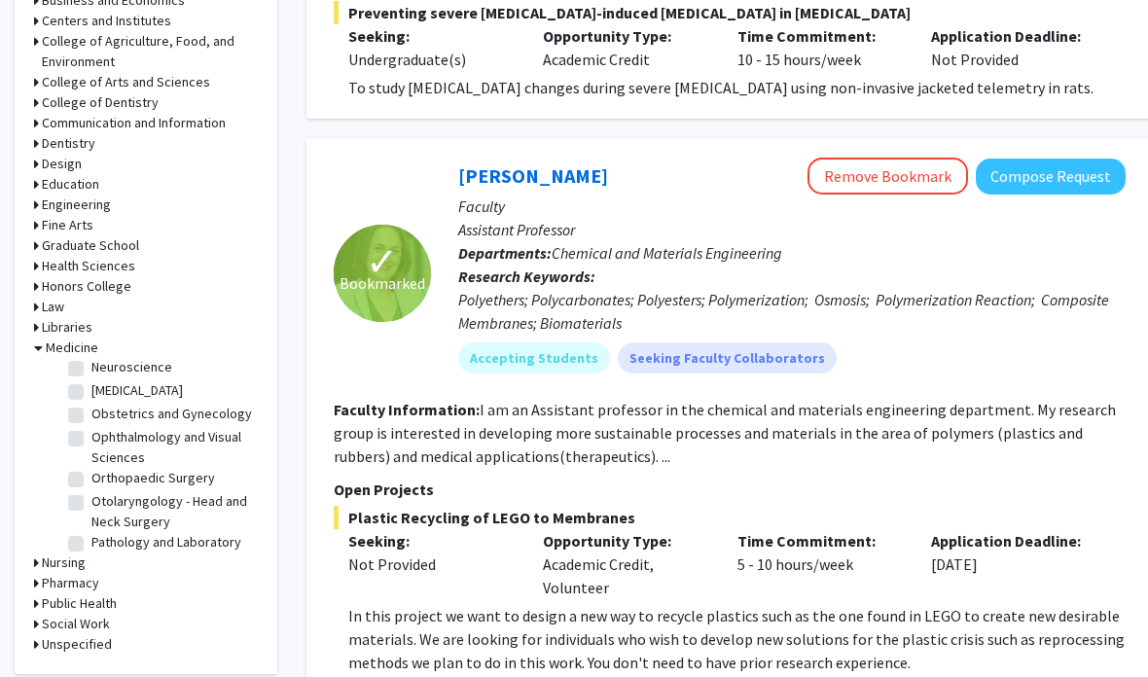
scroll to position [351, 0]
click at [196, 467] on label "Orthopaedic Surgery" at bounding box center [153, 477] width 124 height 20
click at [104, 467] on input "Orthopaedic Surgery" at bounding box center [97, 473] width 13 height 13
checkbox input "true"
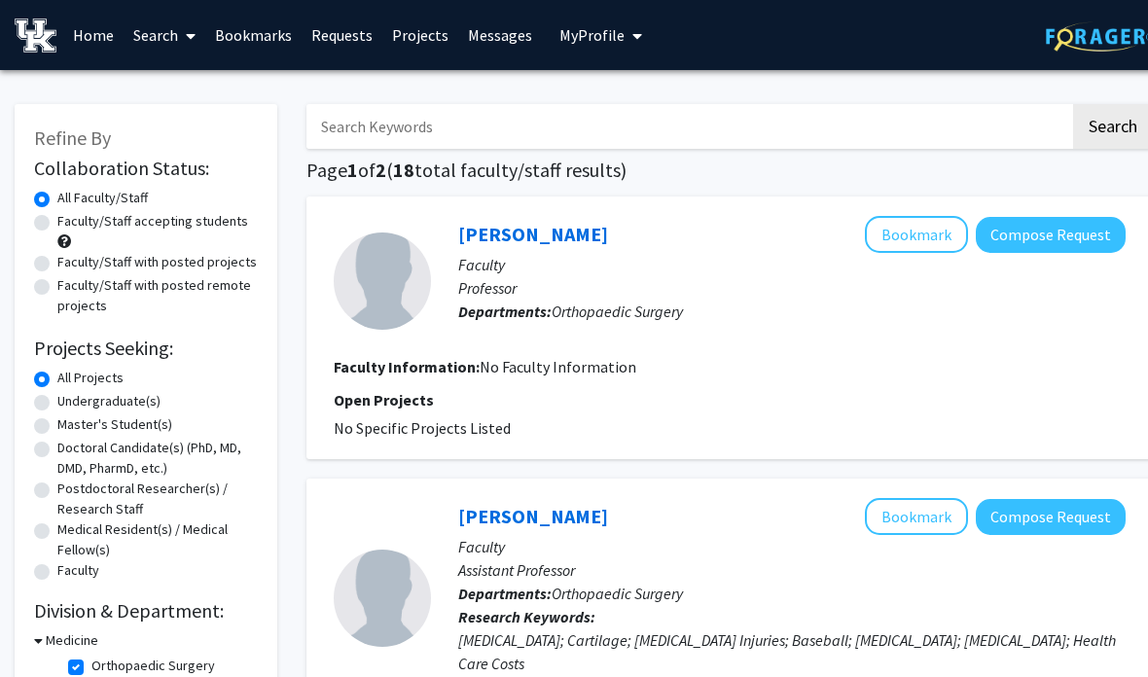
scroll to position [0, 1]
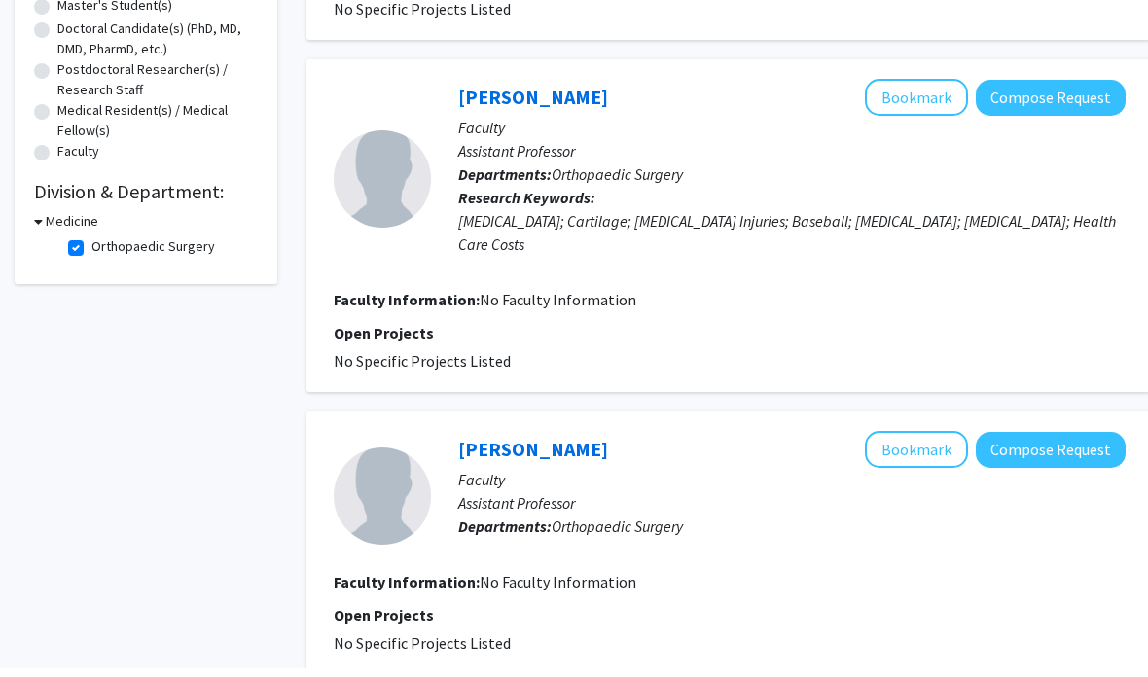
click at [165, 245] on label "Orthopaedic Surgery" at bounding box center [153, 255] width 124 height 20
click at [104, 245] on input "Orthopaedic Surgery" at bounding box center [97, 251] width 13 height 13
checkbox input "false"
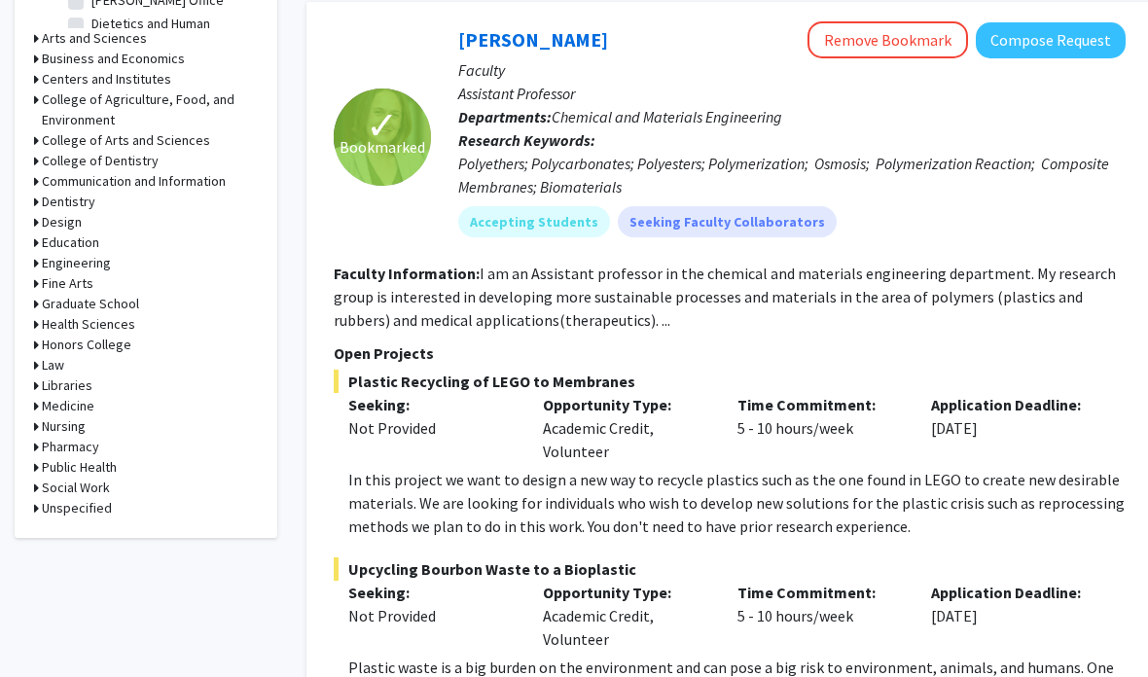
click at [85, 396] on h3 "Medicine" at bounding box center [68, 406] width 53 height 20
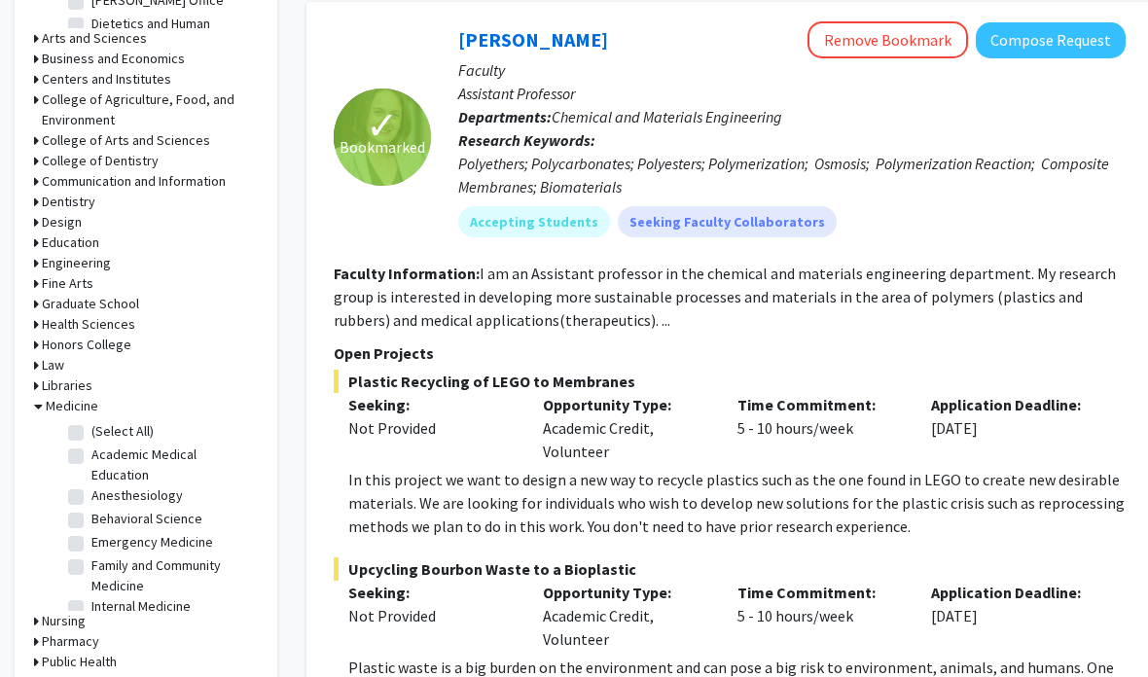
click at [77, 411] on h3 "Medicine" at bounding box center [72, 406] width 53 height 20
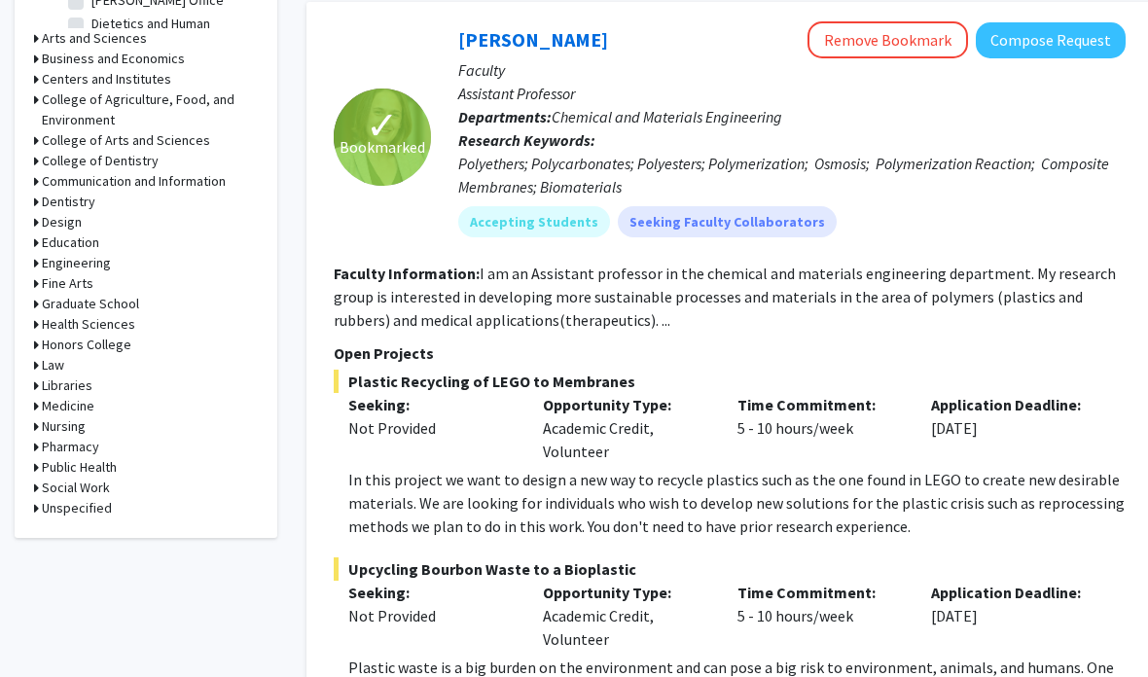
click at [77, 403] on h3 "Medicine" at bounding box center [68, 406] width 53 height 20
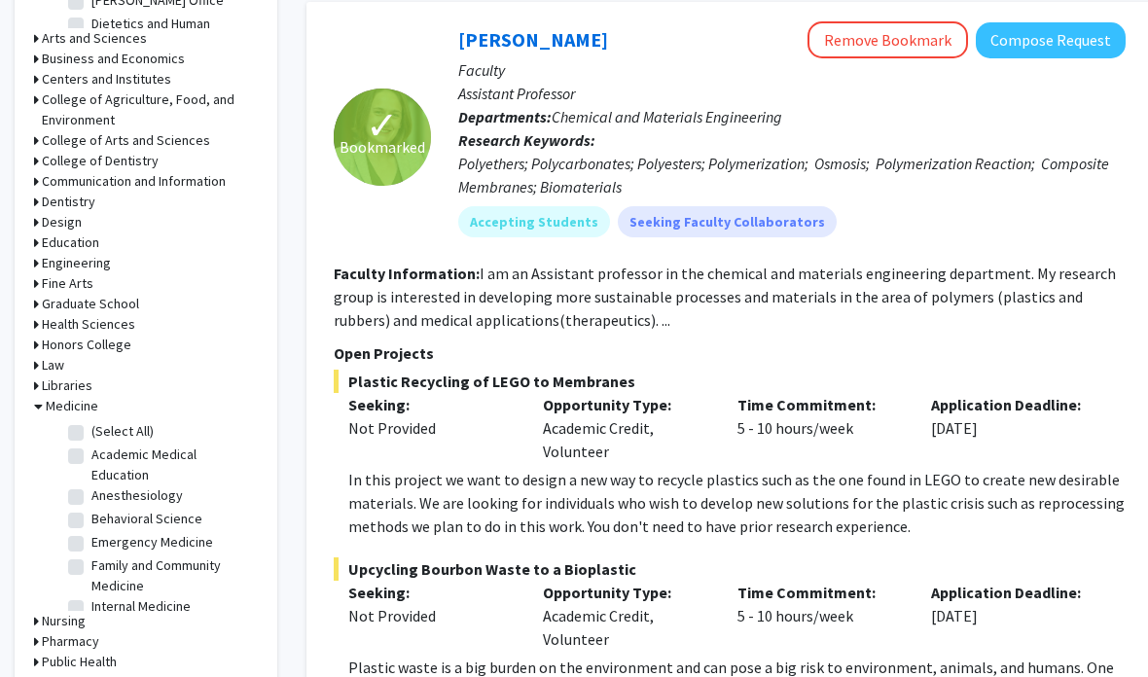
click at [81, 413] on h3 "Medicine" at bounding box center [72, 406] width 53 height 20
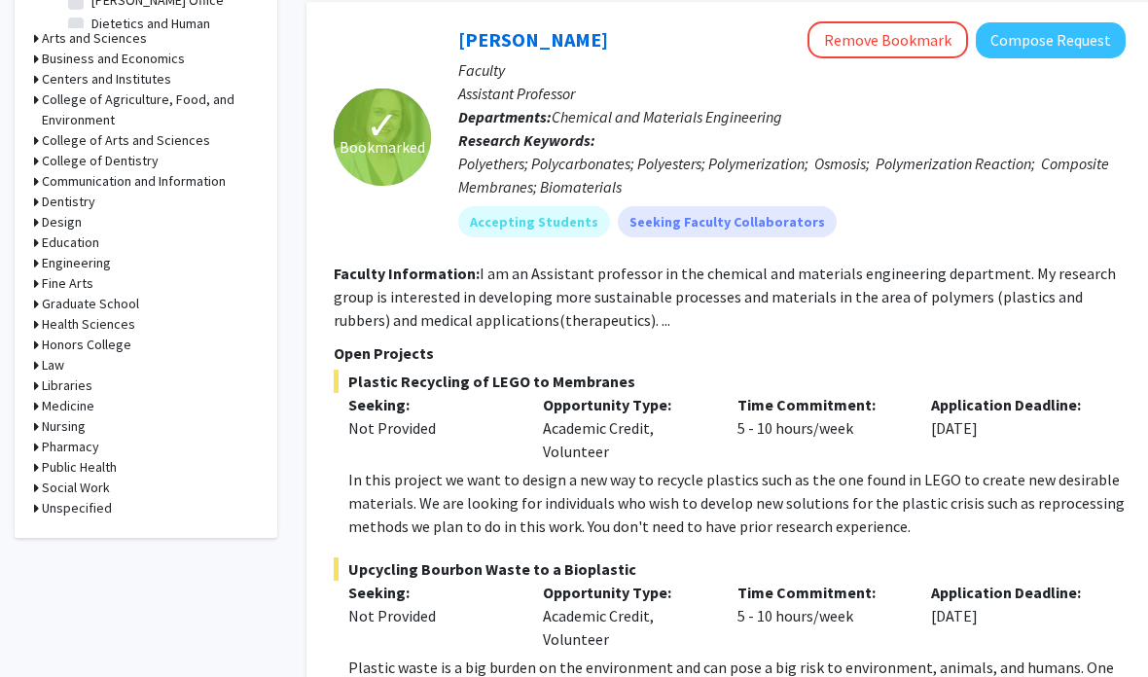
click at [72, 398] on h3 "Medicine" at bounding box center [68, 406] width 53 height 20
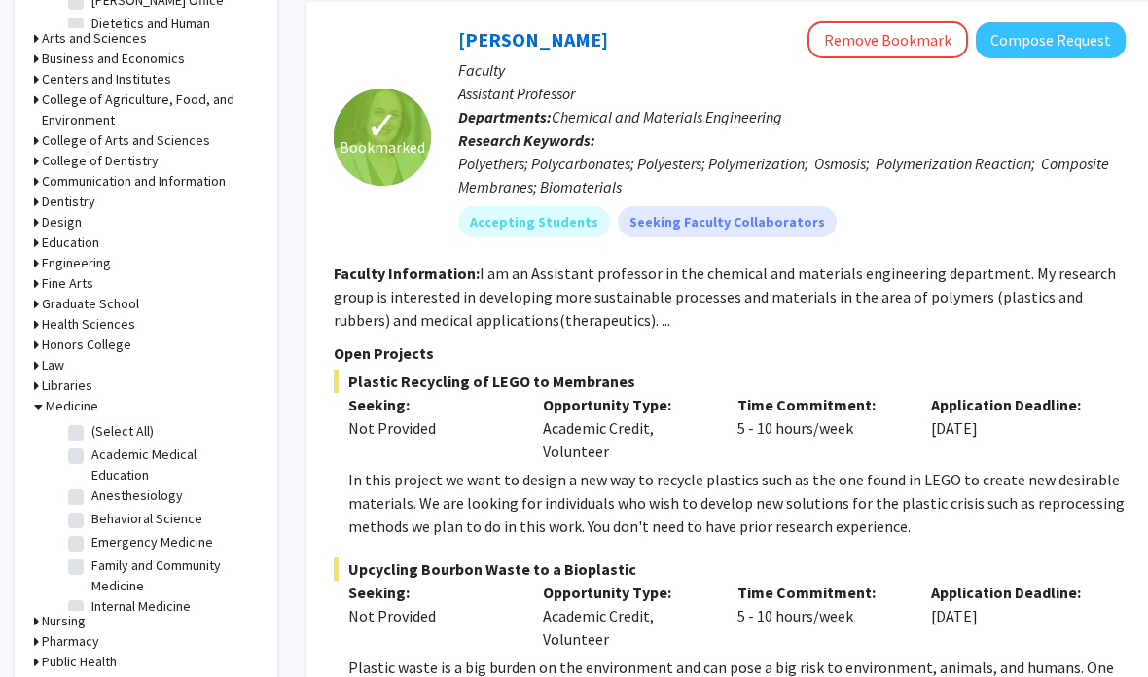
click at [73, 412] on h3 "Medicine" at bounding box center [72, 406] width 53 height 20
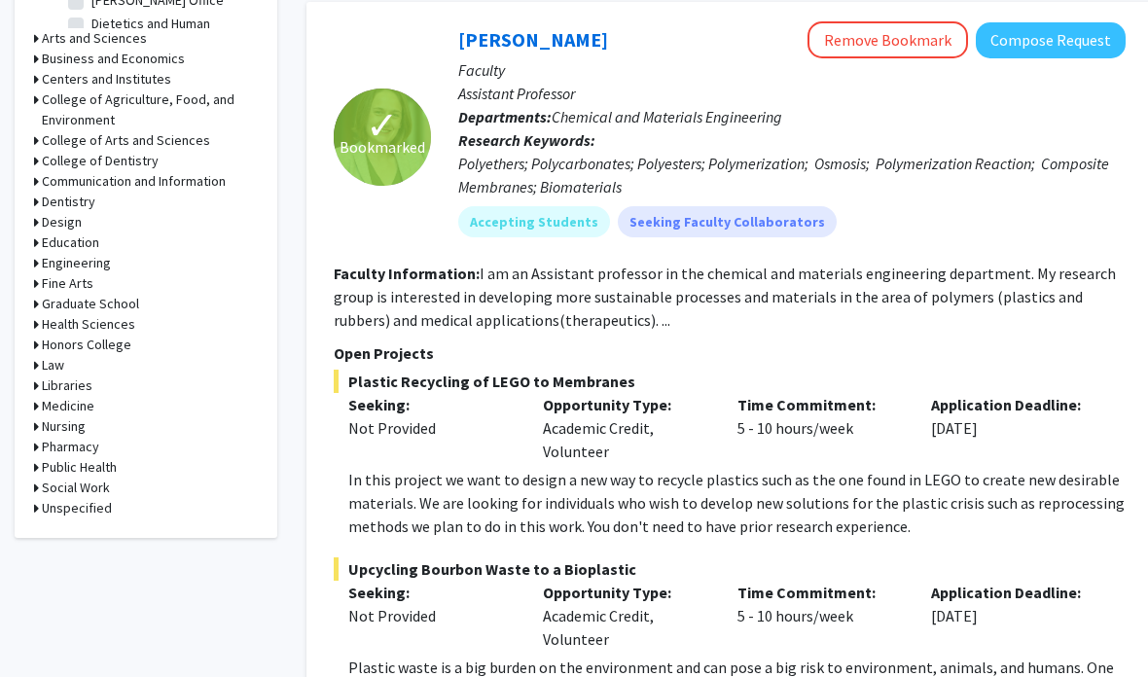
click at [74, 409] on h3 "Medicine" at bounding box center [68, 406] width 53 height 20
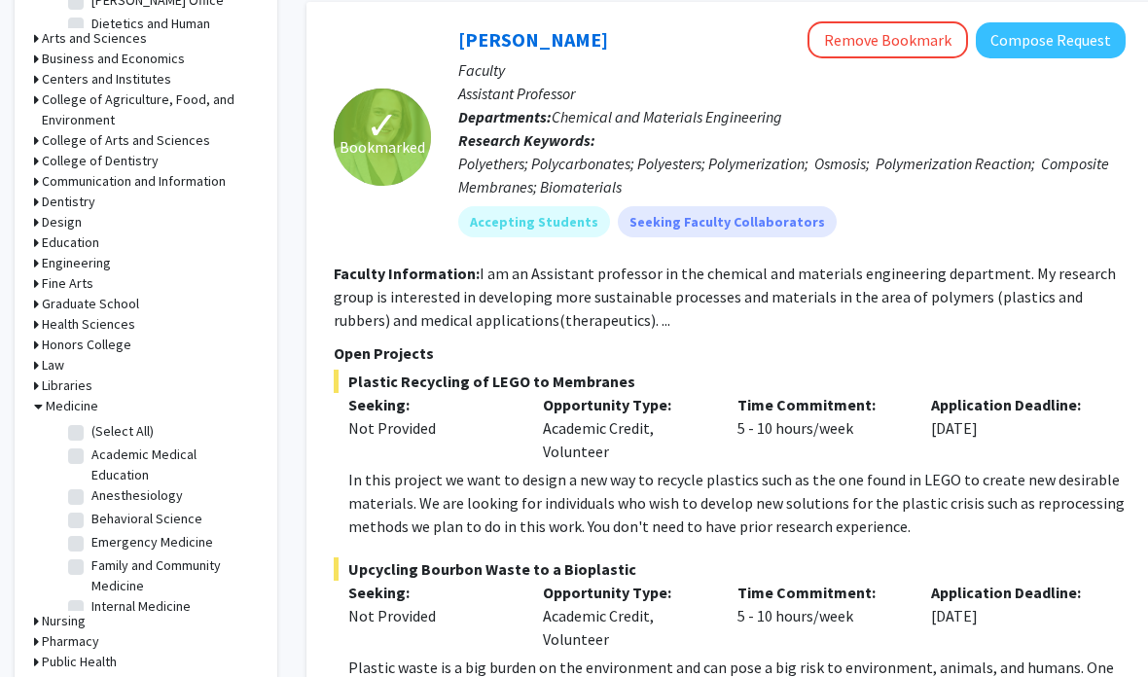
click at [91, 427] on label "(Select All)" at bounding box center [122, 431] width 62 height 20
click at [91, 427] on input "(Select All)" at bounding box center [97, 427] width 13 height 13
checkbox input "true"
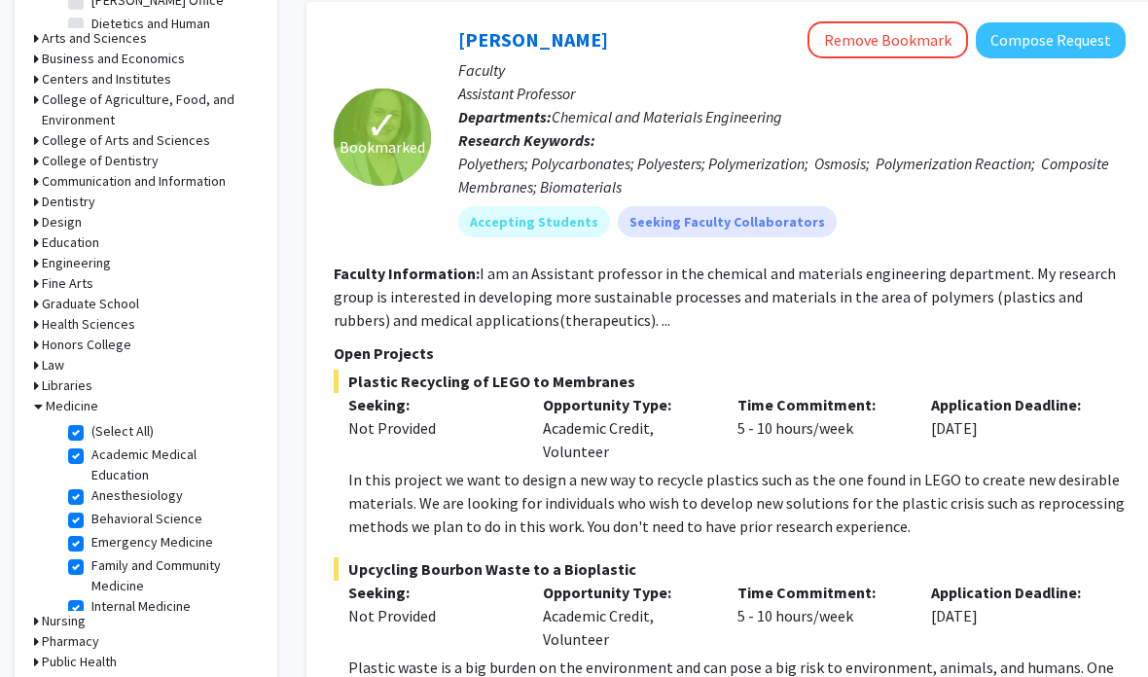
checkbox input "true"
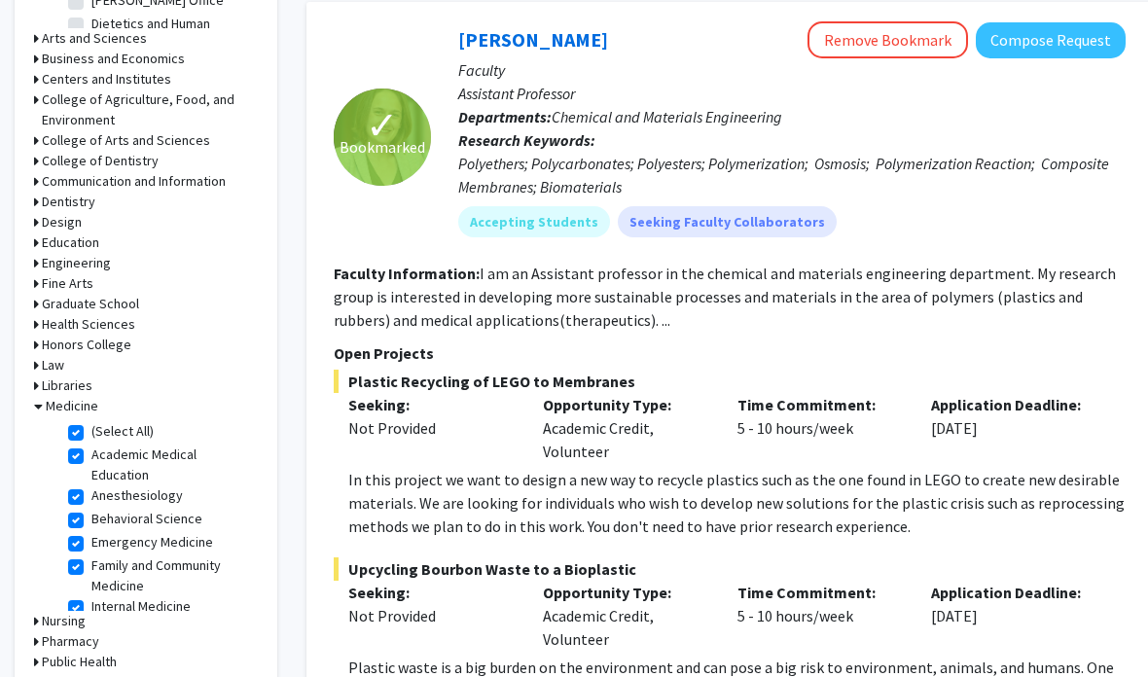
checkbox input "true"
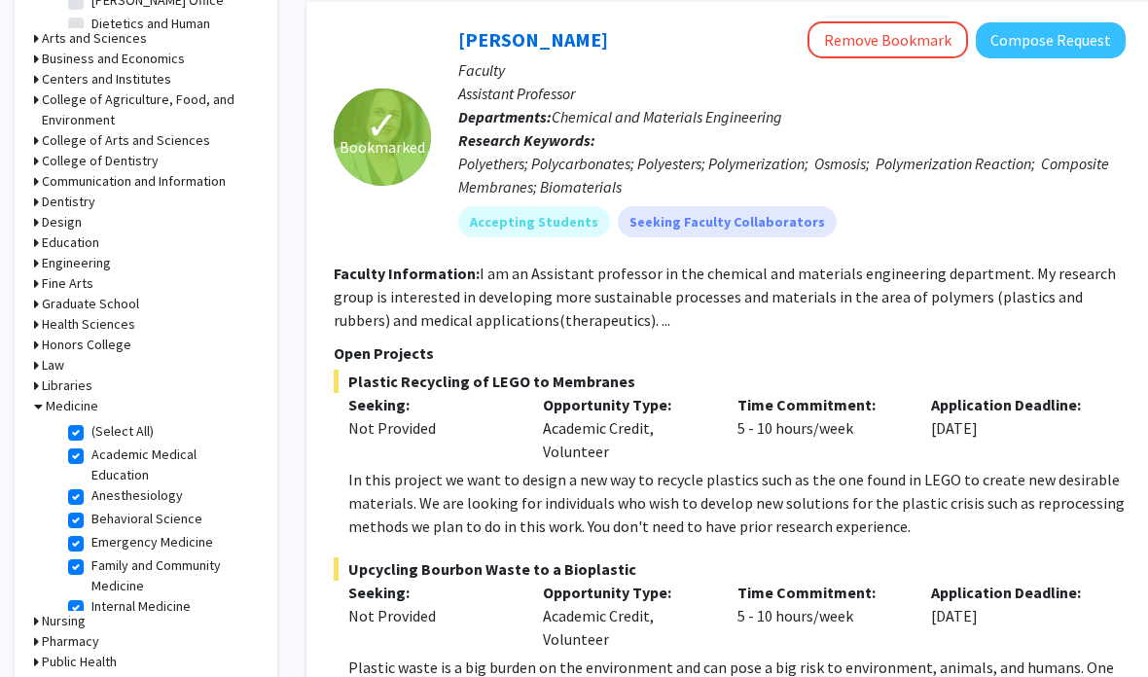
checkbox input "true"
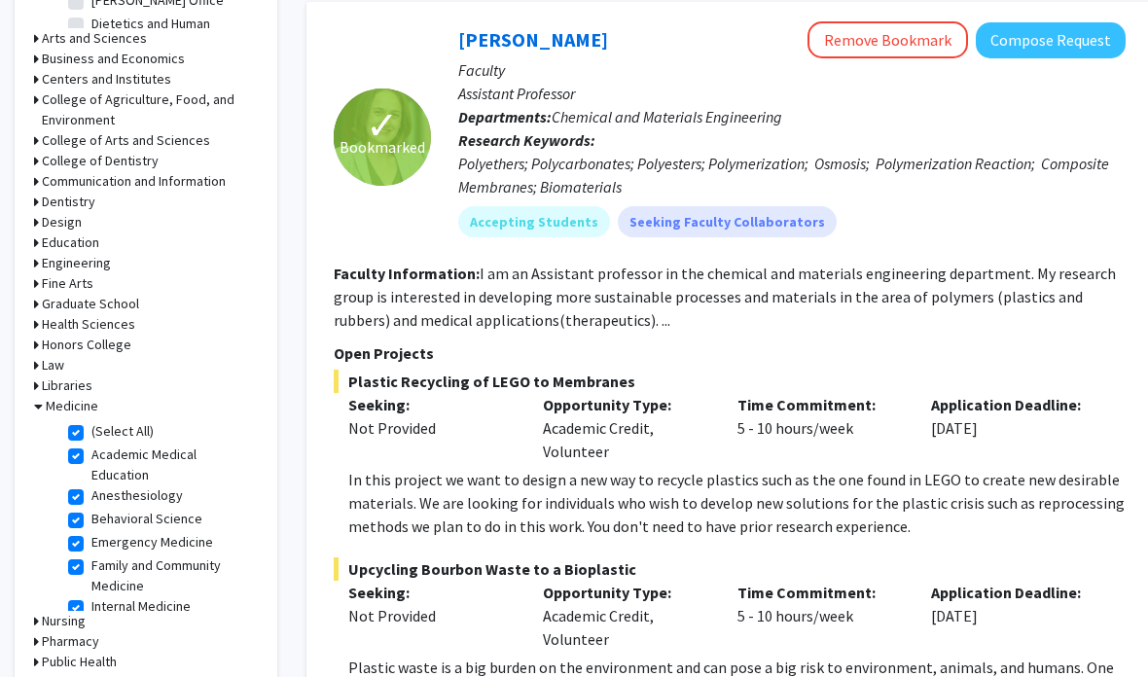
checkbox input "true"
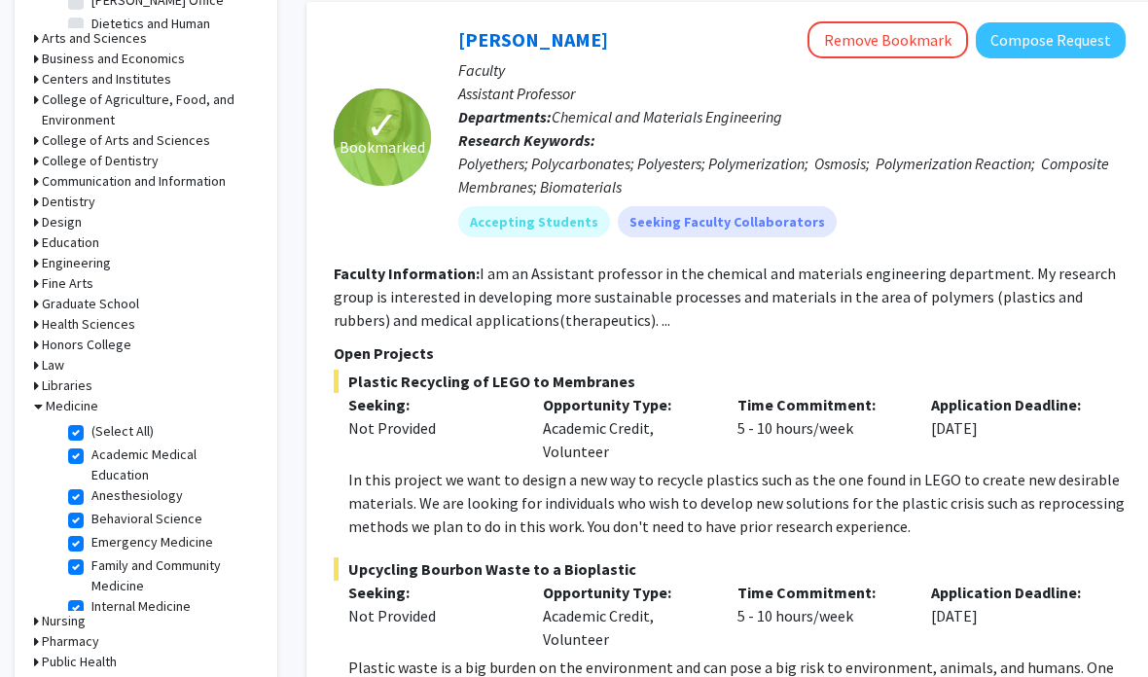
checkbox input "true"
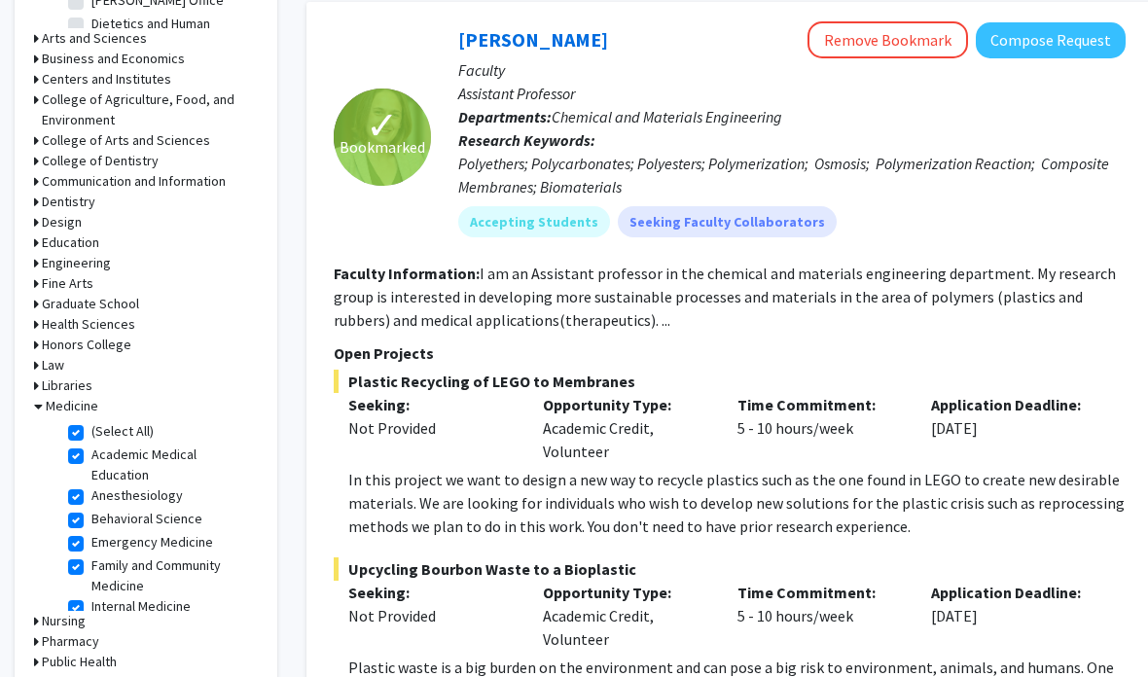
checkbox input "true"
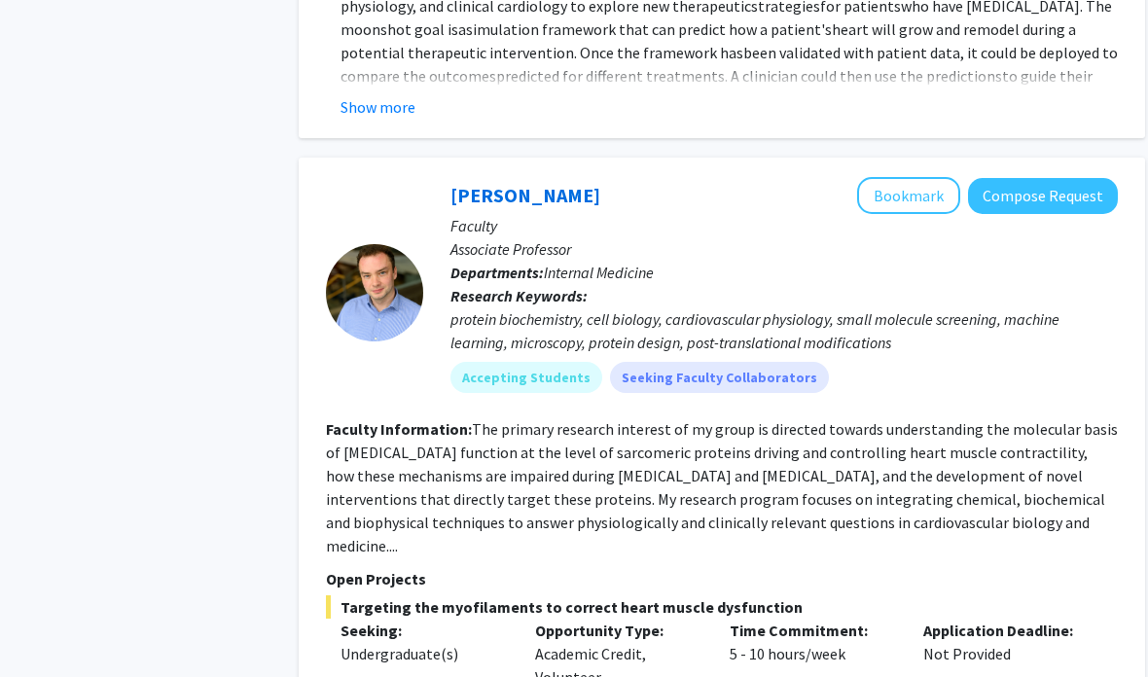
scroll to position [3903, 8]
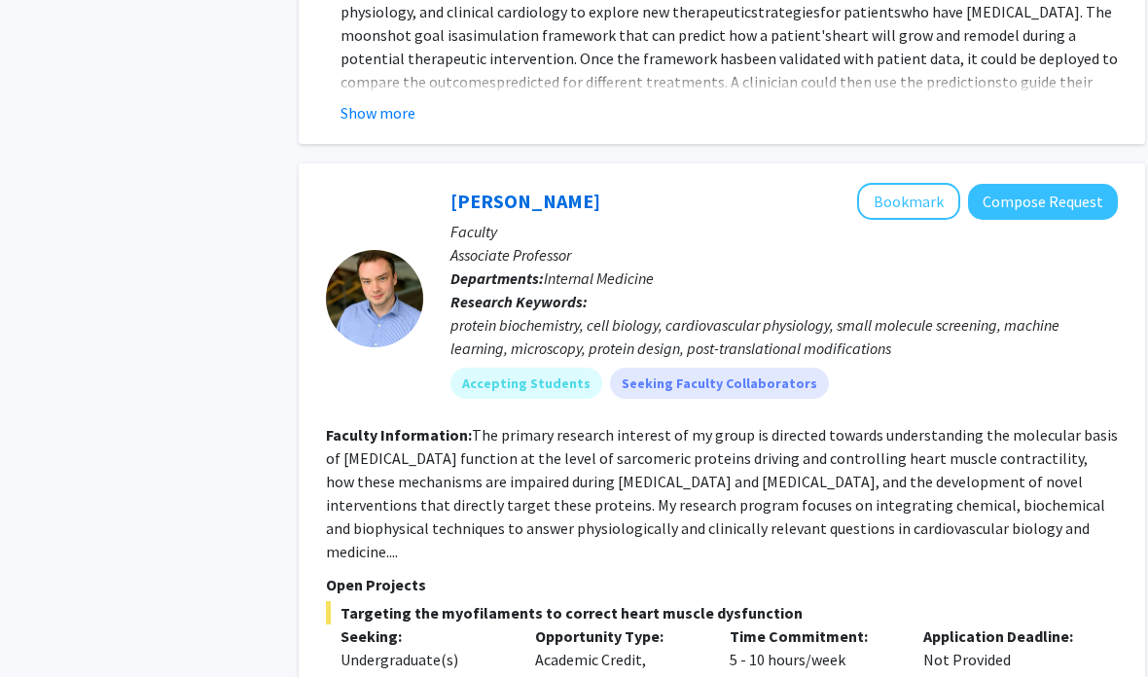
click at [920, 183] on button "Bookmark" at bounding box center [908, 201] width 103 height 37
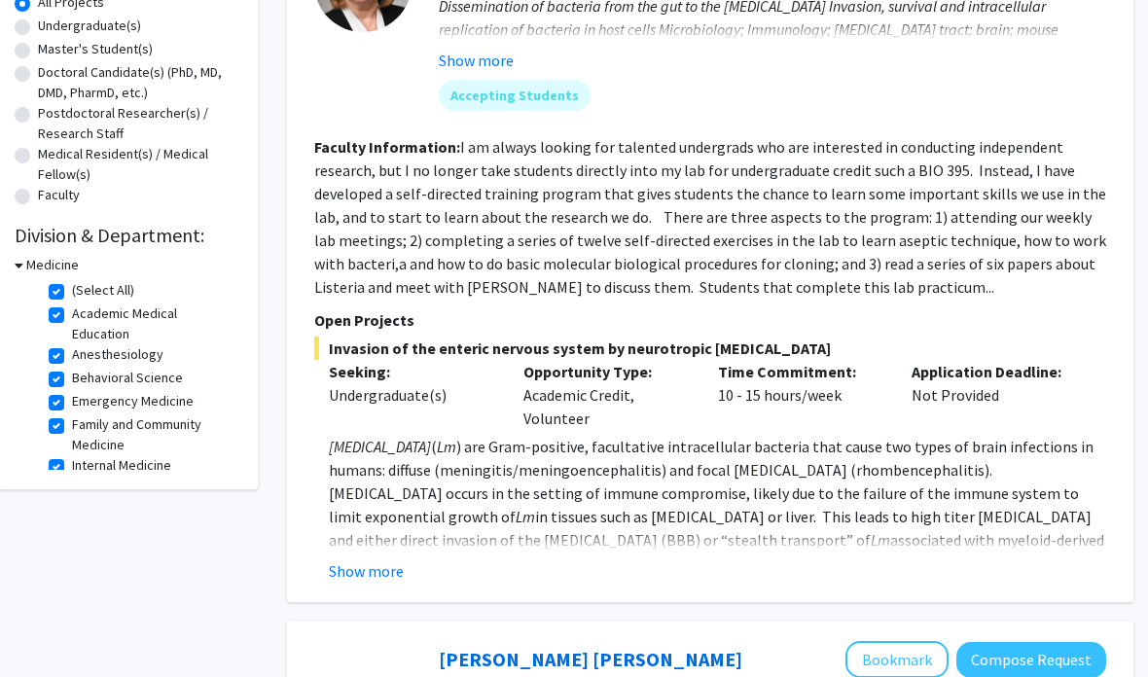
scroll to position [0, 19]
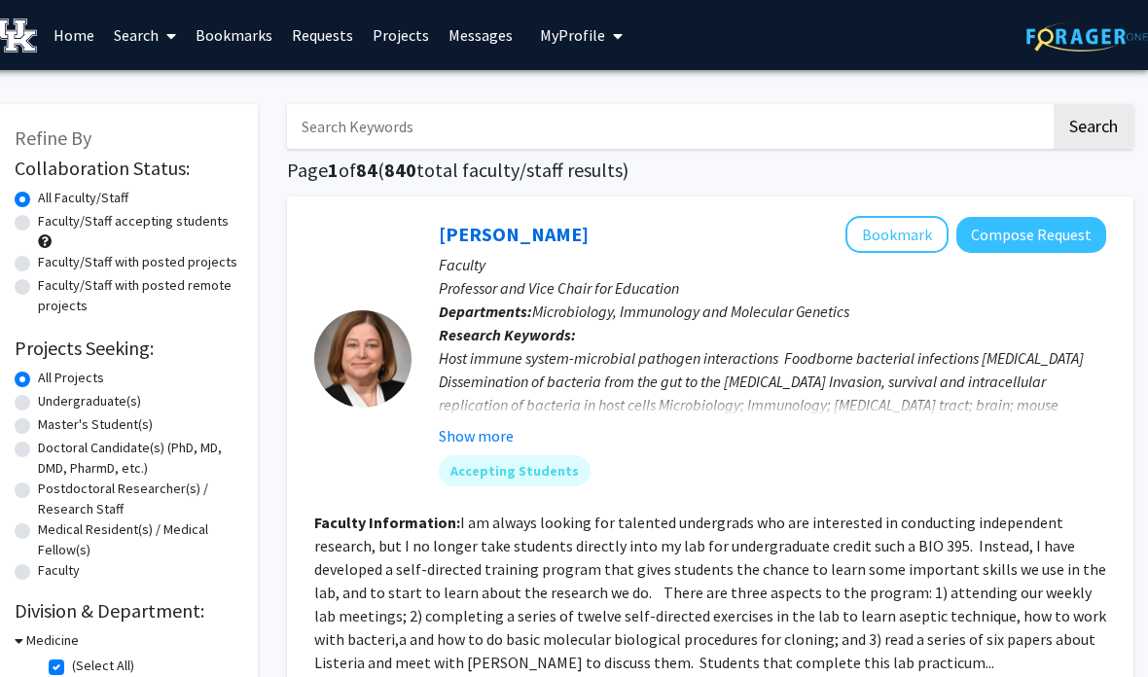
click at [250, 29] on link "Bookmarks" at bounding box center [234, 35] width 96 height 68
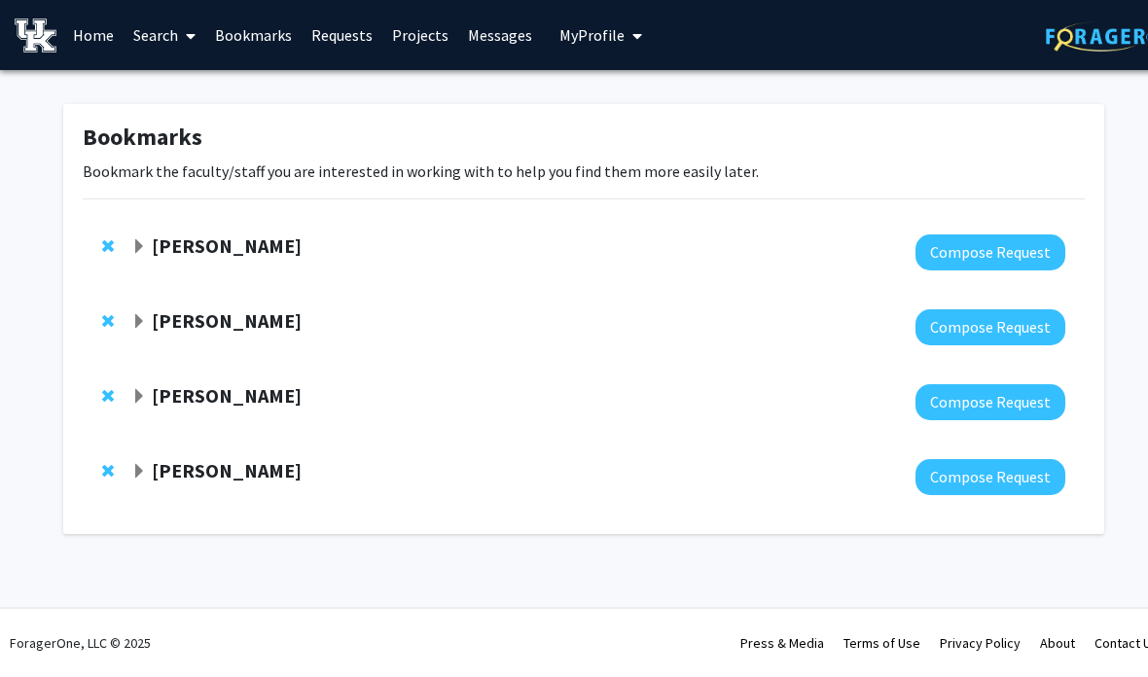
click at [302, 467] on strong "[PERSON_NAME]" at bounding box center [227, 470] width 150 height 24
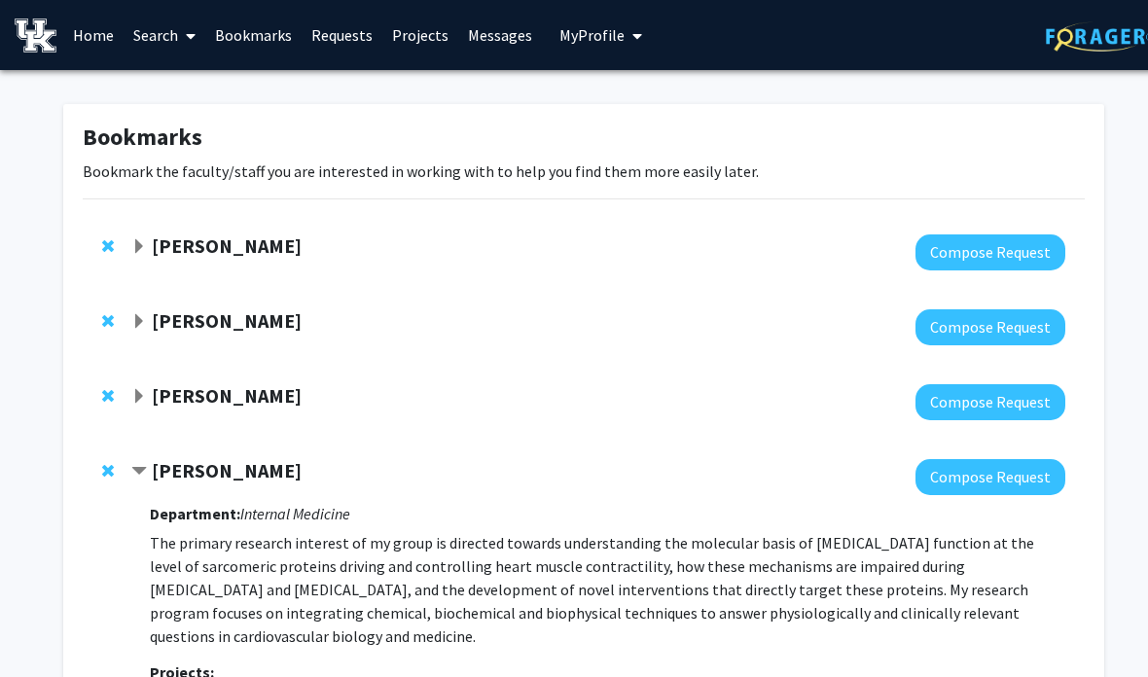
click at [287, 466] on strong "[PERSON_NAME]" at bounding box center [227, 470] width 150 height 24
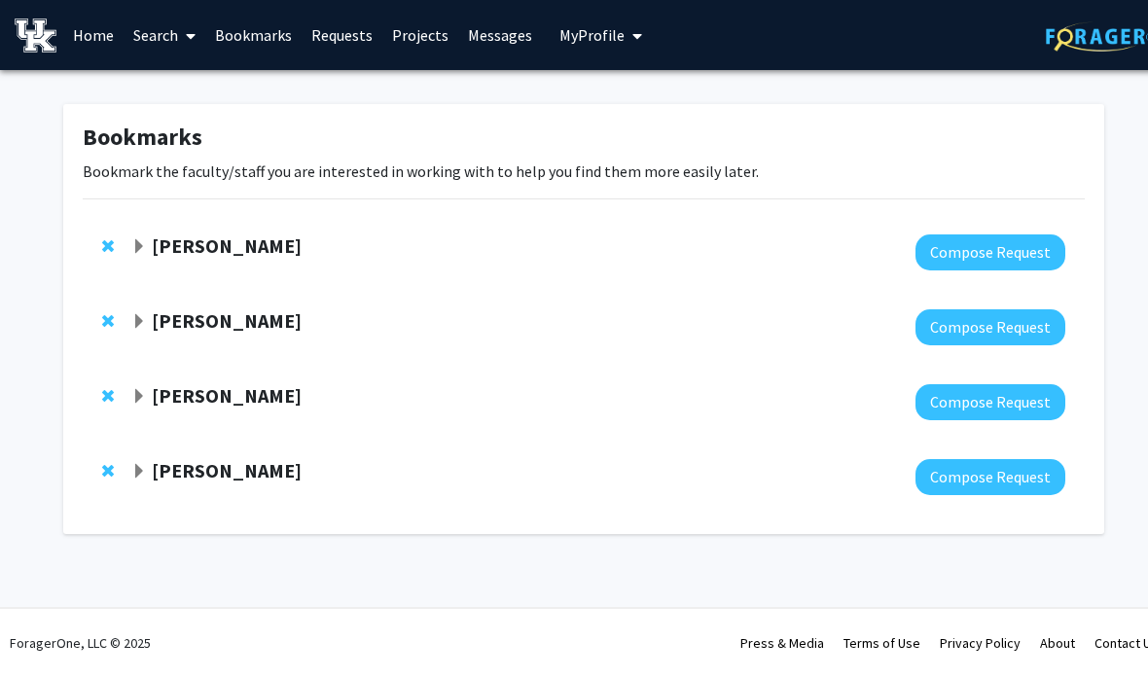
click at [102, 473] on span "Remove Thomas Kampourakis from bookmarks" at bounding box center [108, 471] width 12 height 16
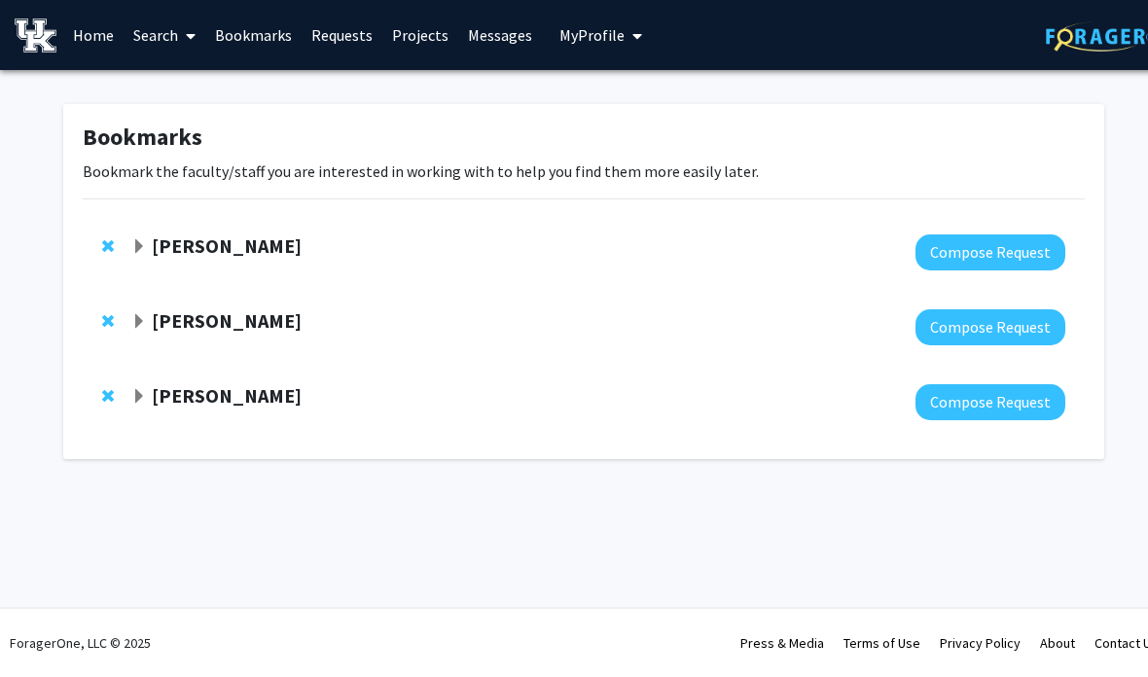
click at [209, 392] on strong "[PERSON_NAME]" at bounding box center [227, 395] width 150 height 24
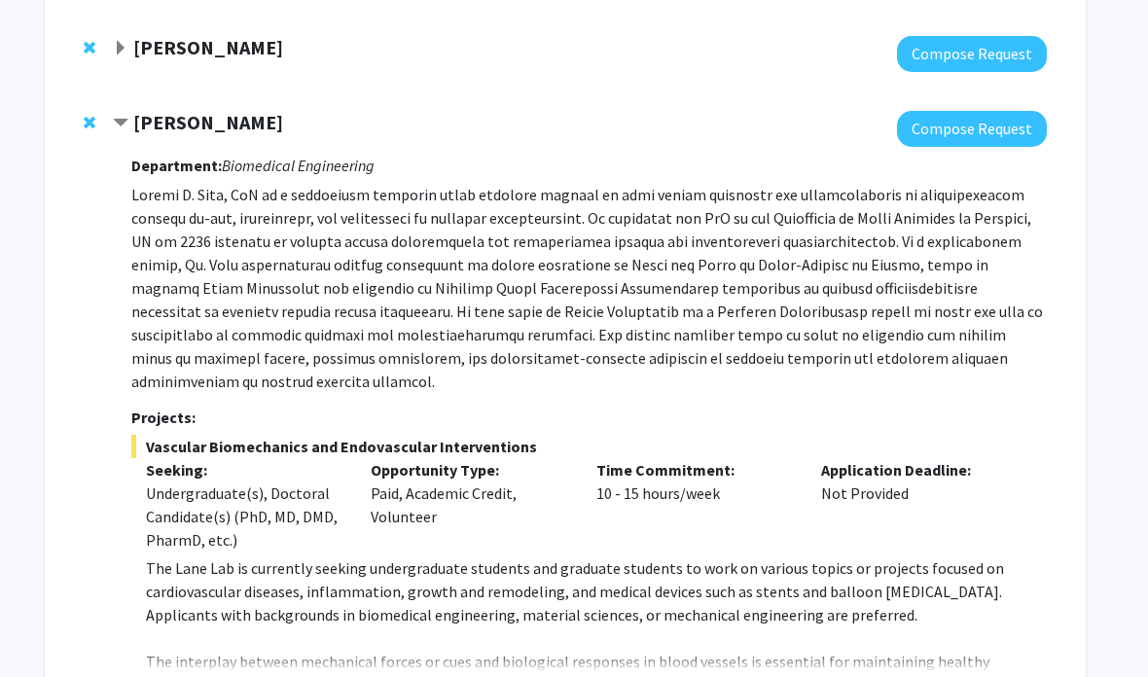
scroll to position [374, 18]
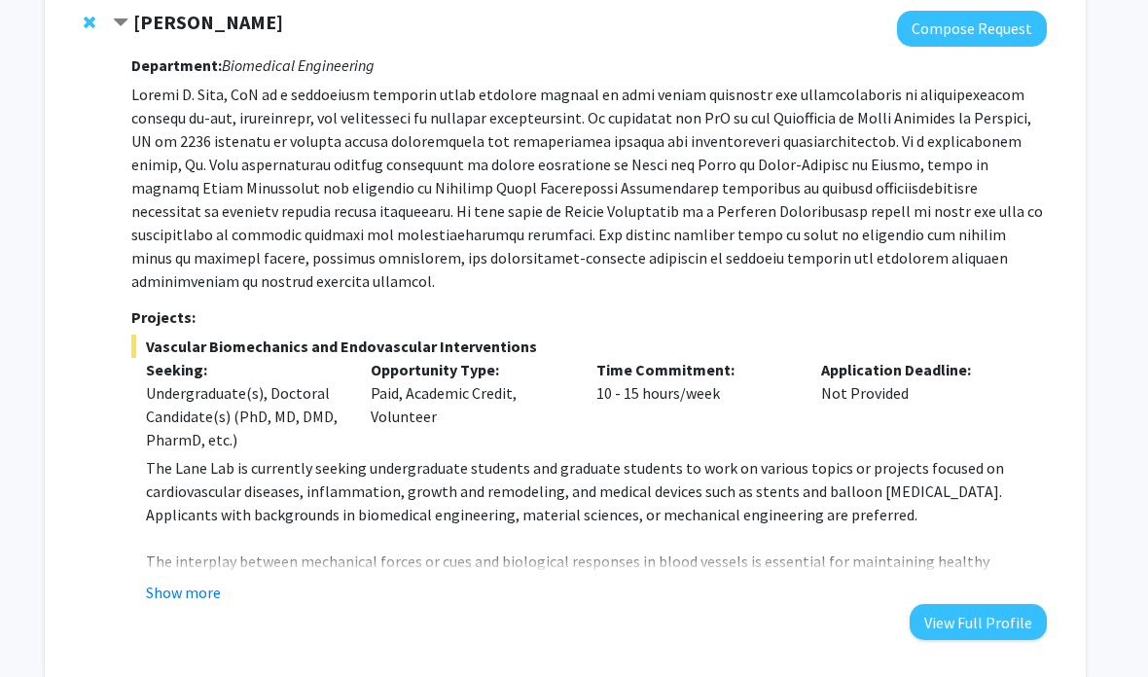
click at [204, 581] on button "Show more" at bounding box center [183, 592] width 75 height 23
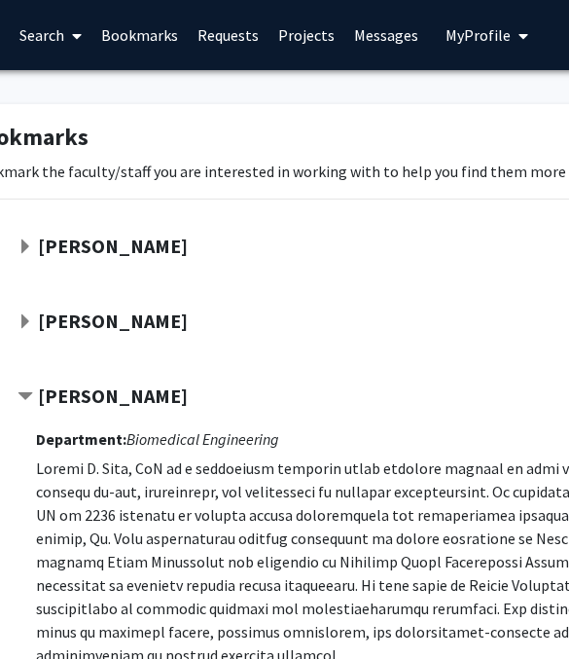
scroll to position [0, 0]
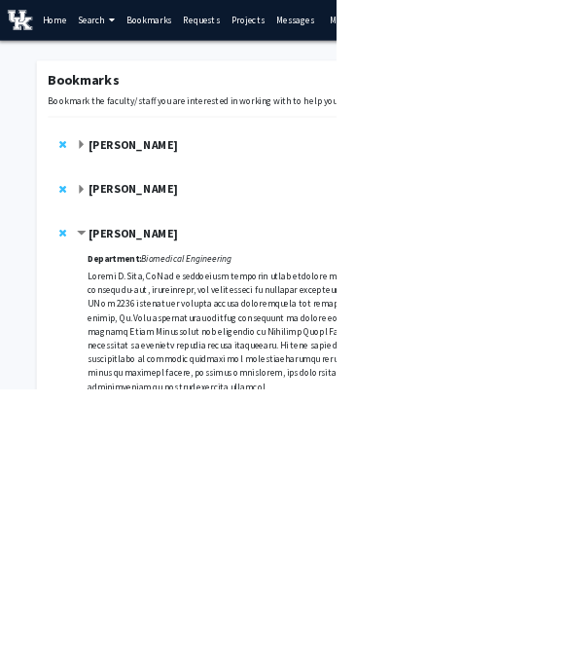
click at [503, 390] on div "[PERSON_NAME]" at bounding box center [341, 396] width 420 height 24
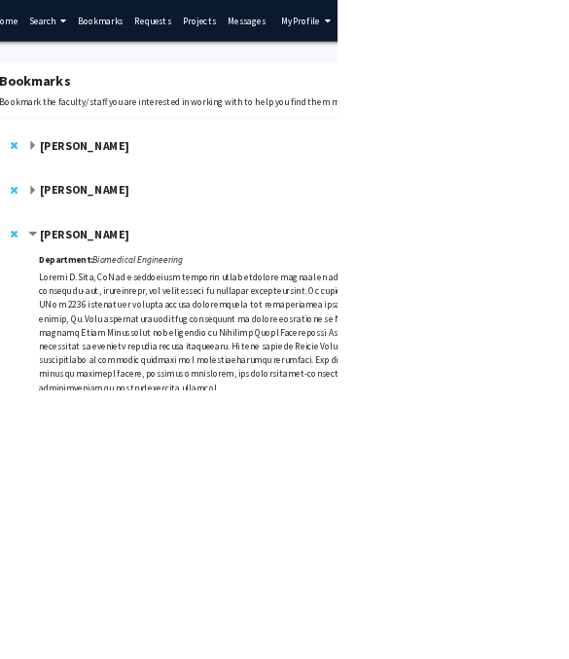
scroll to position [49, 85]
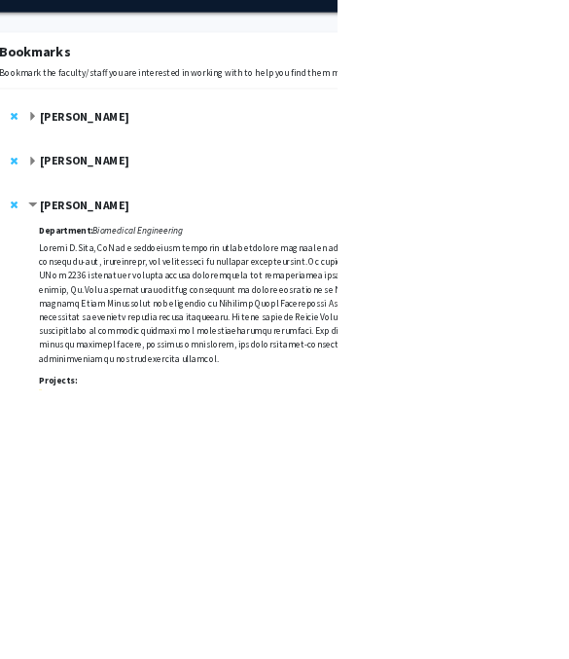
click at [136, 271] on strong "[PERSON_NAME]" at bounding box center [142, 272] width 150 height 24
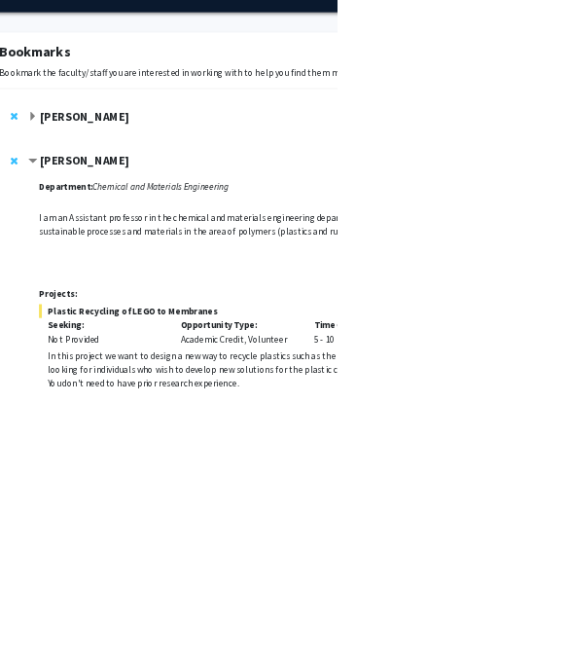
click at [152, 280] on strong "[PERSON_NAME]" at bounding box center [142, 272] width 150 height 24
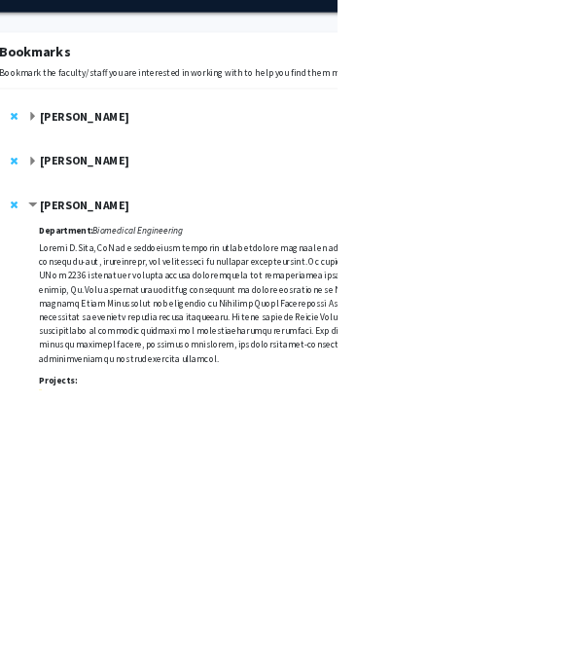
click at [182, 276] on strong "[PERSON_NAME]" at bounding box center [142, 272] width 150 height 24
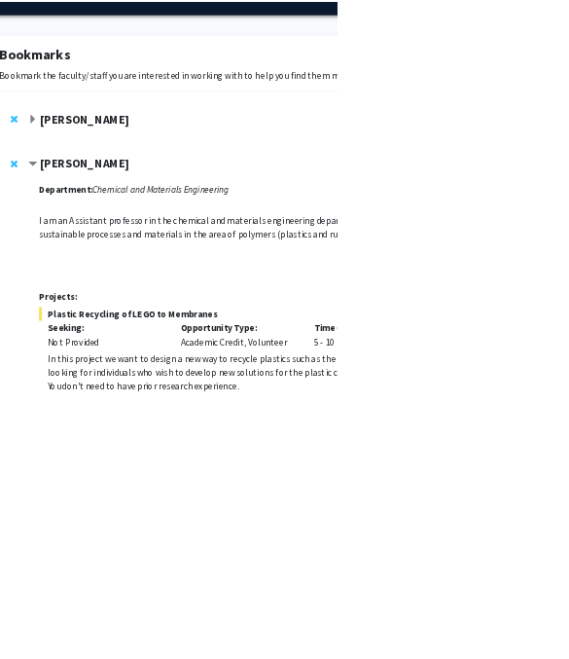
click at [103, 265] on strong "[PERSON_NAME]" at bounding box center [142, 272] width 150 height 24
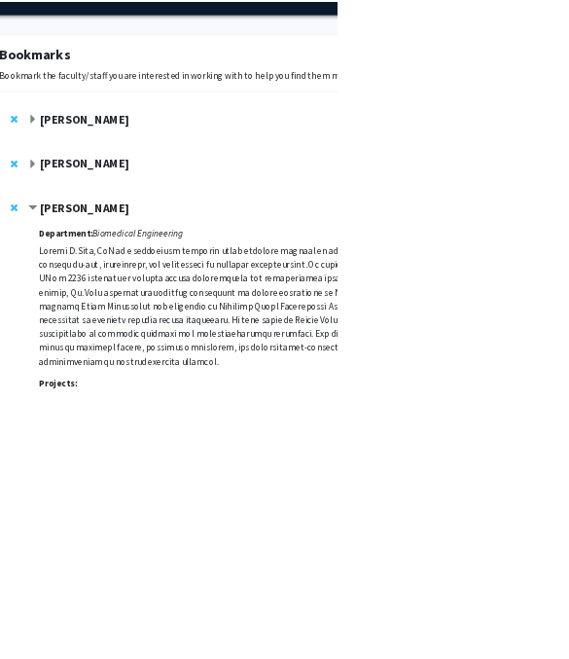
scroll to position [18, 85]
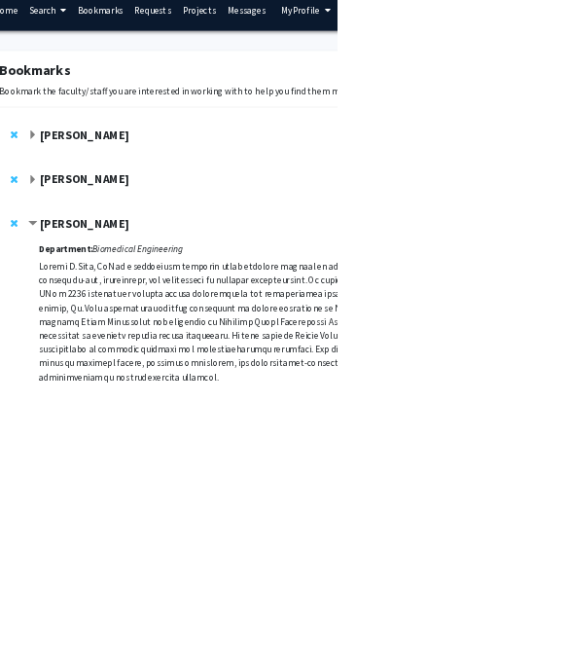
click at [178, 150] on p "Bookmark the faculty/staff you are interested in working with to help you find …" at bounding box center [499, 153] width 1002 height 23
click at [217, 226] on strong "[PERSON_NAME]" at bounding box center [142, 228] width 150 height 24
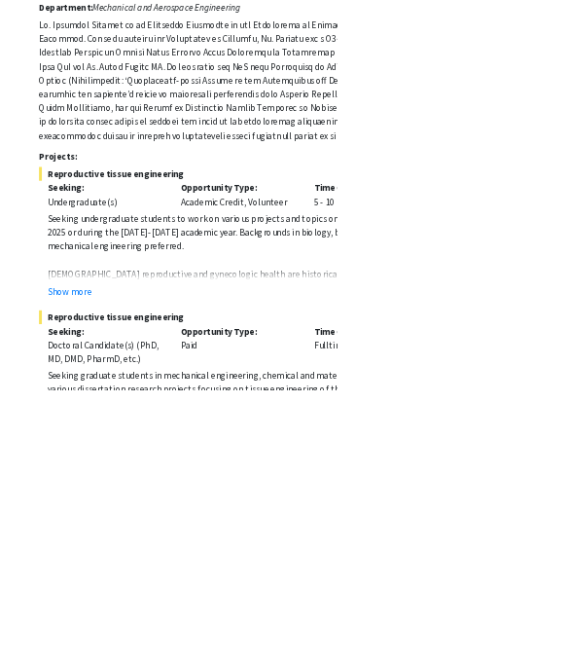
scroll to position [273, 85]
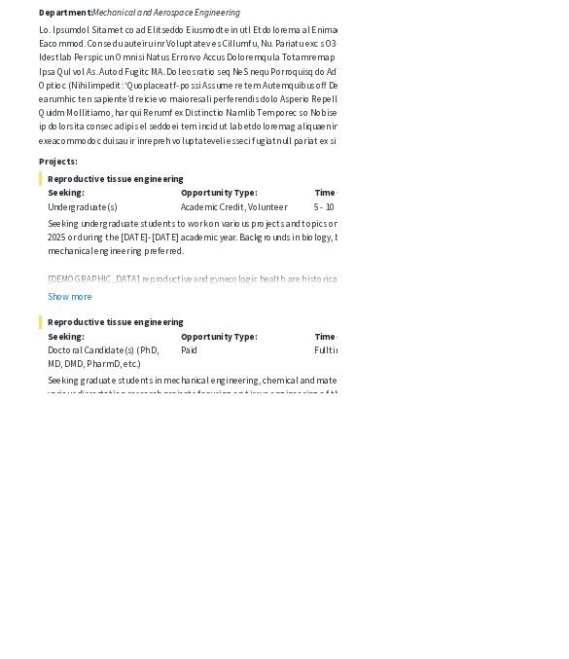
click at [146, 463] on p "[DEMOGRAPHIC_DATA] reproductive and gynecologic health are historically underst…" at bounding box center [530, 511] width 901 height 117
click at [115, 506] on button "Show more" at bounding box center [117, 495] width 75 height 23
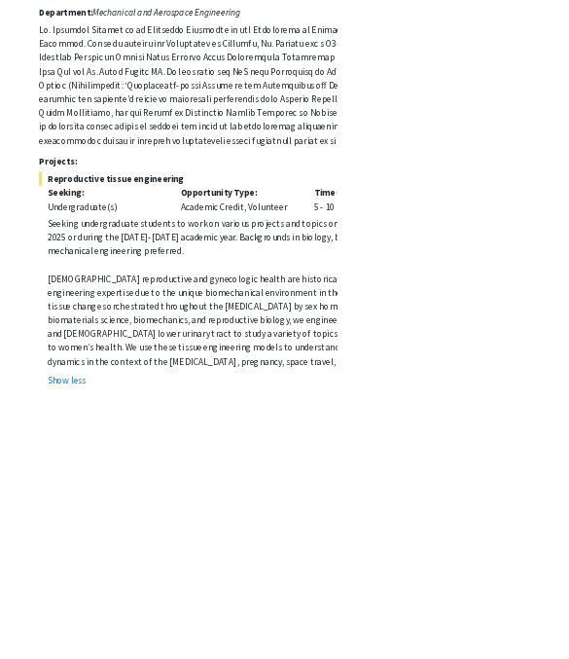
scroll to position [267, 85]
click at [107, 485] on p "[DEMOGRAPHIC_DATA] reproductive and gynecologic health are historically underst…" at bounding box center [530, 517] width 901 height 117
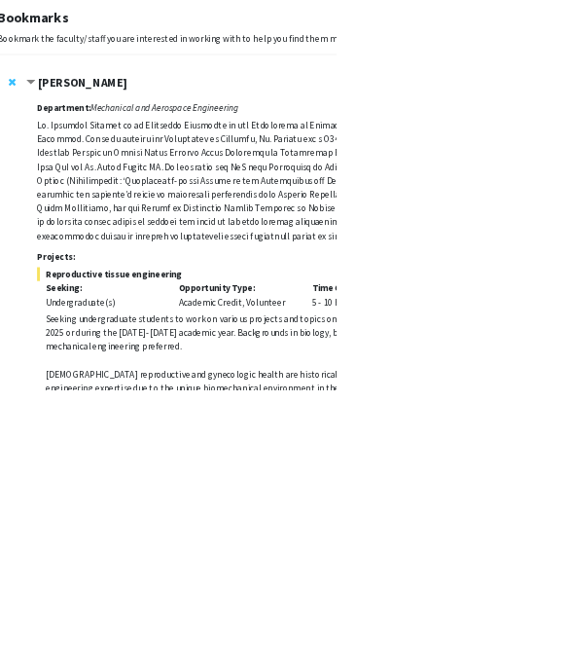
scroll to position [0, 87]
